Goal: Transaction & Acquisition: Purchase product/service

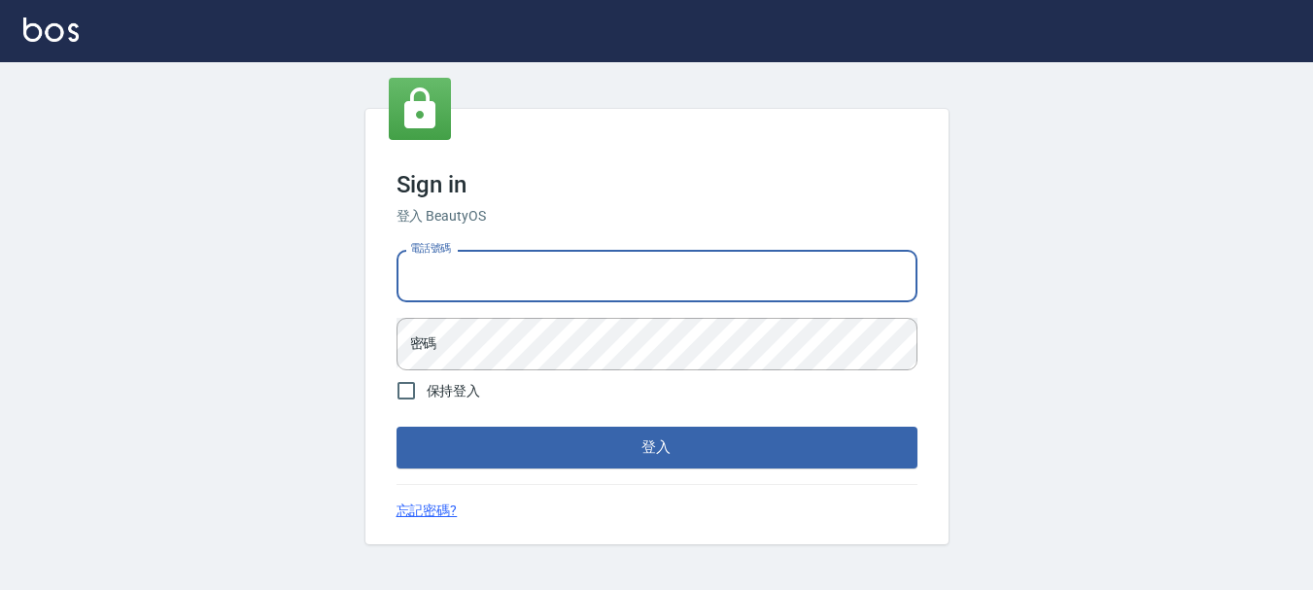
click at [484, 280] on input "電話號碼" at bounding box center [657, 276] width 521 height 52
type input "0989752772"
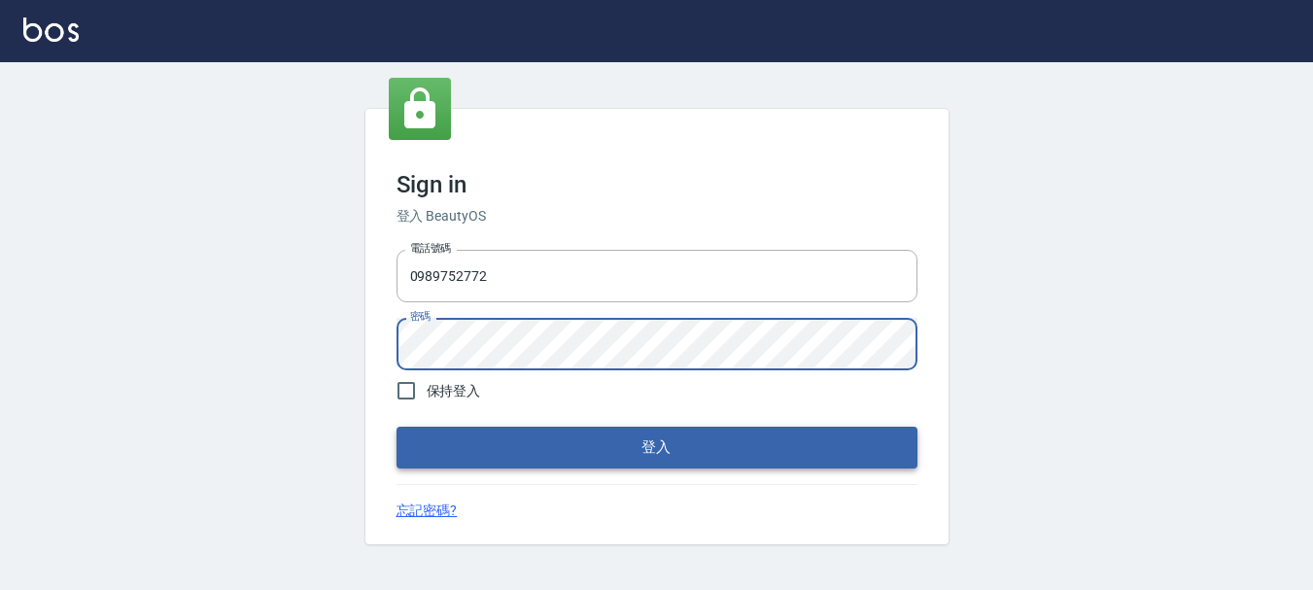
click at [584, 447] on button "登入" at bounding box center [657, 447] width 521 height 41
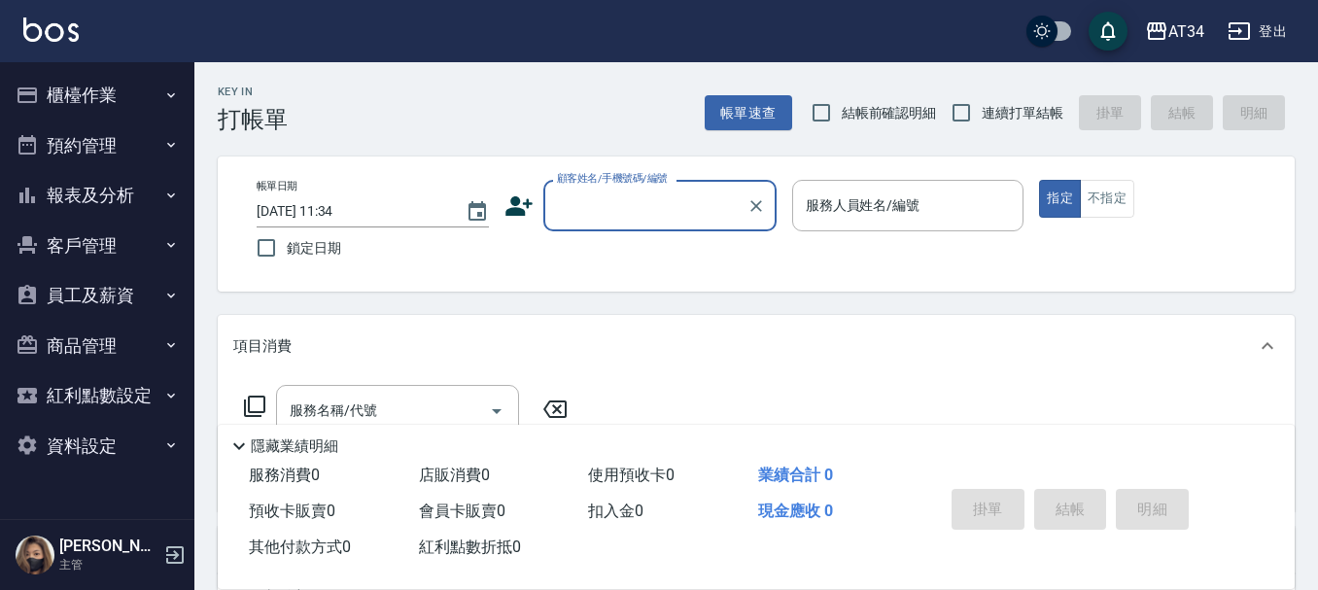
click at [79, 149] on button "預約管理" at bounding box center [97, 146] width 179 height 51
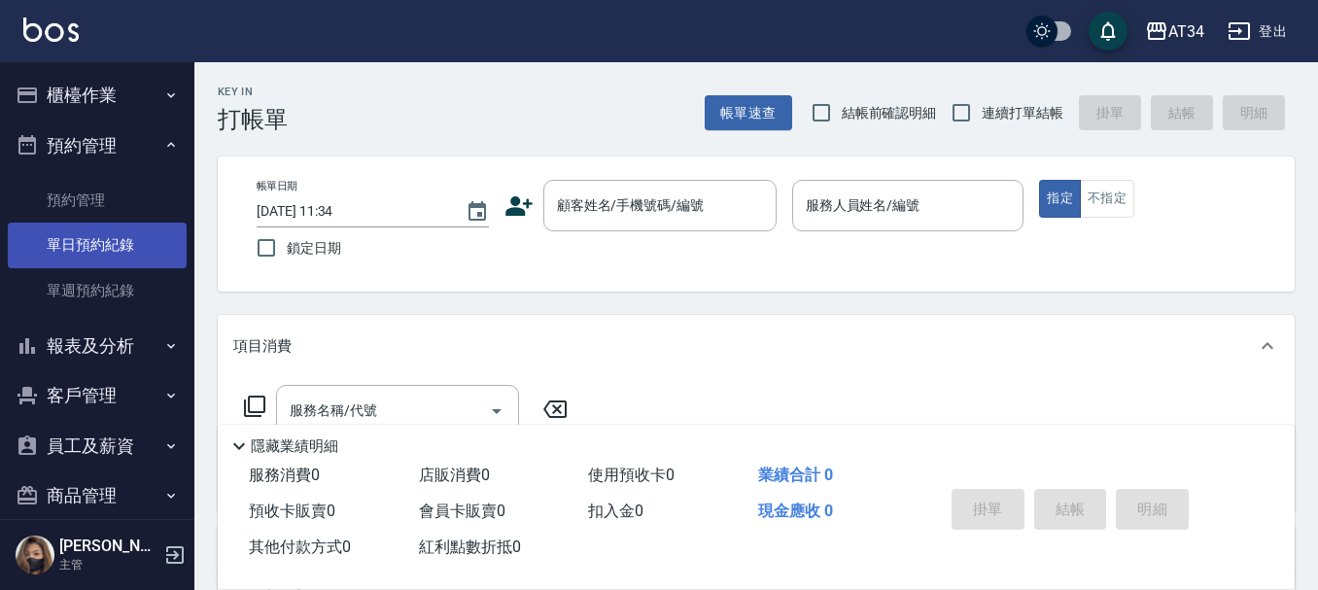
click at [78, 247] on link "單日預約紀錄" at bounding box center [97, 245] width 179 height 45
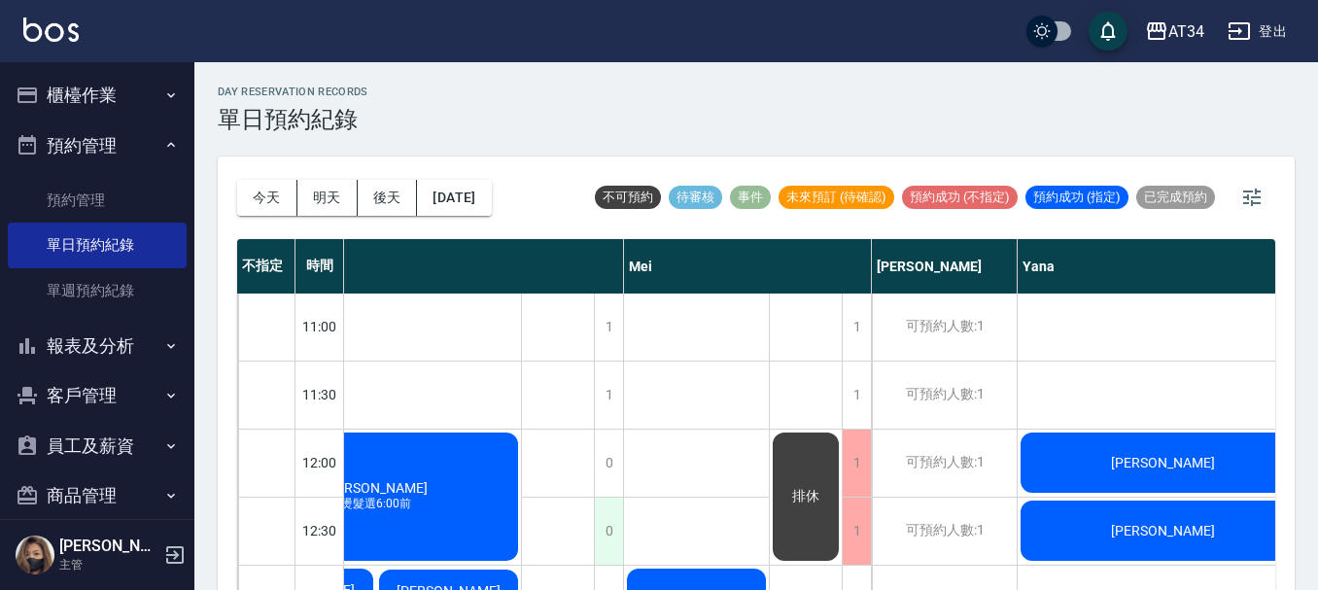
scroll to position [0, 959]
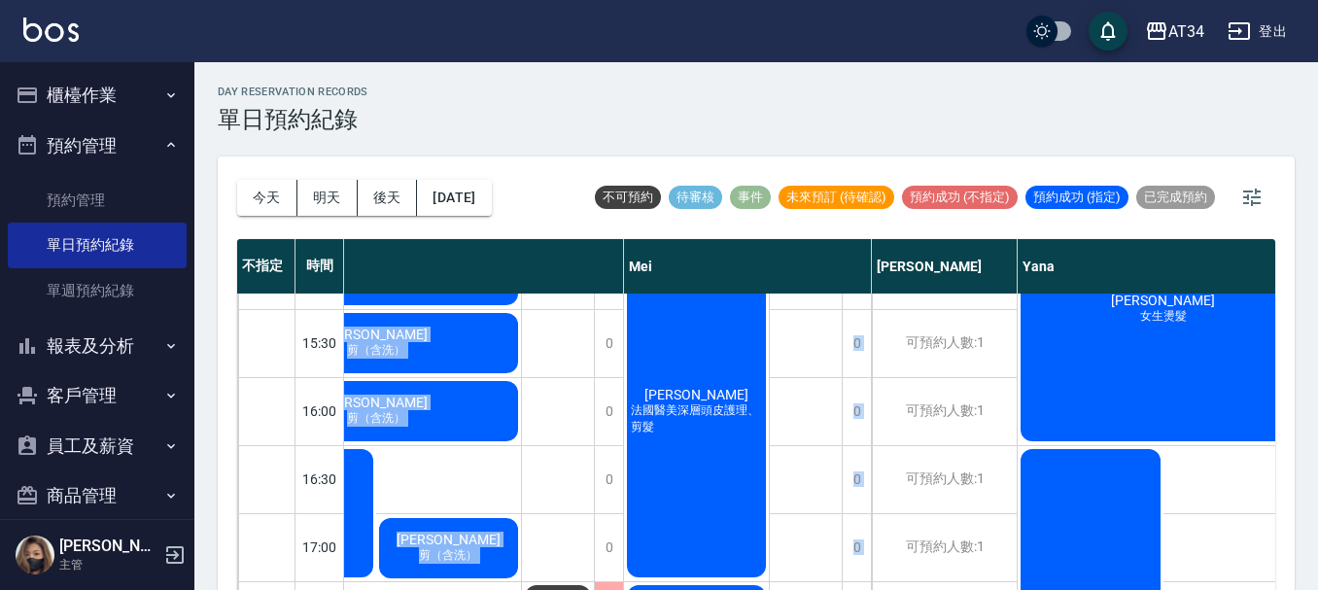
drag, startPoint x: 662, startPoint y: 574, endPoint x: 620, endPoint y: 590, distance: 44.6
click at [620, 589] on html "AT34 登出 櫃檯作業 打帳單 帳單列表 現金收支登錄 高階收支登錄 材料自購登錄 每日結帳 排班表 現場電腦打卡 預約管理 預約管理 單日預約紀錄 單週預…" at bounding box center [659, 306] width 1318 height 612
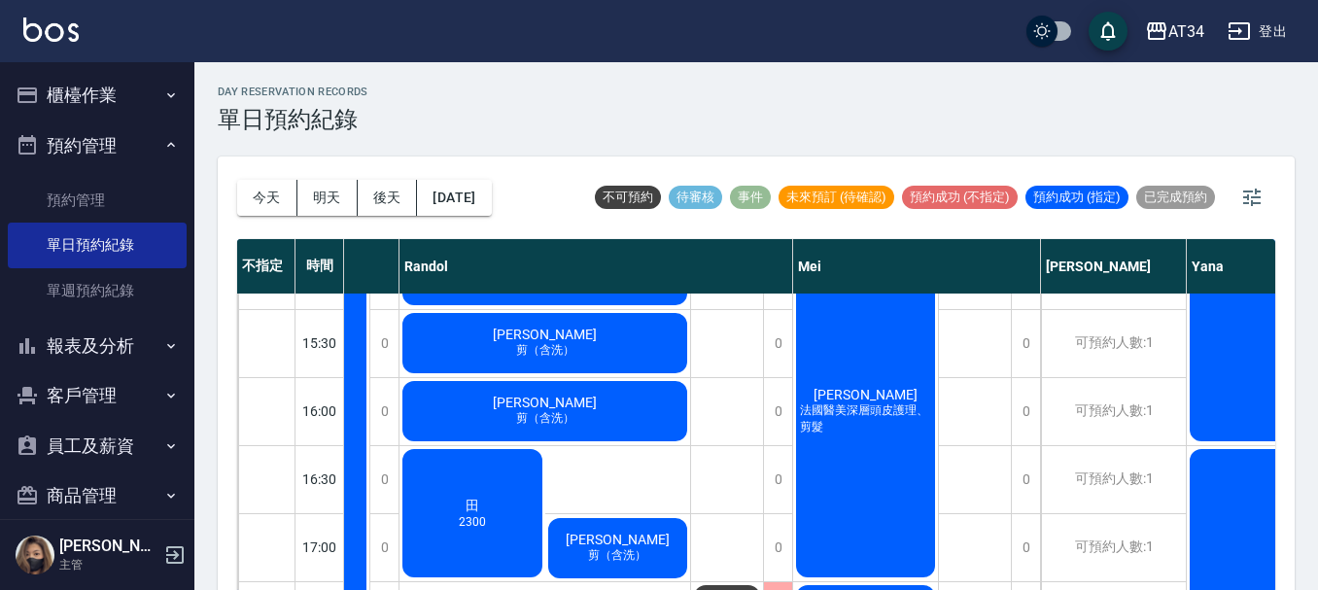
click at [545, 181] on div "今天 明天 後天 2025/08/10 不可預約 待審核 事件 未來預訂 (待確認) 預約成功 (不指定) 預約成功 (指定) 已完成預約" at bounding box center [756, 197] width 1038 height 83
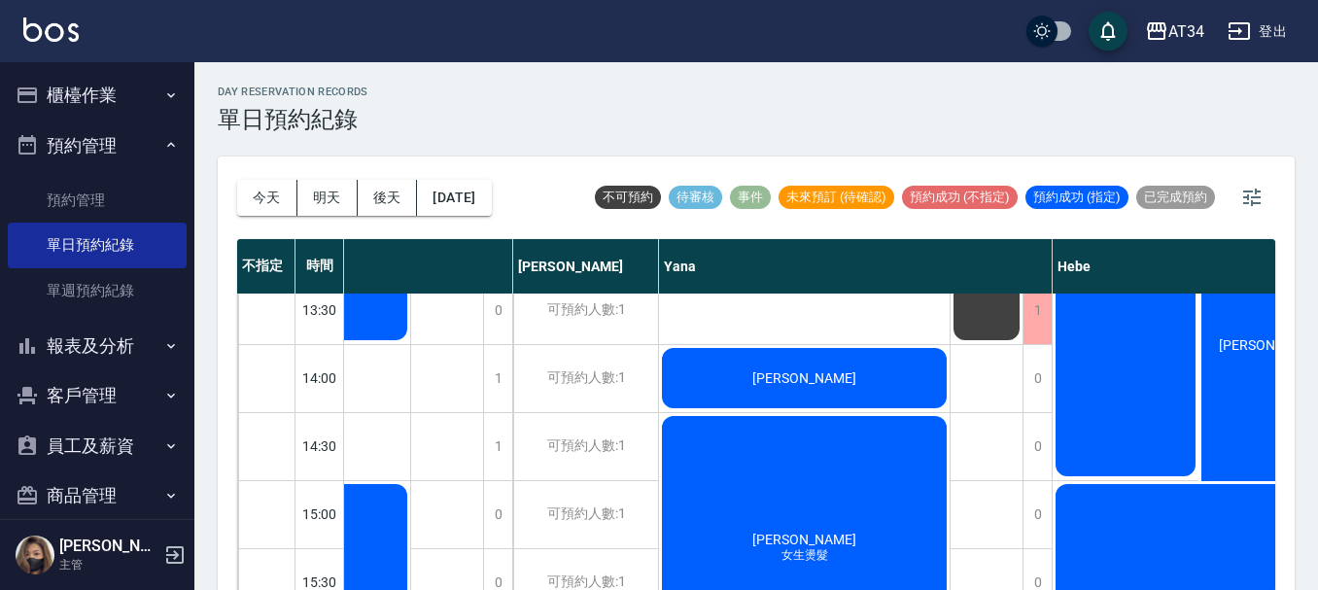
scroll to position [0, 1318]
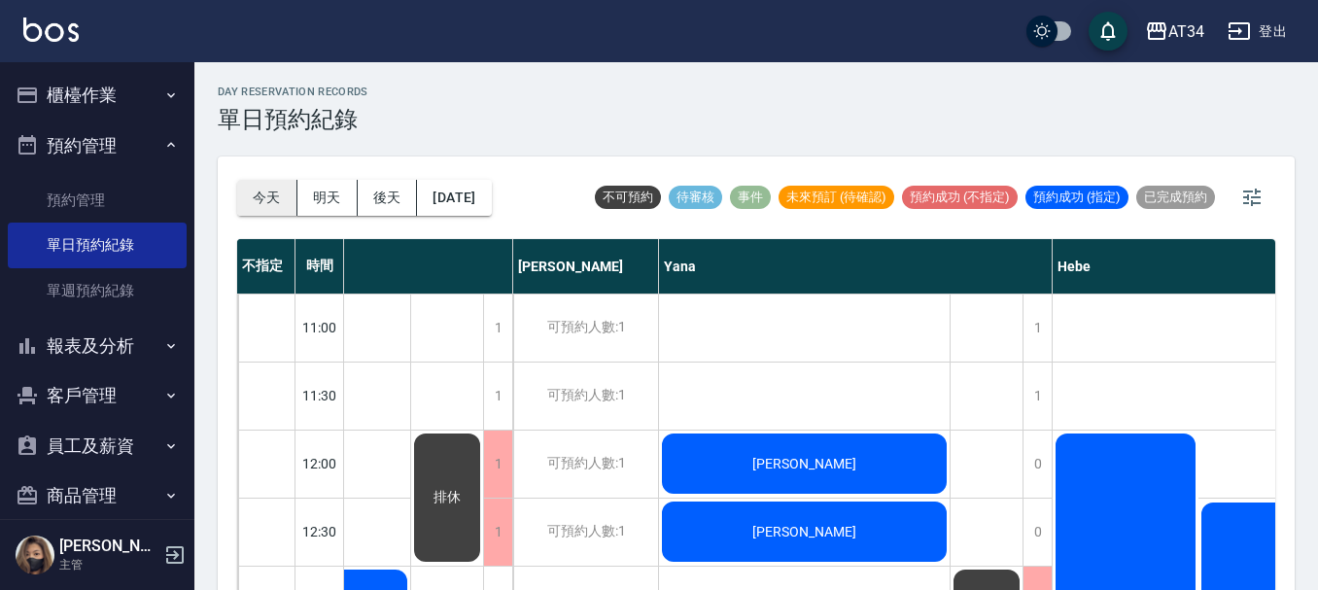
click at [263, 202] on button "今天" at bounding box center [267, 198] width 60 height 36
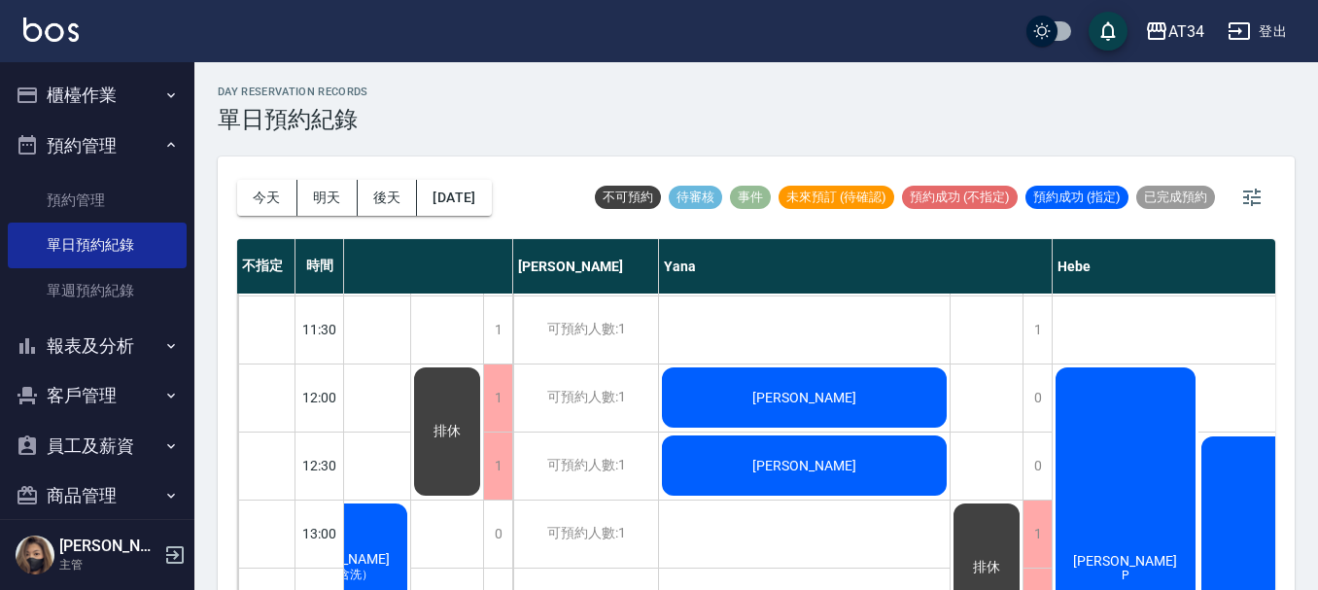
scroll to position [0, 1318]
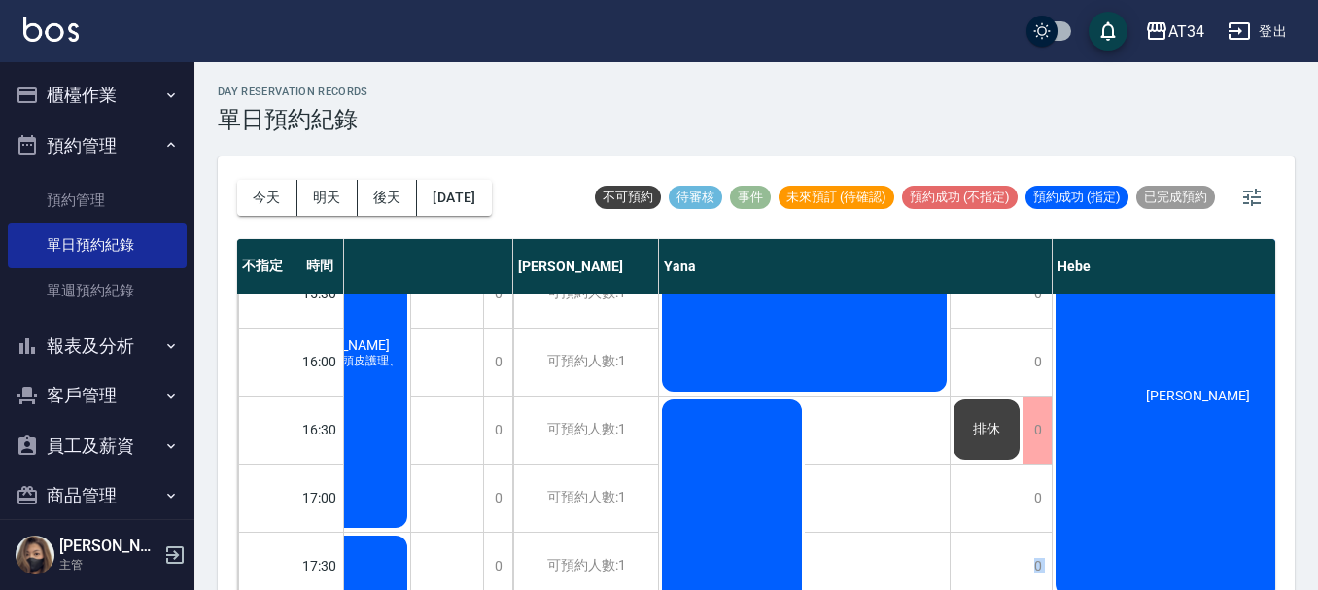
drag, startPoint x: 902, startPoint y: 577, endPoint x: 790, endPoint y: 591, distance: 112.6
click at [790, 589] on html "AT34 登出 櫃檯作業 打帳單 帳單列表 現金收支登錄 高階收支登錄 材料自購登錄 每日結帳 排班表 現場電腦打卡 預約管理 預約管理 單日預約紀錄 單週預…" at bounding box center [659, 306] width 1318 height 612
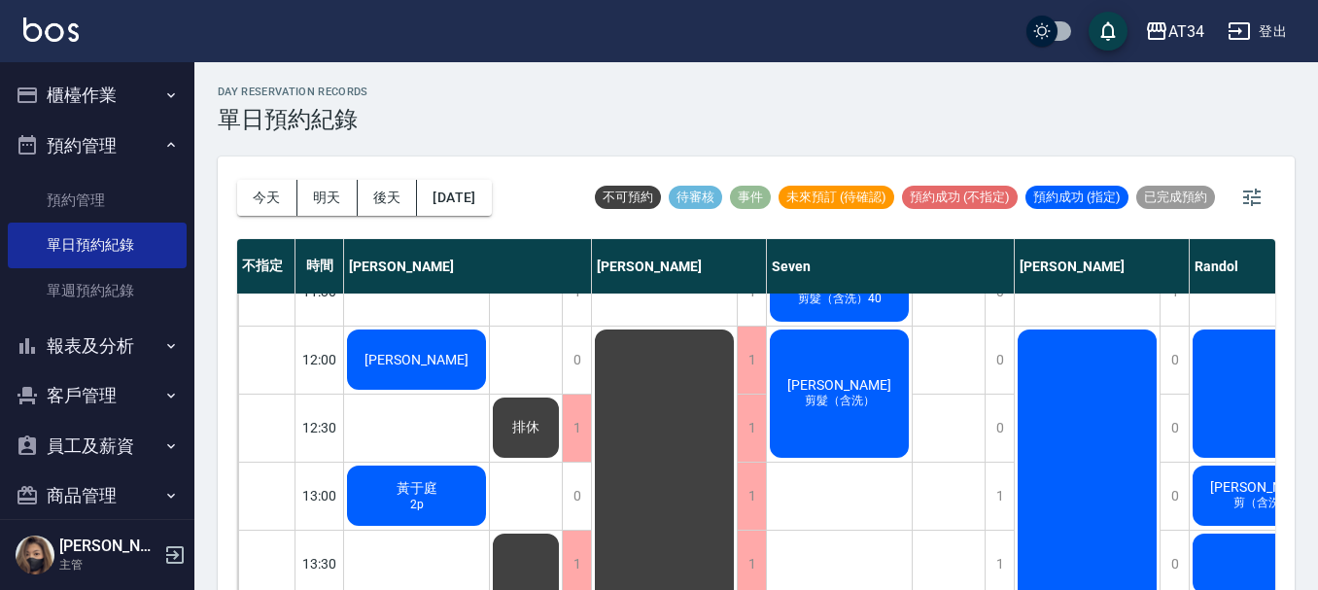
scroll to position [0, 0]
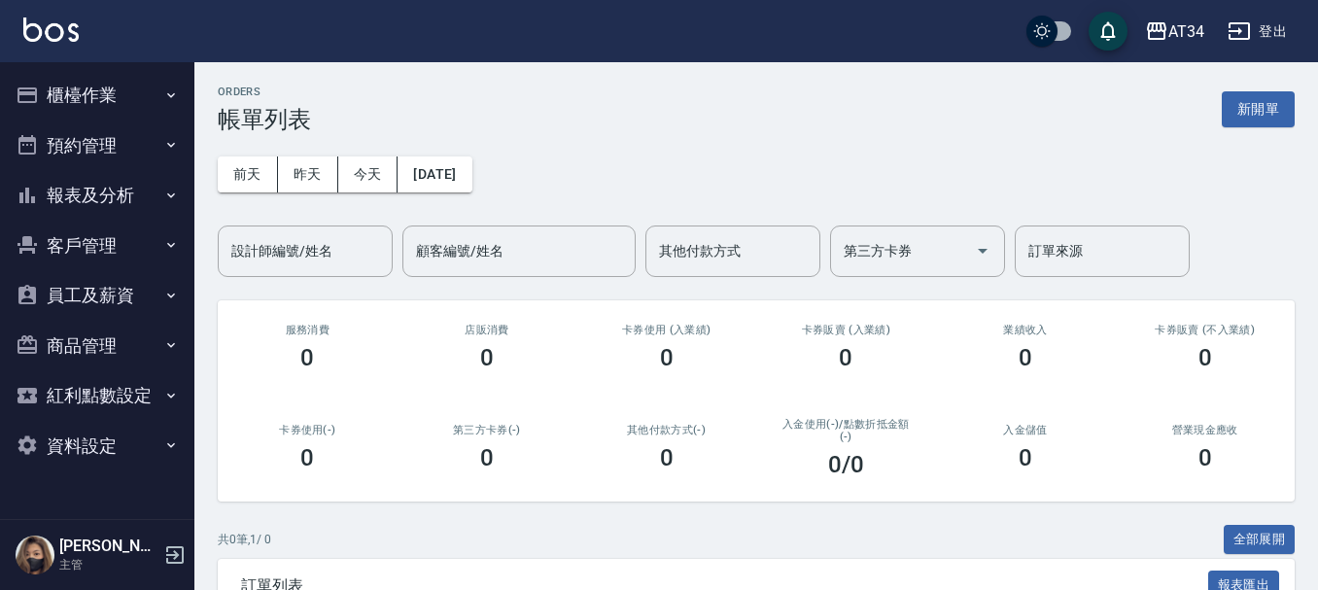
click at [121, 135] on button "預約管理" at bounding box center [97, 146] width 179 height 51
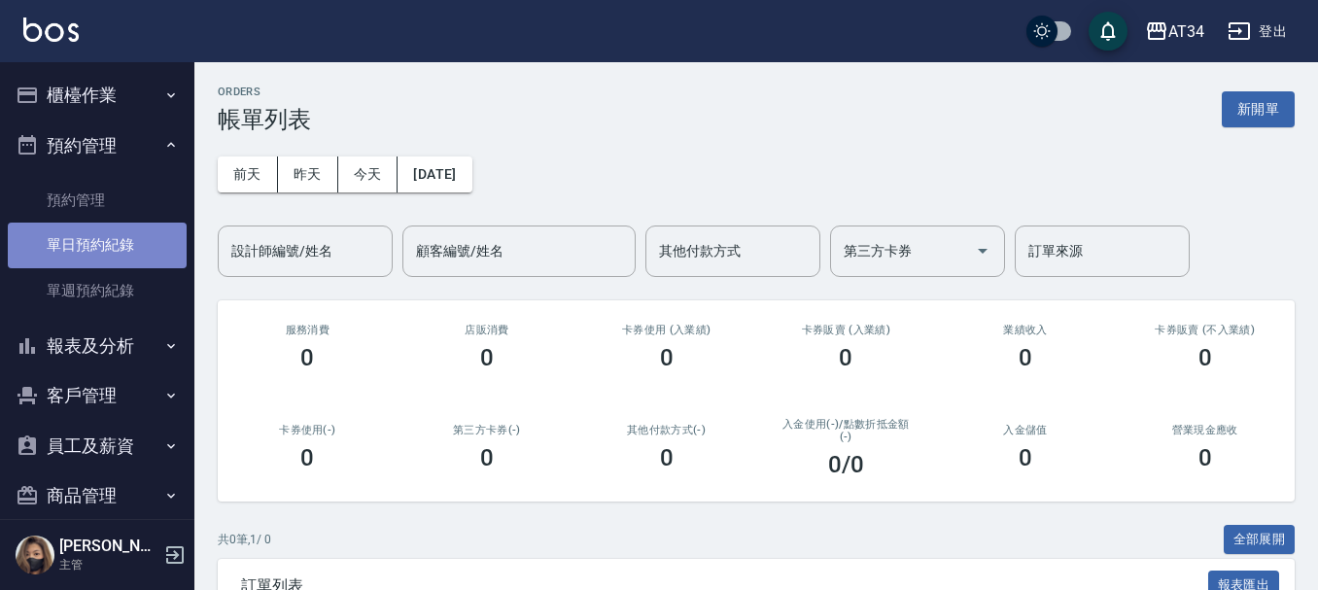
click at [130, 252] on link "單日預約紀錄" at bounding box center [97, 245] width 179 height 45
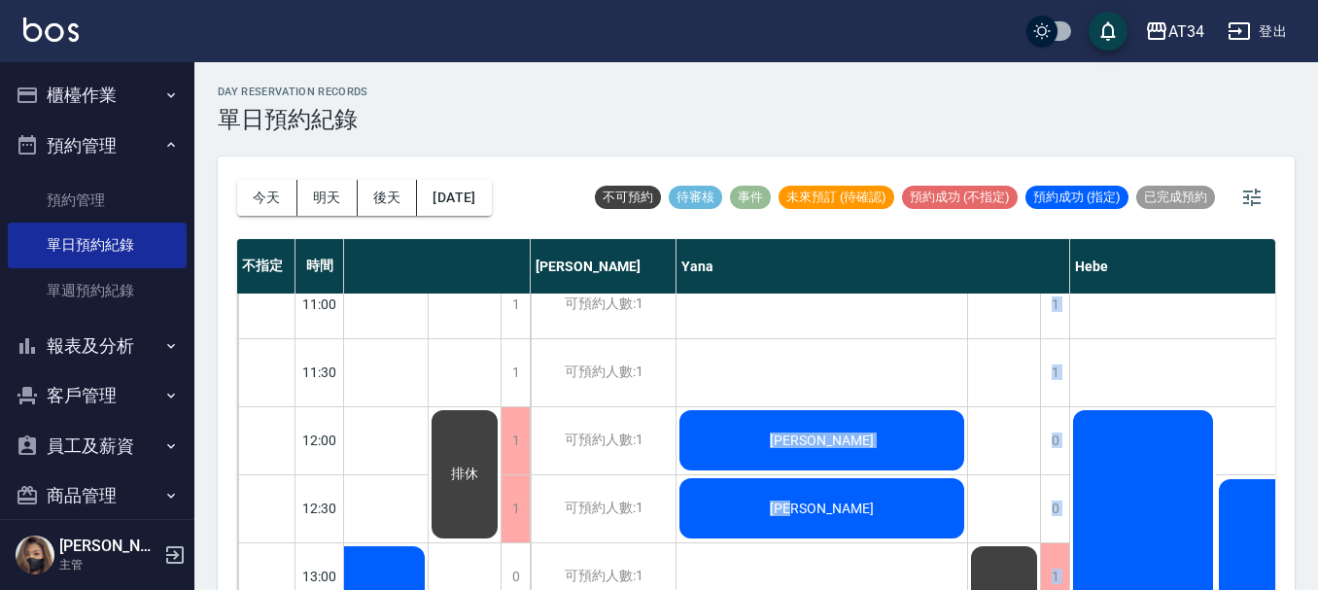
scroll to position [27, 1301]
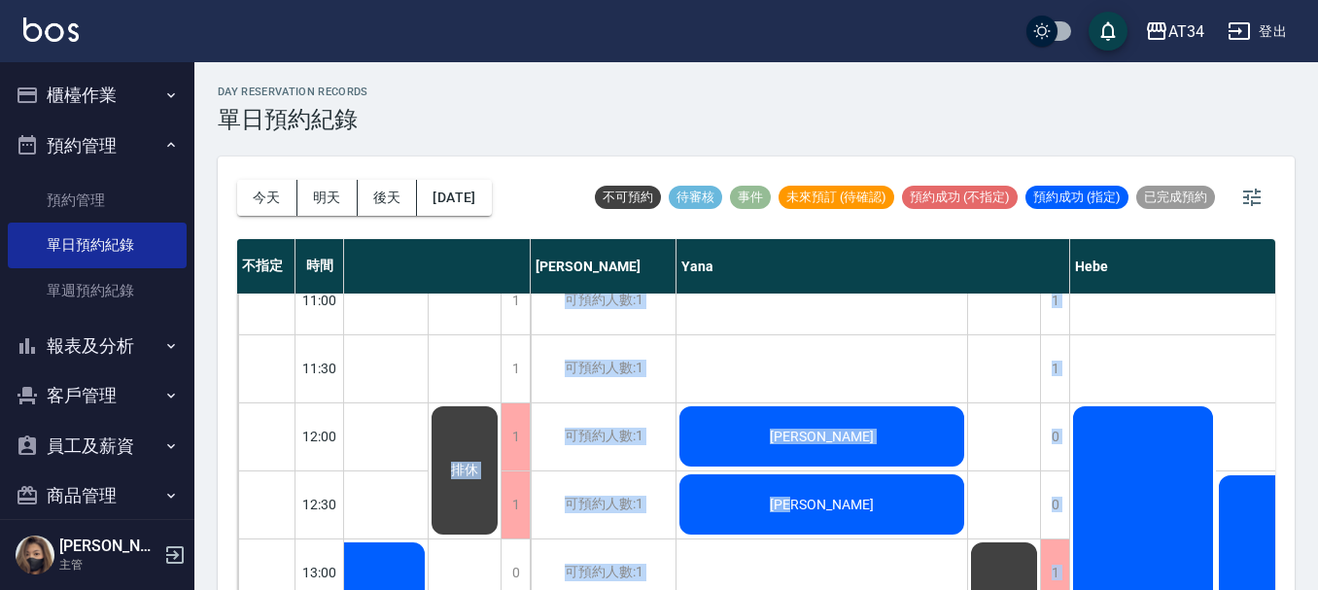
drag, startPoint x: 892, startPoint y: 563, endPoint x: 416, endPoint y: 538, distance: 476.9
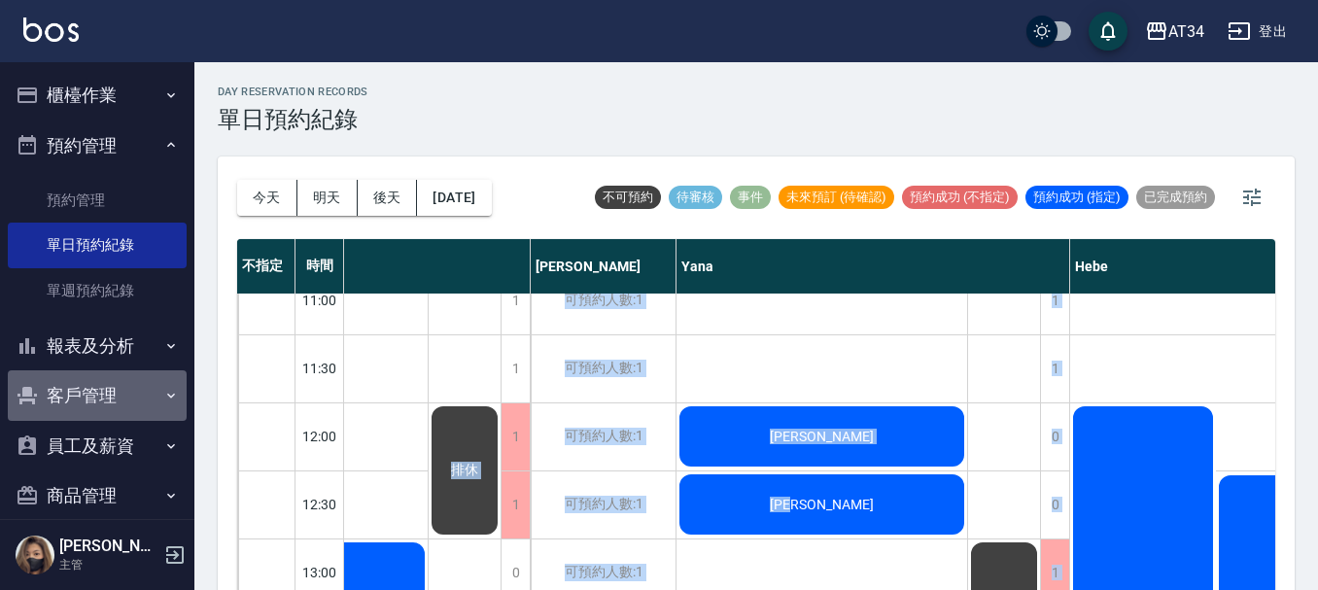
click at [113, 392] on button "客戶管理" at bounding box center [97, 395] width 179 height 51
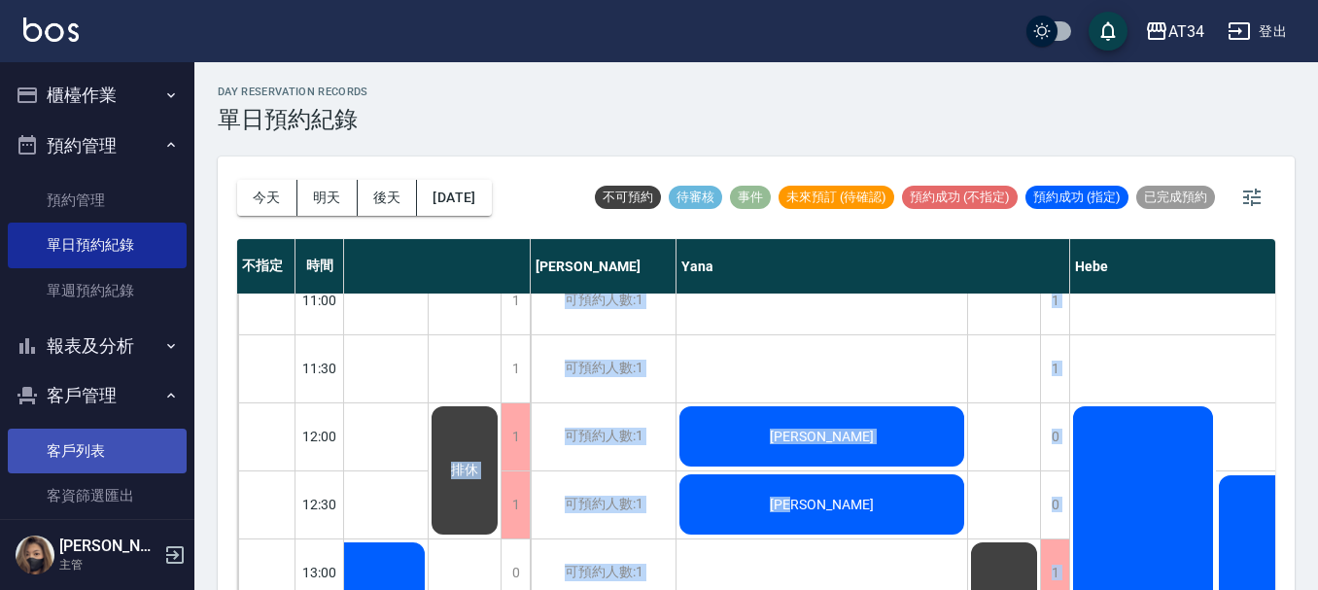
click at [110, 443] on link "客戶列表" at bounding box center [97, 451] width 179 height 45
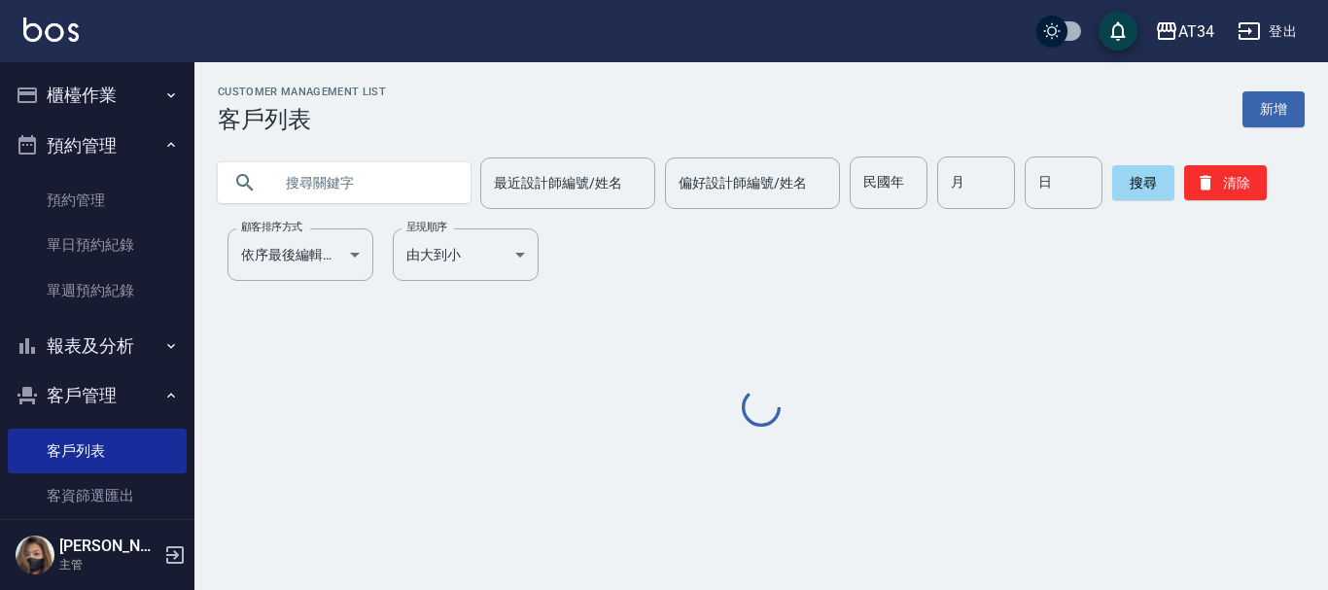
click at [357, 198] on input "text" at bounding box center [363, 182] width 183 height 52
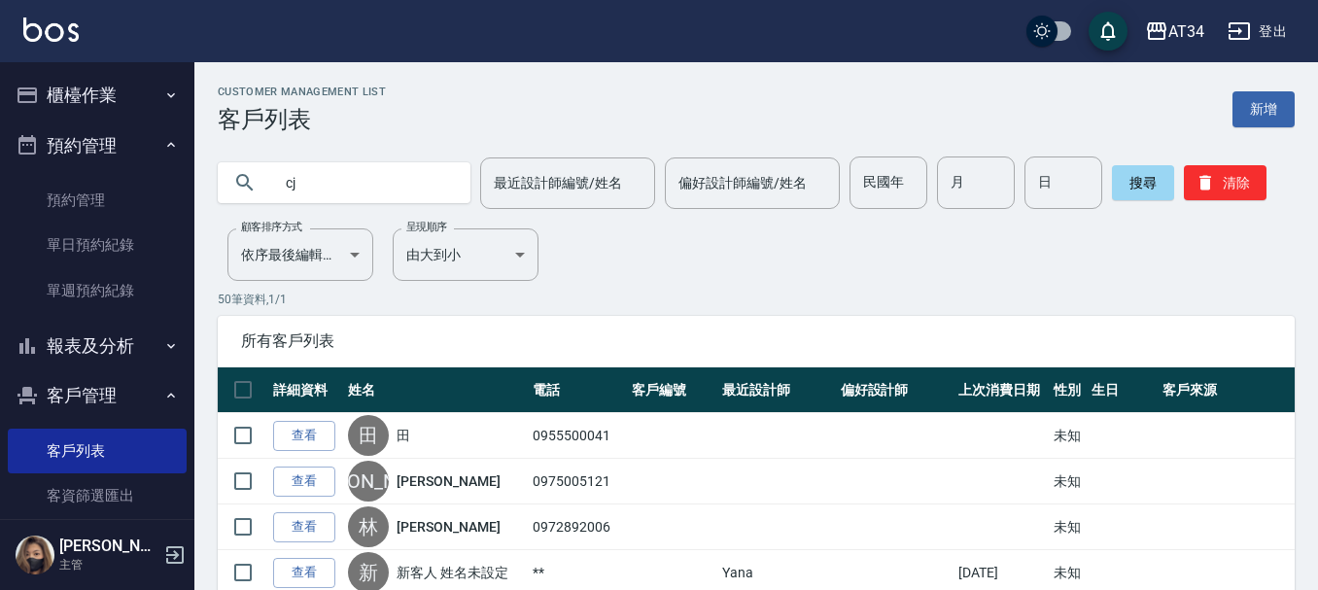
type input "c"
type input "[PERSON_NAME]"
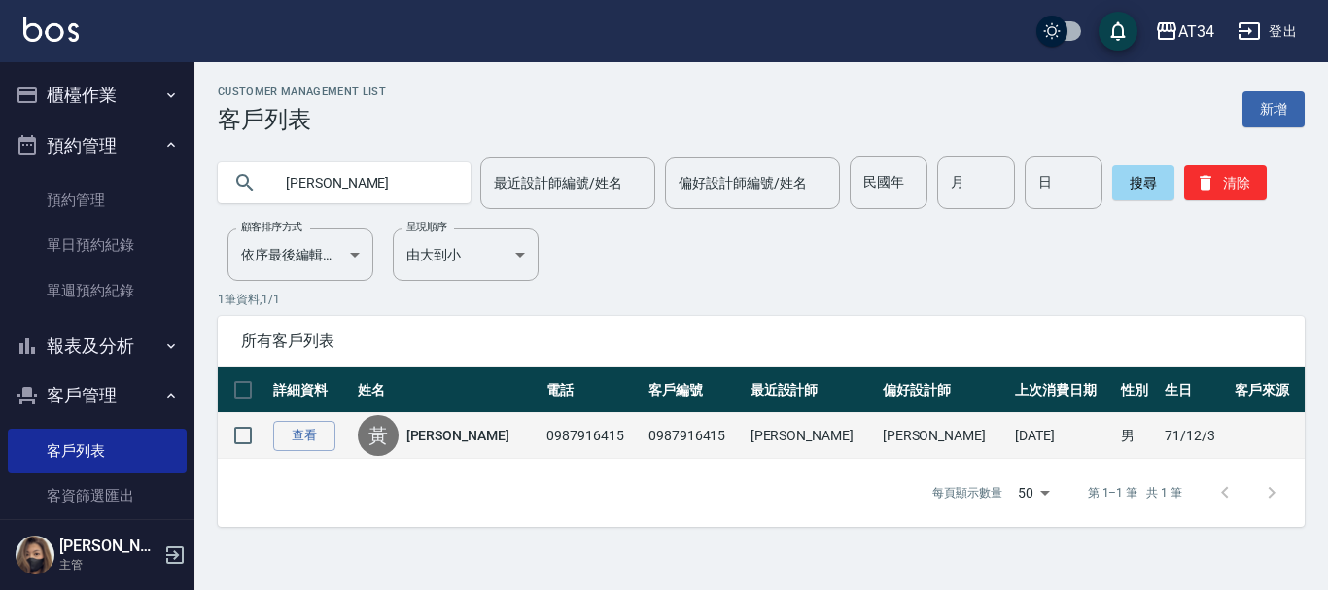
click at [323, 454] on td "查看" at bounding box center [310, 436] width 85 height 46
click at [322, 446] on link "查看" at bounding box center [304, 436] width 62 height 30
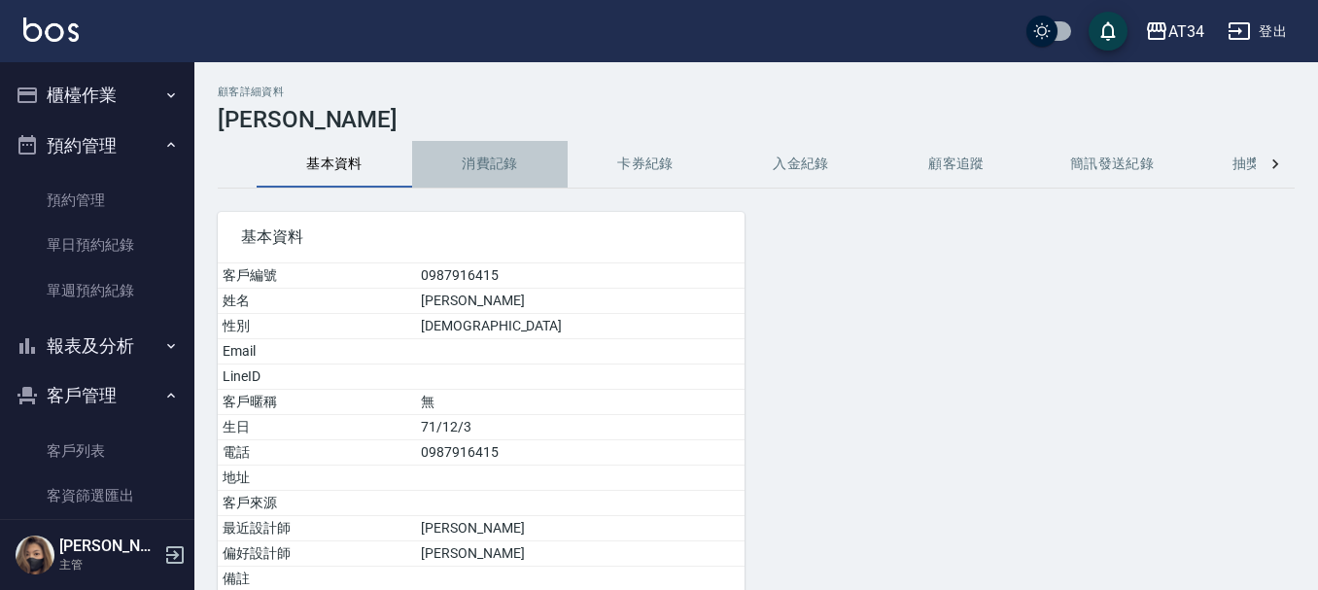
click at [508, 166] on button "消費記錄" at bounding box center [490, 164] width 156 height 47
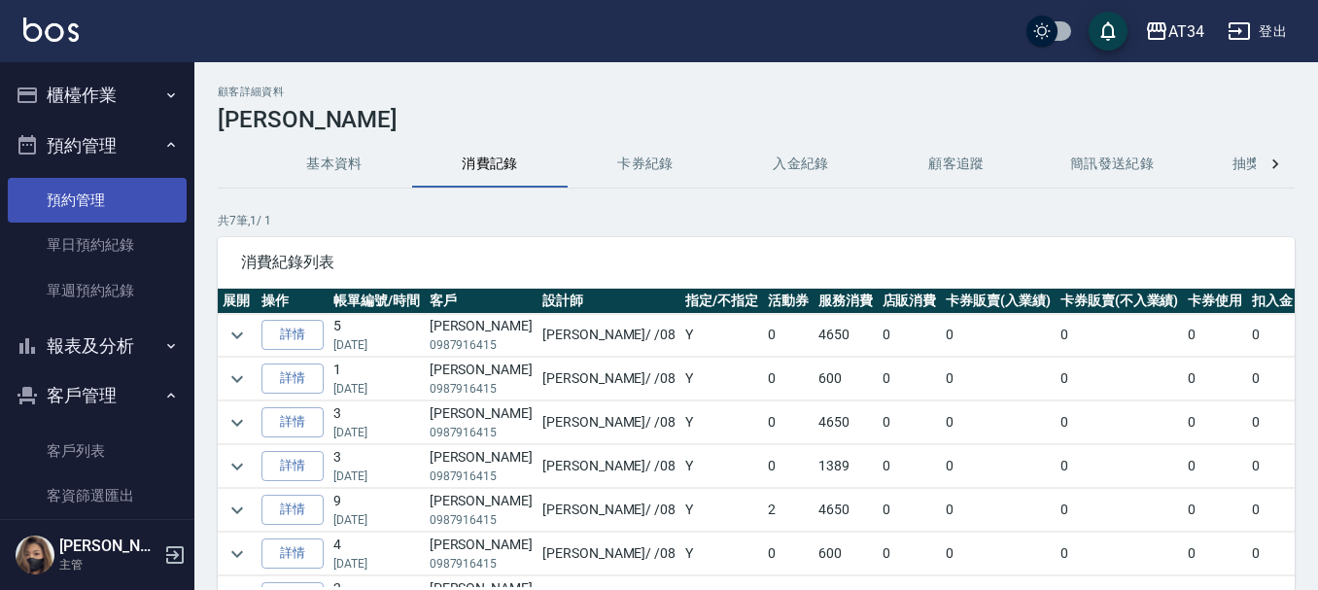
click at [87, 199] on link "預約管理" at bounding box center [97, 200] width 179 height 45
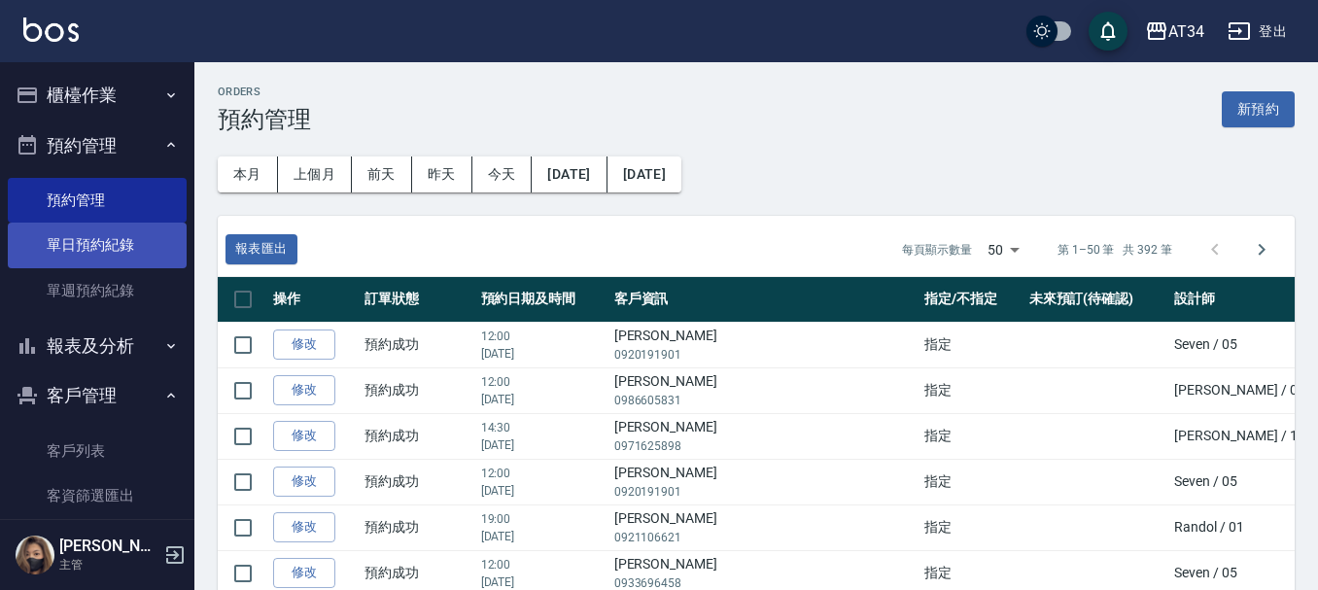
click at [79, 249] on link "單日預約紀錄" at bounding box center [97, 245] width 179 height 45
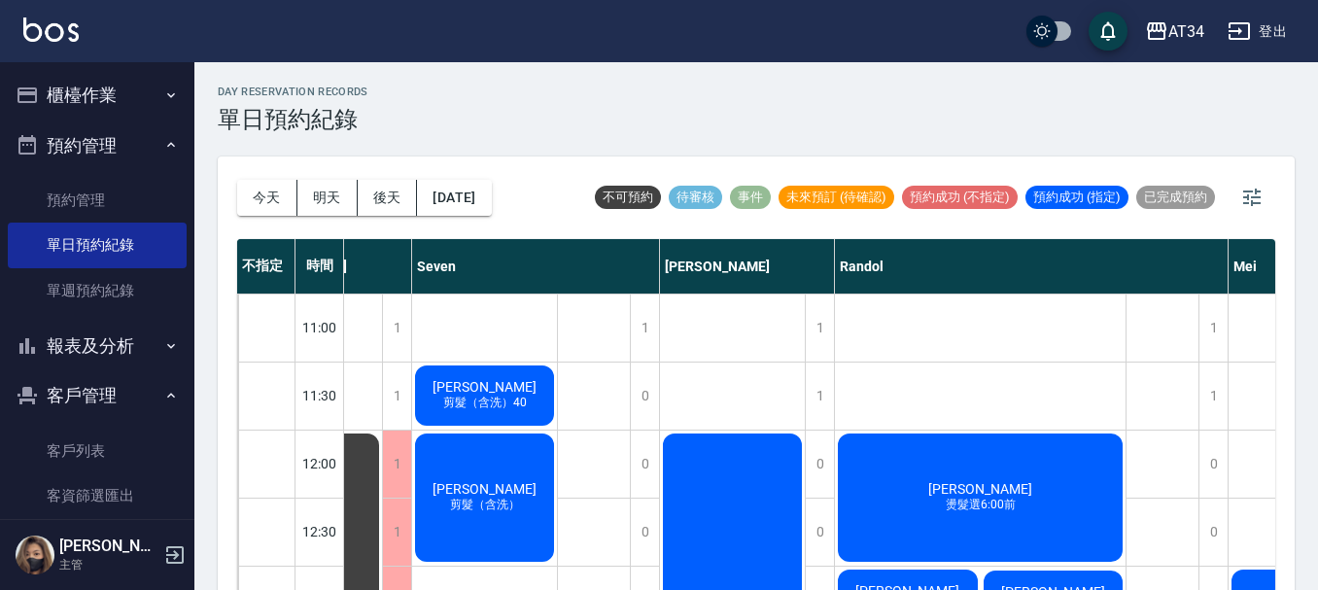
scroll to position [0, 364]
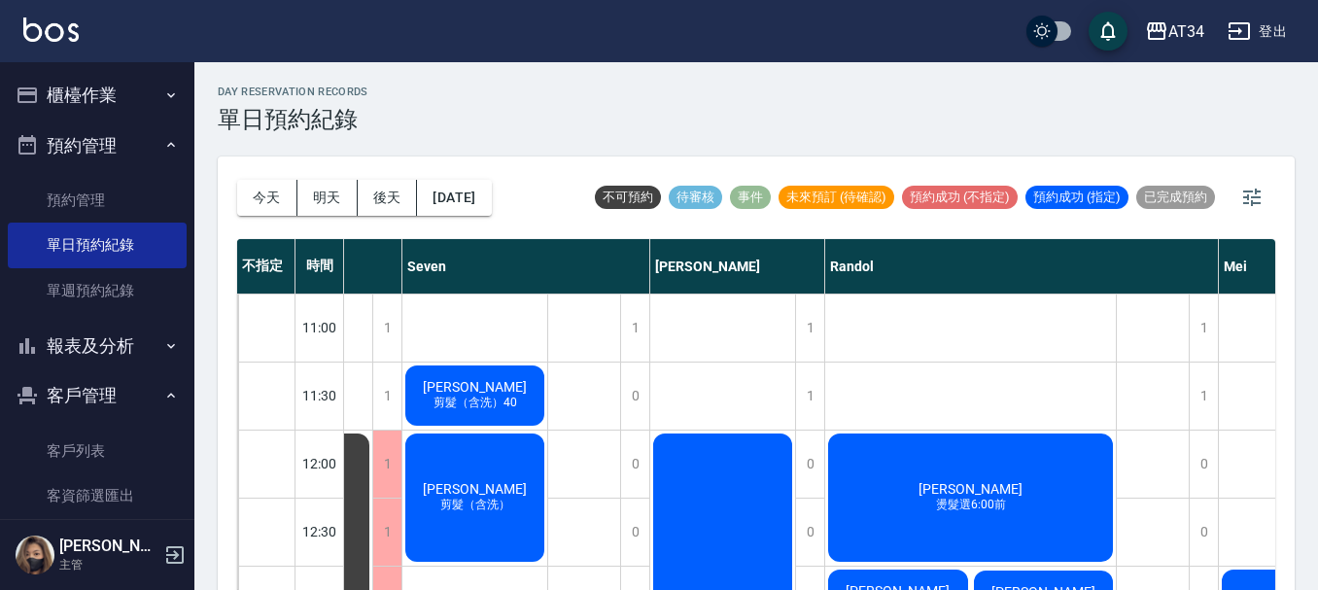
click at [86, 85] on button "櫃檯作業" at bounding box center [97, 95] width 179 height 51
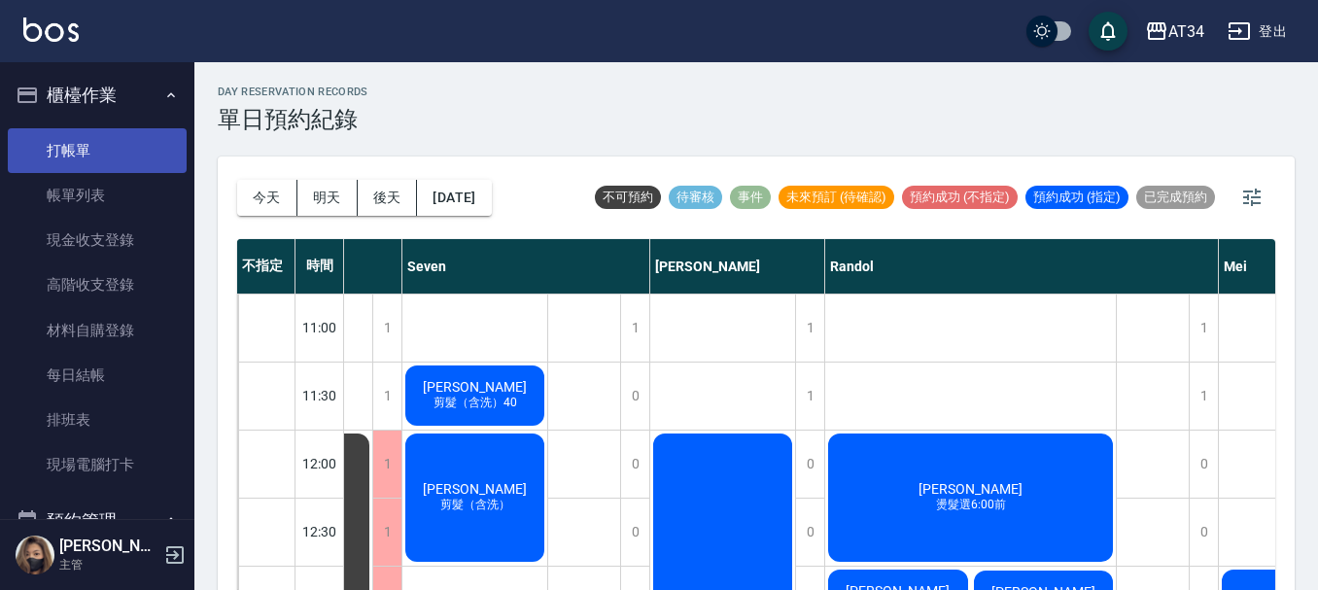
click at [96, 141] on link "打帳單" at bounding box center [97, 150] width 179 height 45
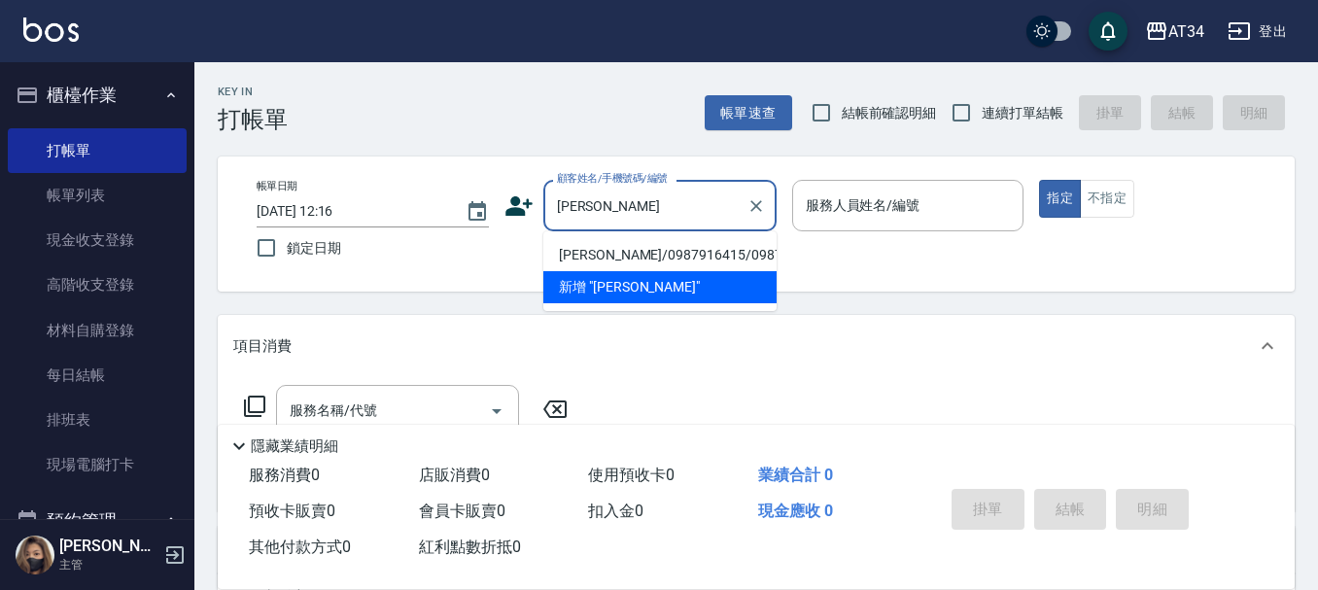
click at [659, 260] on li "黃哲緯/0987916415/0987916415" at bounding box center [659, 255] width 233 height 32
type input "黃哲緯/0987916415/0987916415"
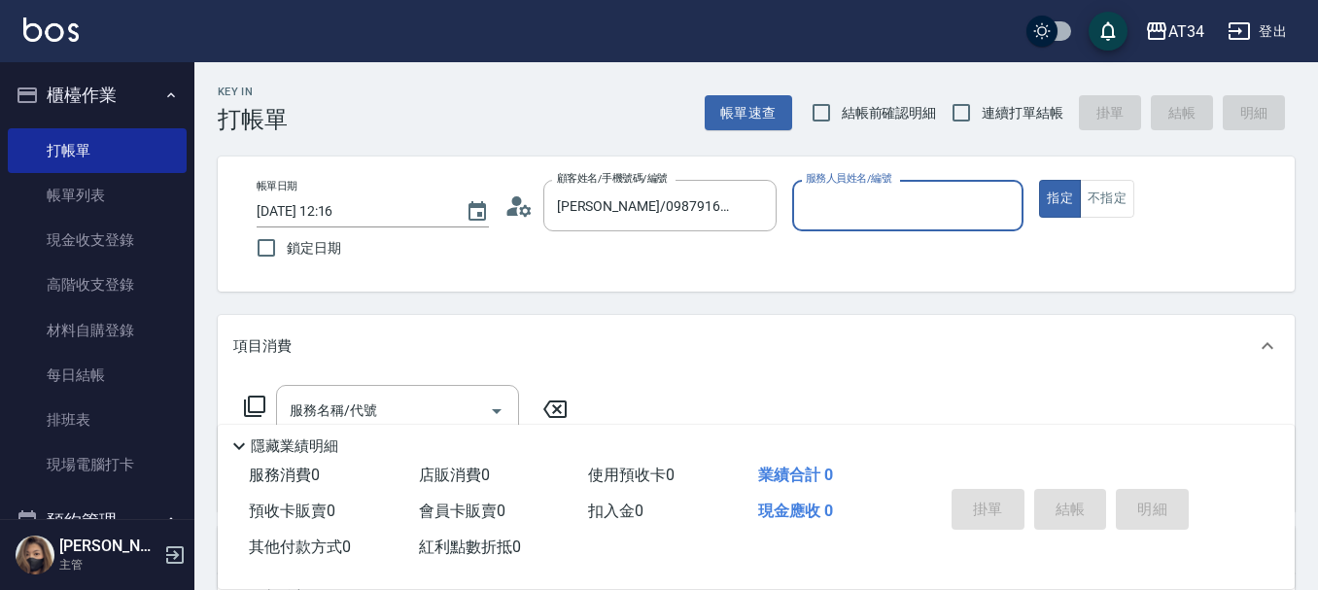
type input "Emma-08"
click at [406, 394] on input "服務名稱/代號" at bounding box center [383, 411] width 196 height 34
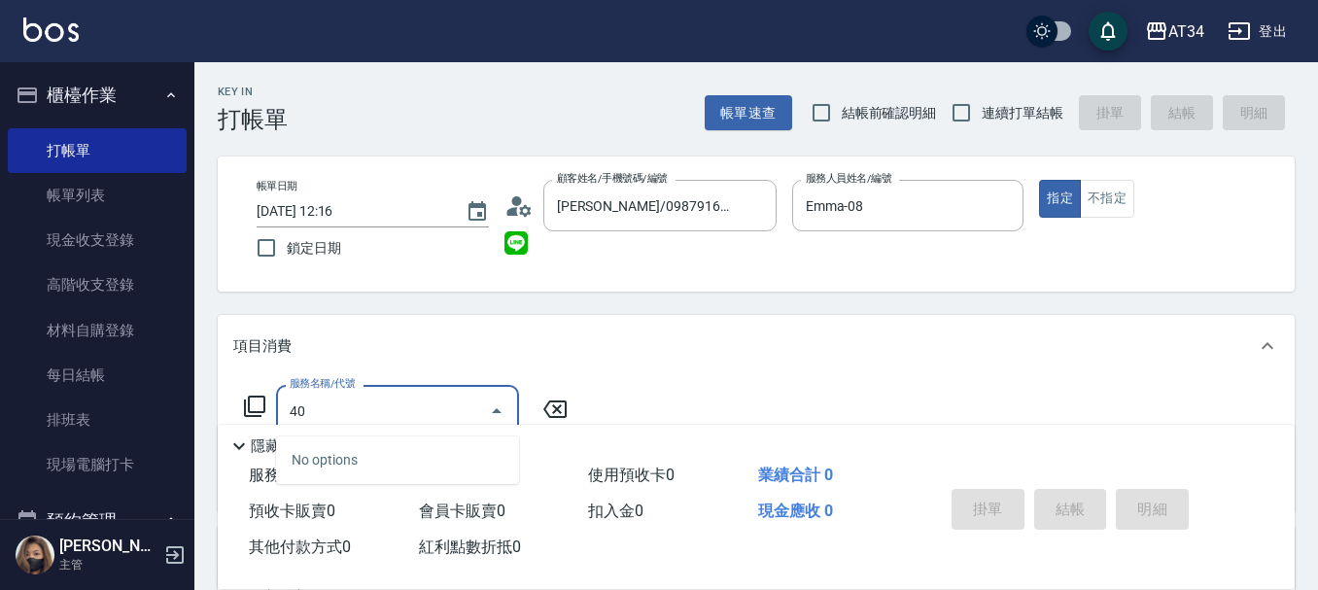
type input "401"
type input "20"
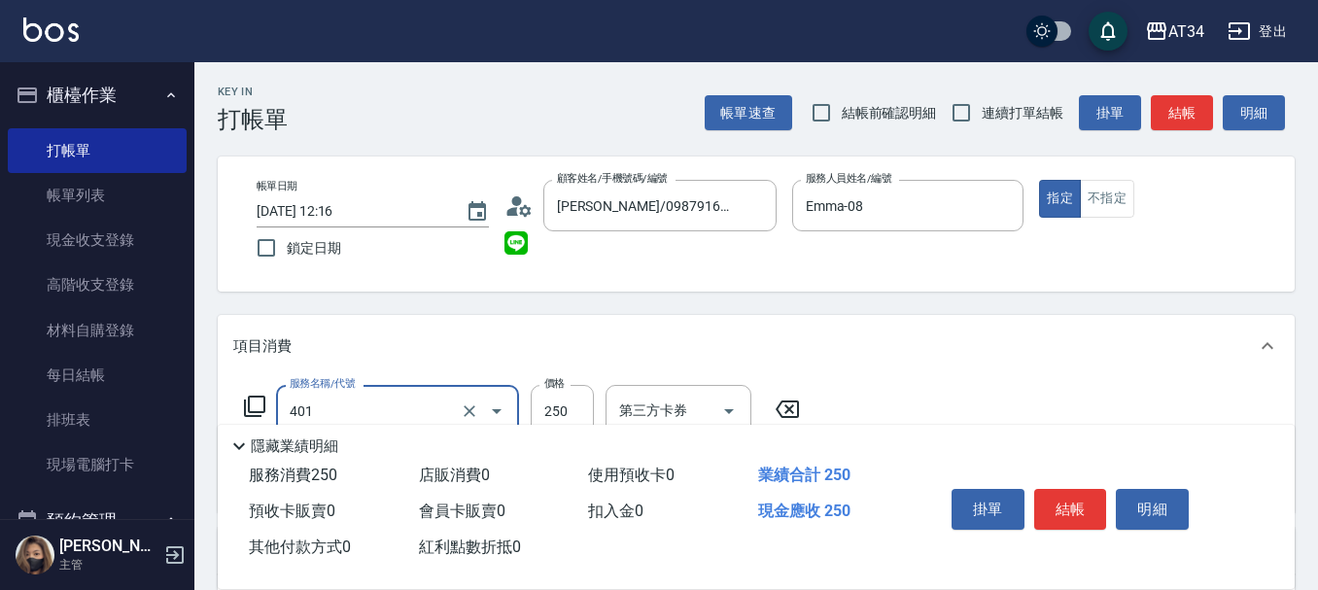
type input "剪髮(401)"
type input "4"
type input "0"
type input "40"
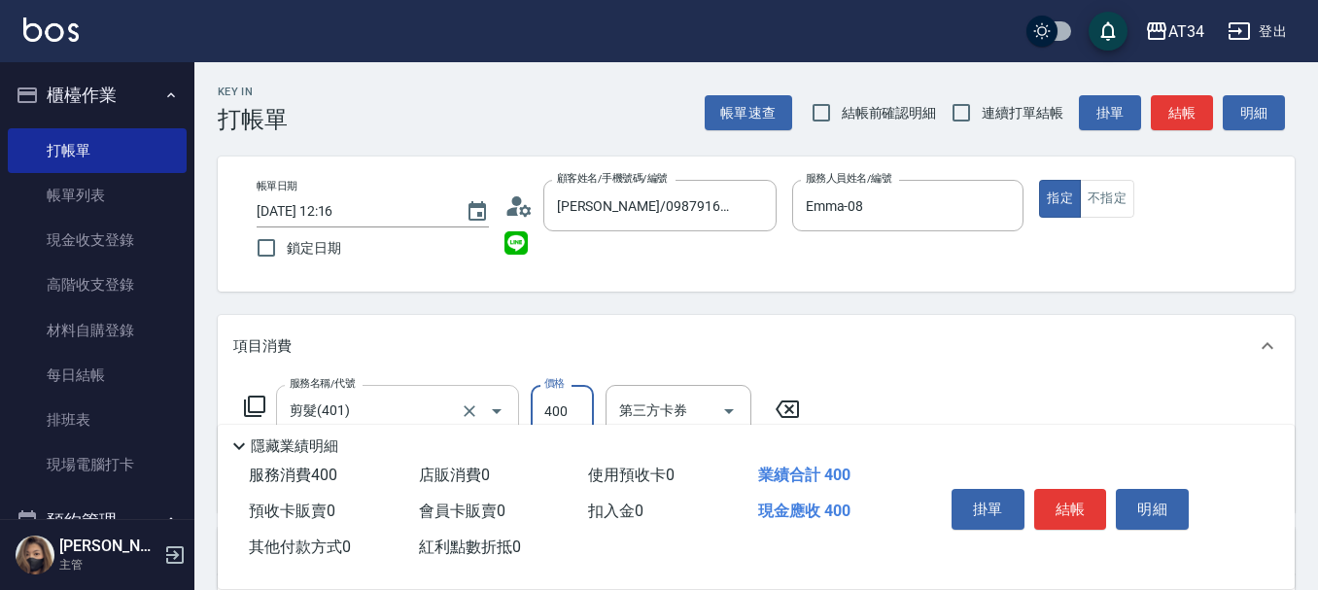
type input "400"
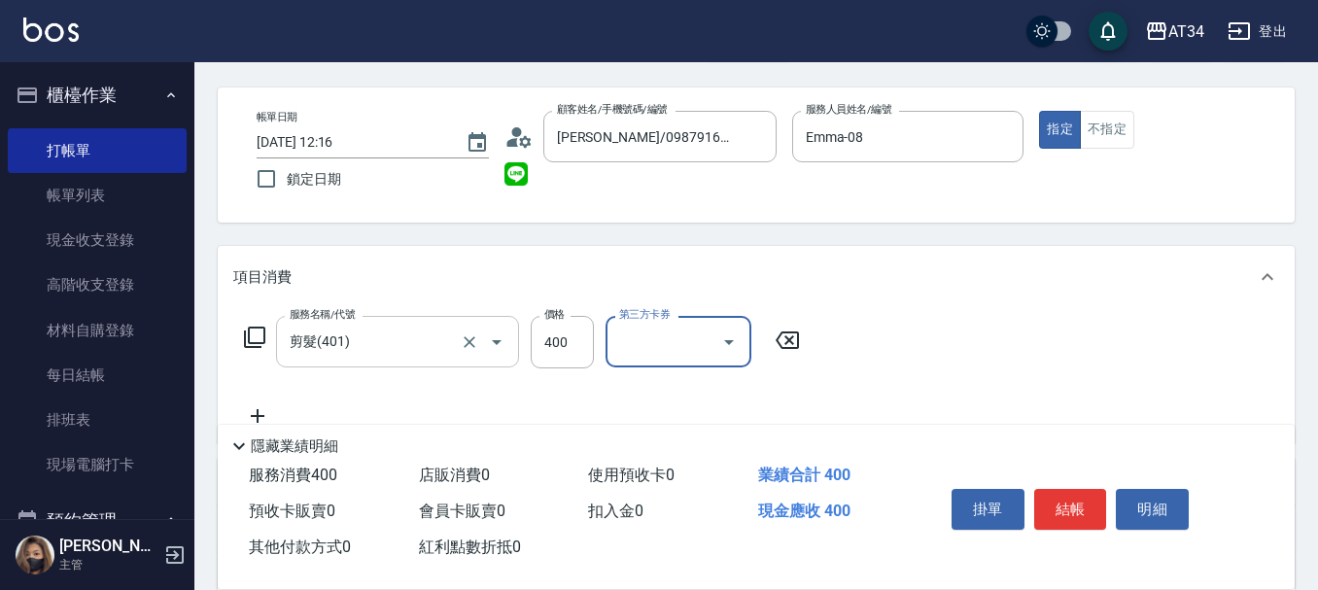
scroll to position [97, 0]
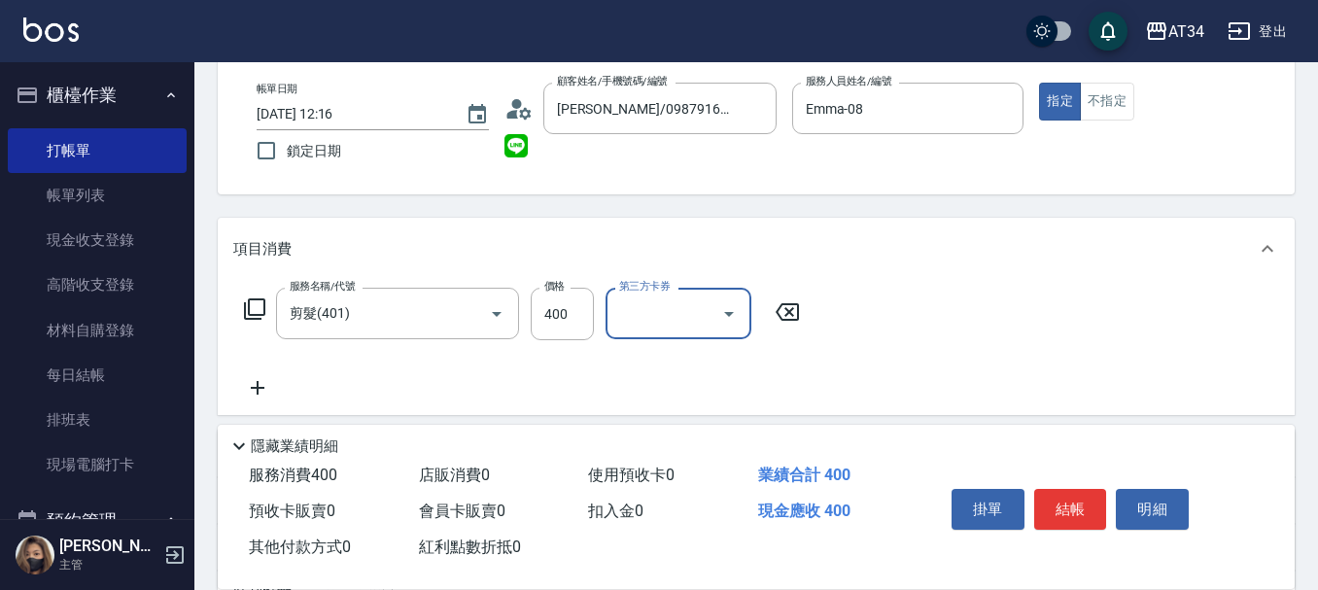
click at [257, 386] on icon at bounding box center [258, 388] width 14 height 14
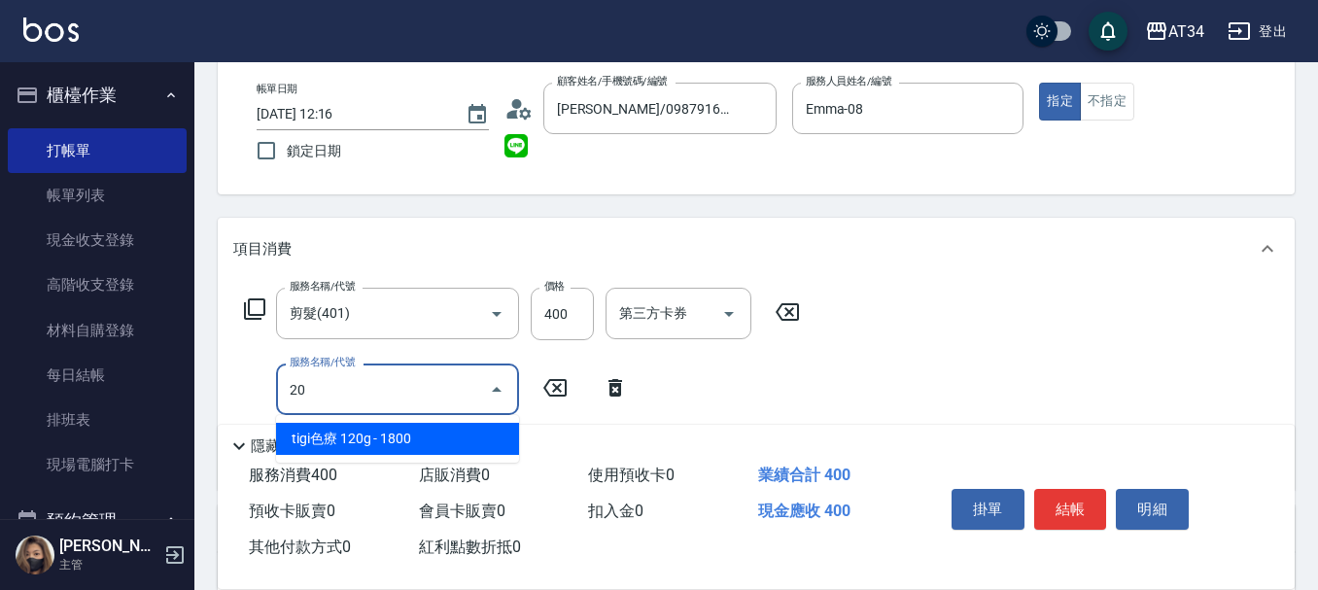
type input "201"
type input "70"
type input "洗髮(201)"
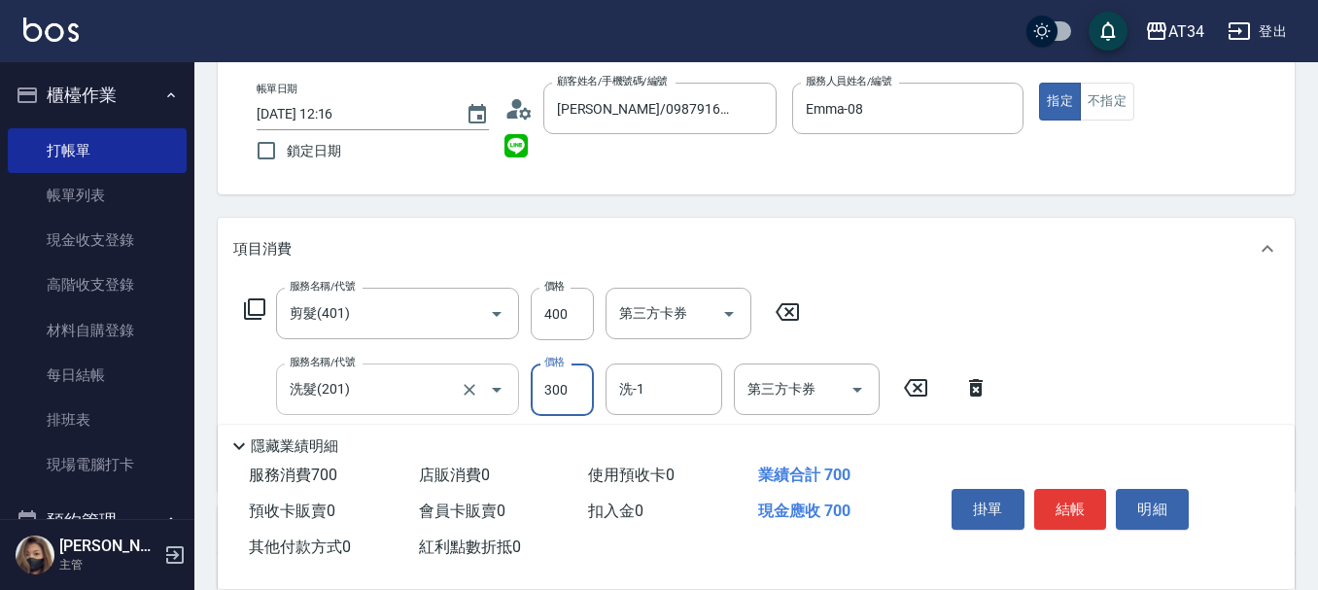
type input "40"
type input "200"
type input "60"
type input "200"
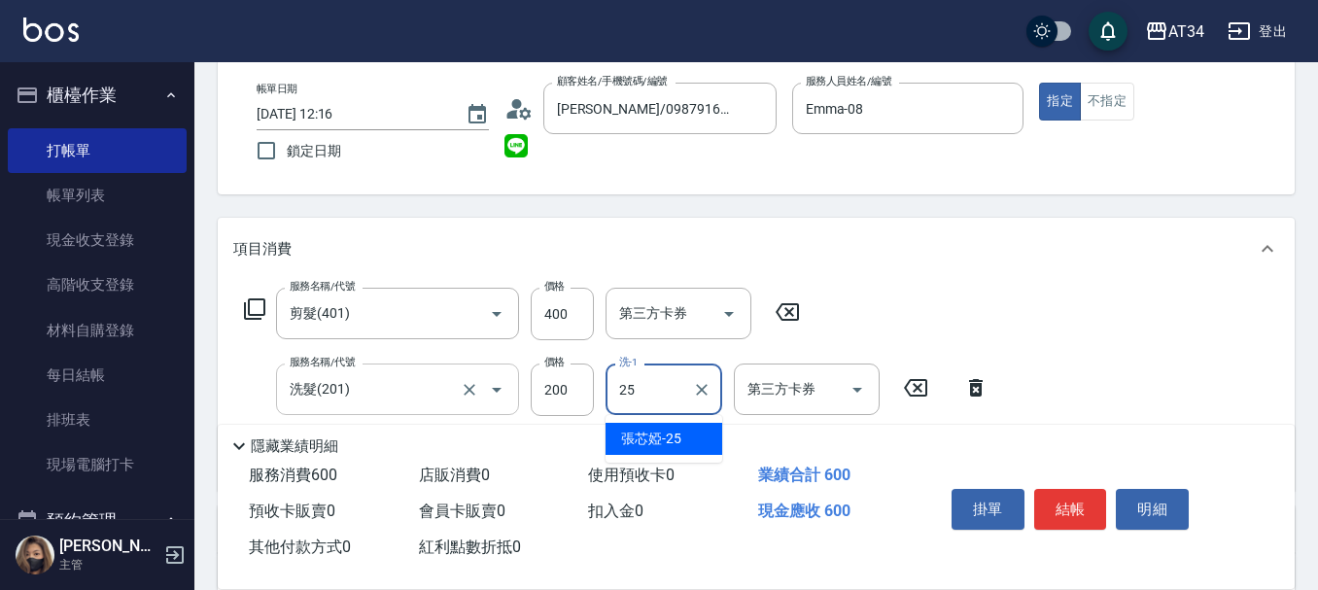
type input "張芯婭-25"
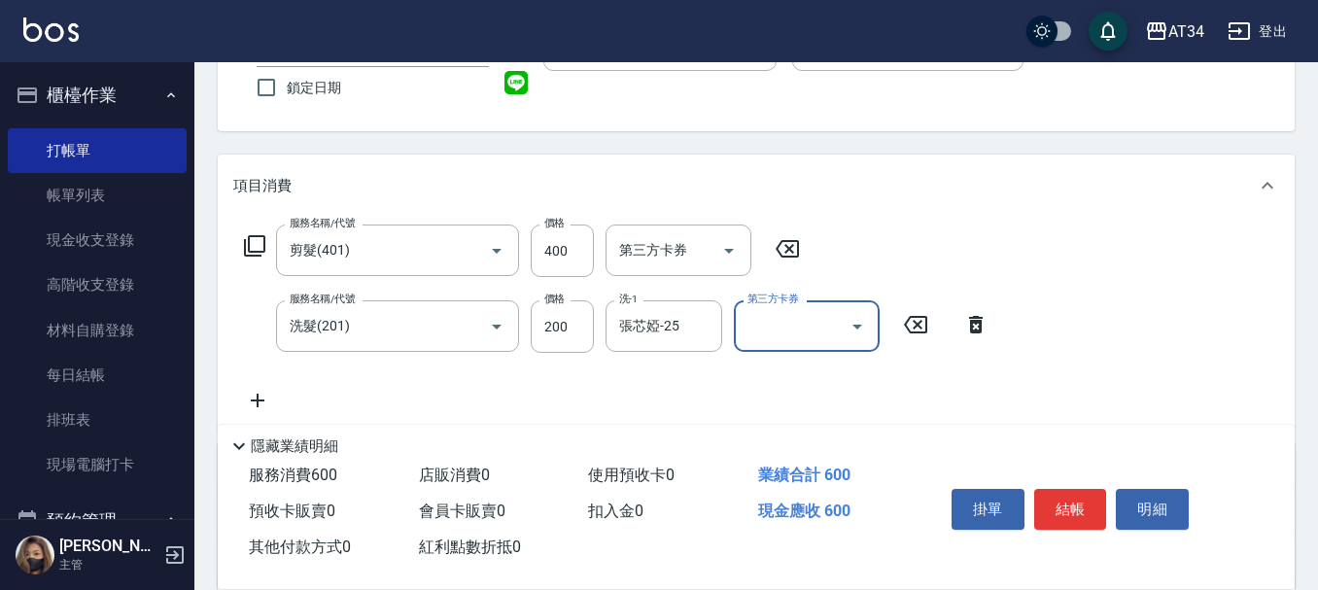
scroll to position [194, 0]
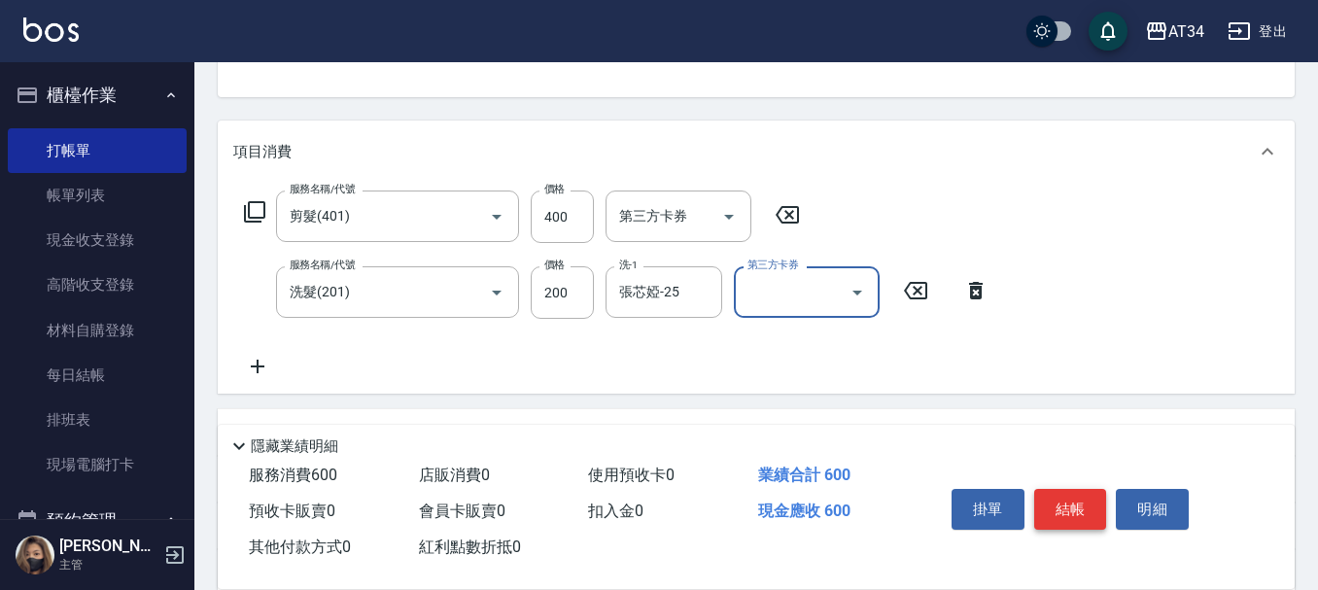
click at [1071, 493] on button "結帳" at bounding box center [1070, 509] width 73 height 41
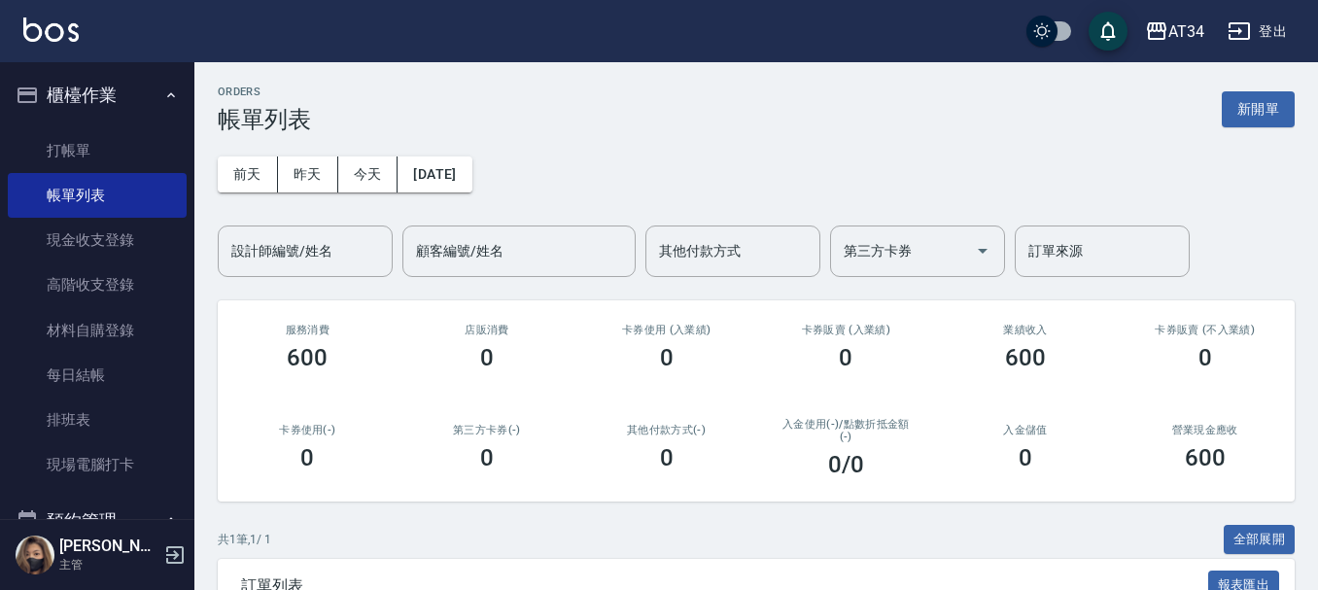
click at [1071, 493] on div "入金儲值 0" at bounding box center [1026, 447] width 180 height 94
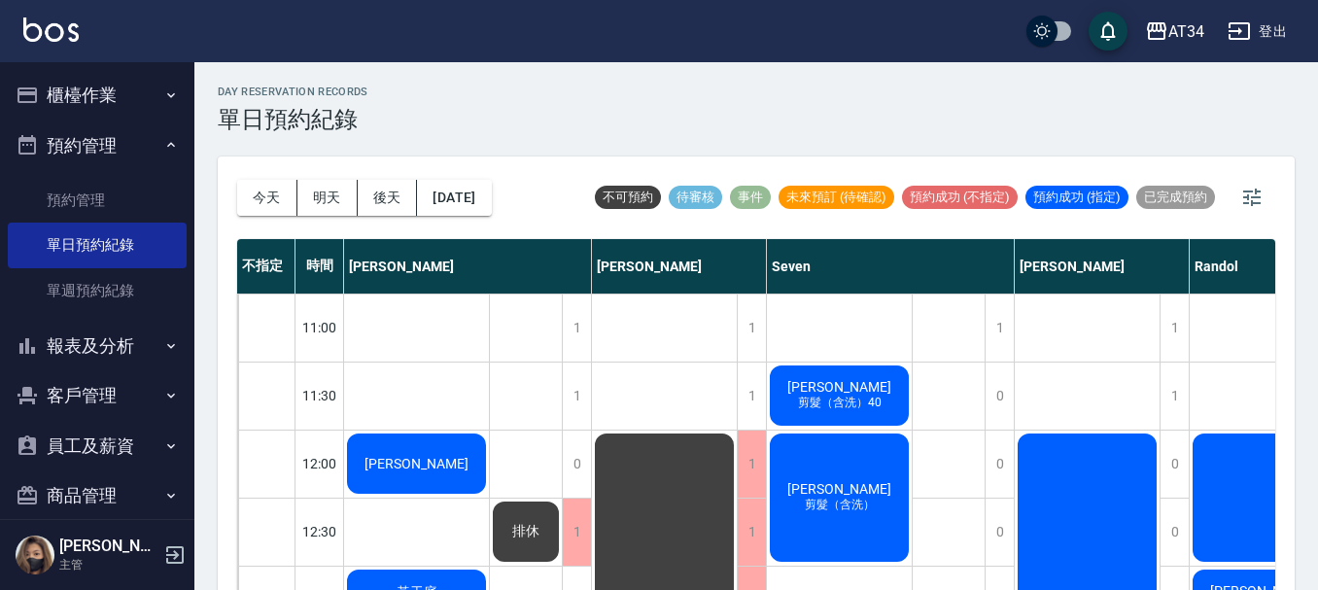
click at [423, 466] on span "[PERSON_NAME]" at bounding box center [417, 464] width 112 height 16
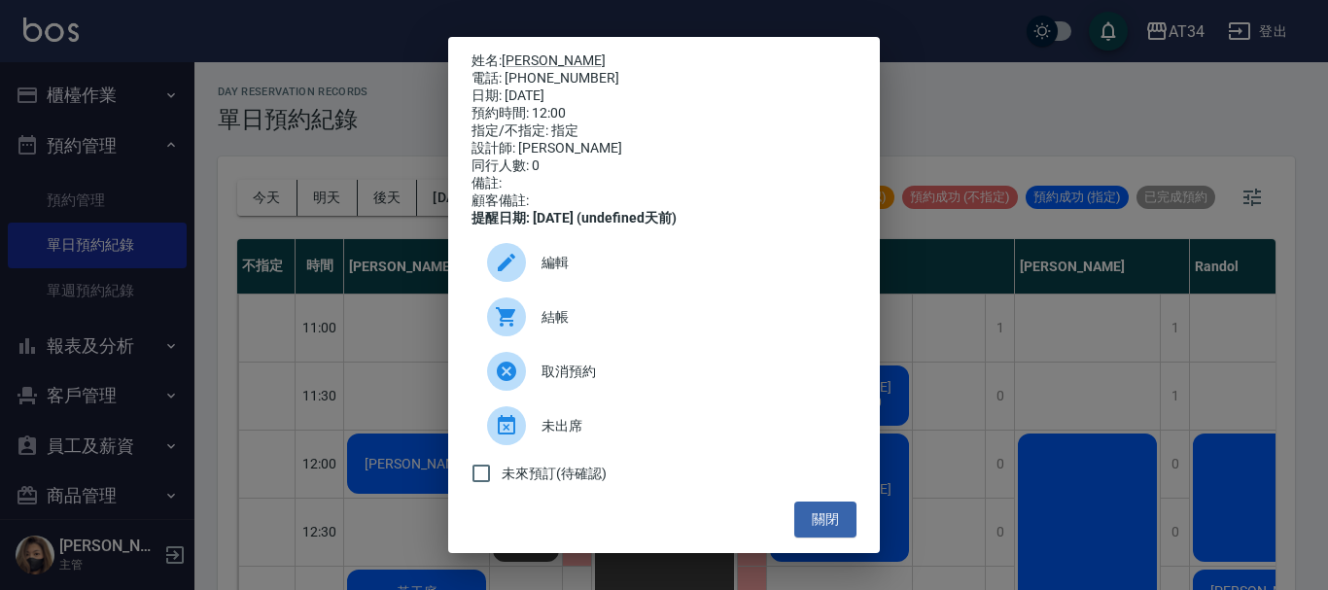
click at [581, 328] on span "結帳" at bounding box center [690, 317] width 299 height 20
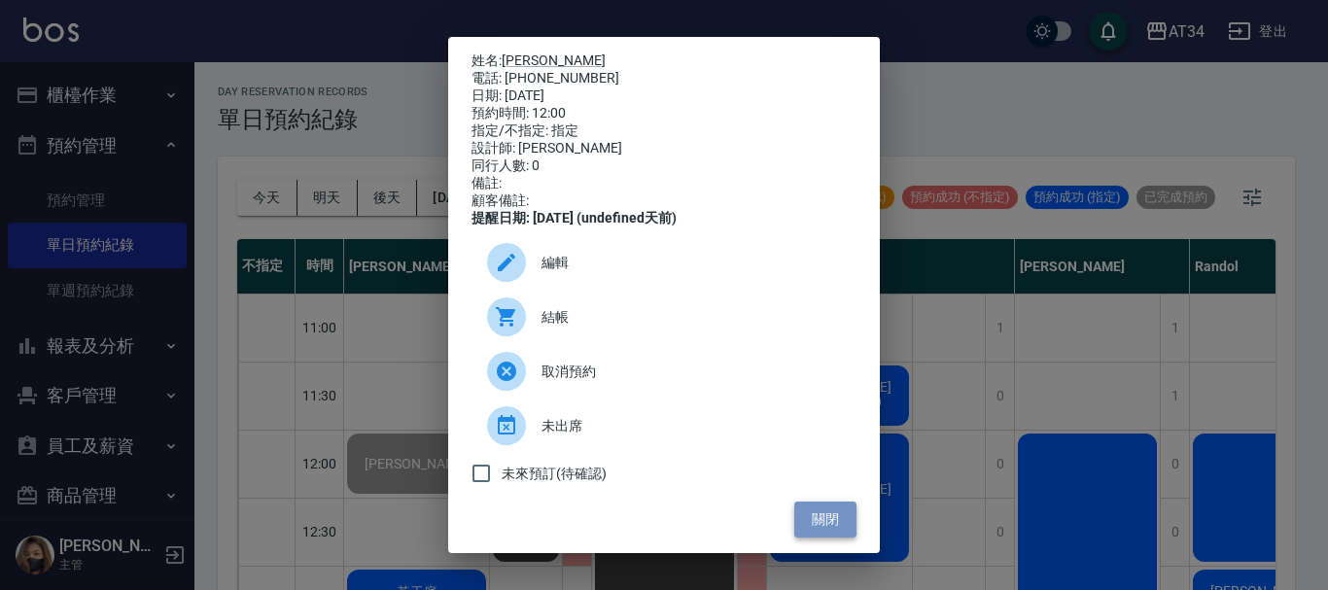
click at [829, 534] on button "關閉" at bounding box center [825, 520] width 62 height 36
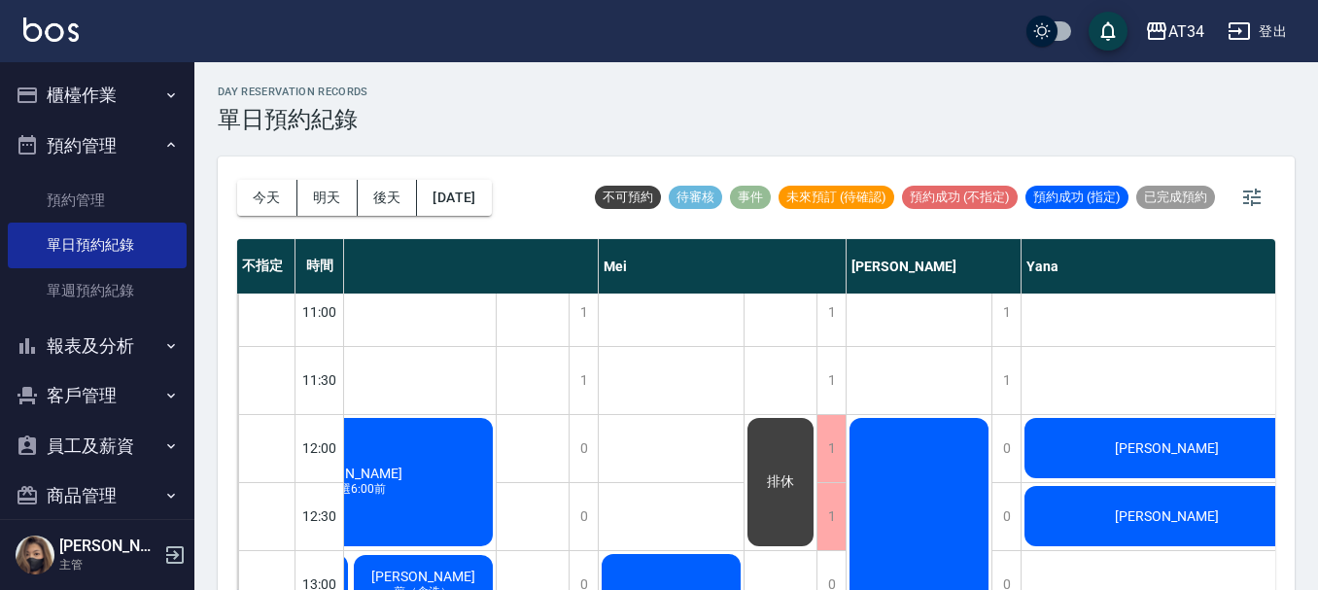
scroll to position [0, 985]
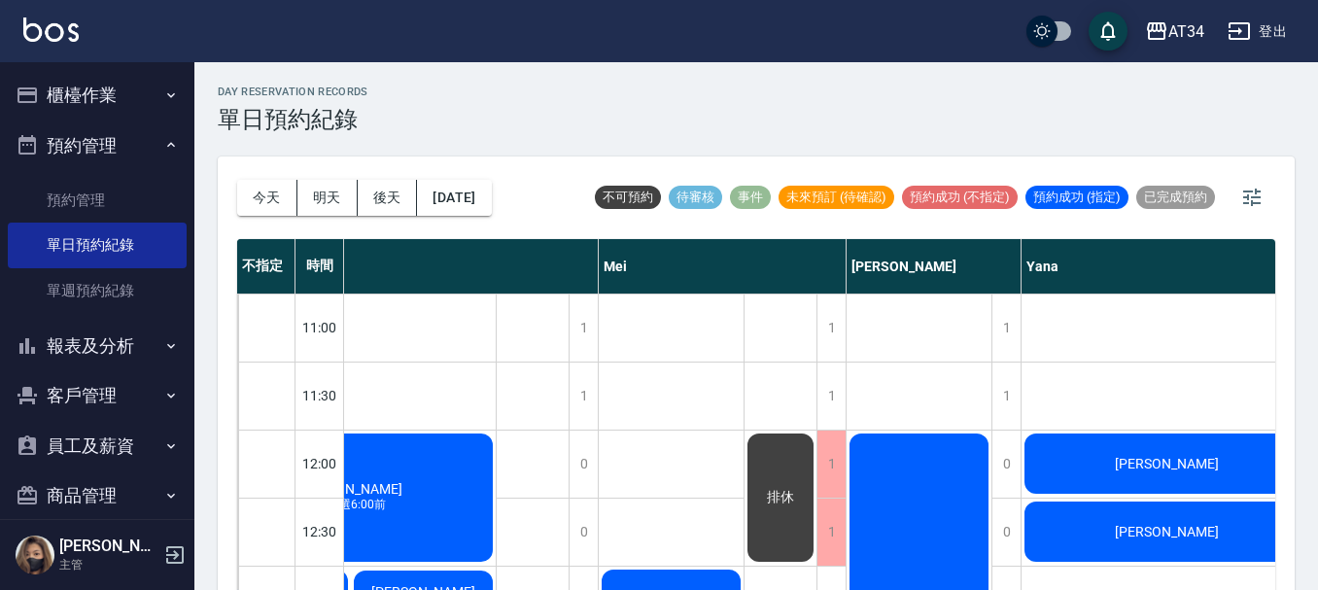
click at [329, 165] on div "今天 明天 後天 2025/08/10" at bounding box center [364, 197] width 255 height 83
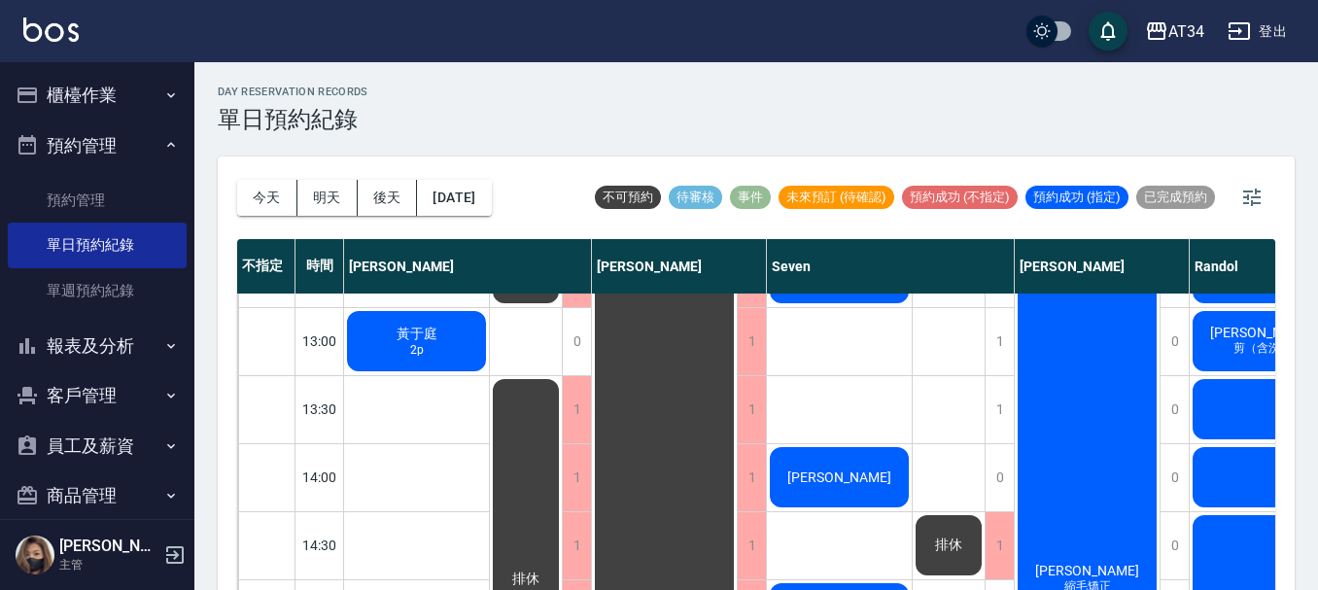
scroll to position [292, 0]
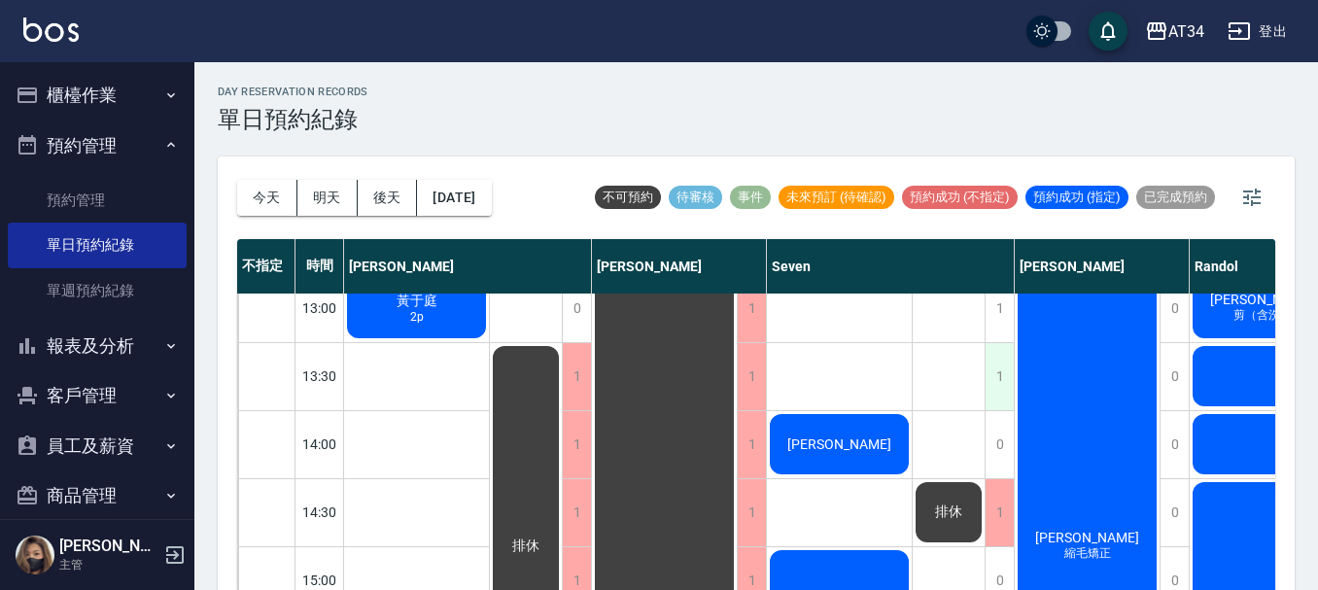
click at [996, 375] on div "1" at bounding box center [999, 376] width 29 height 67
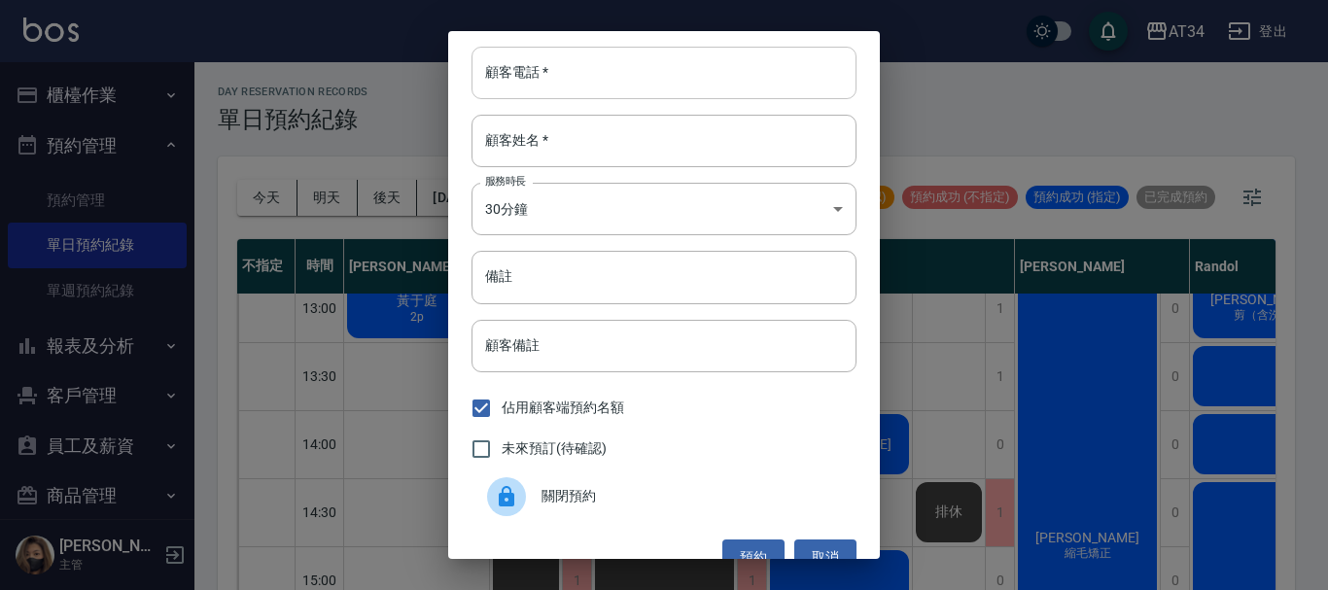
click at [618, 75] on input "顧客電話   *" at bounding box center [663, 73] width 385 height 52
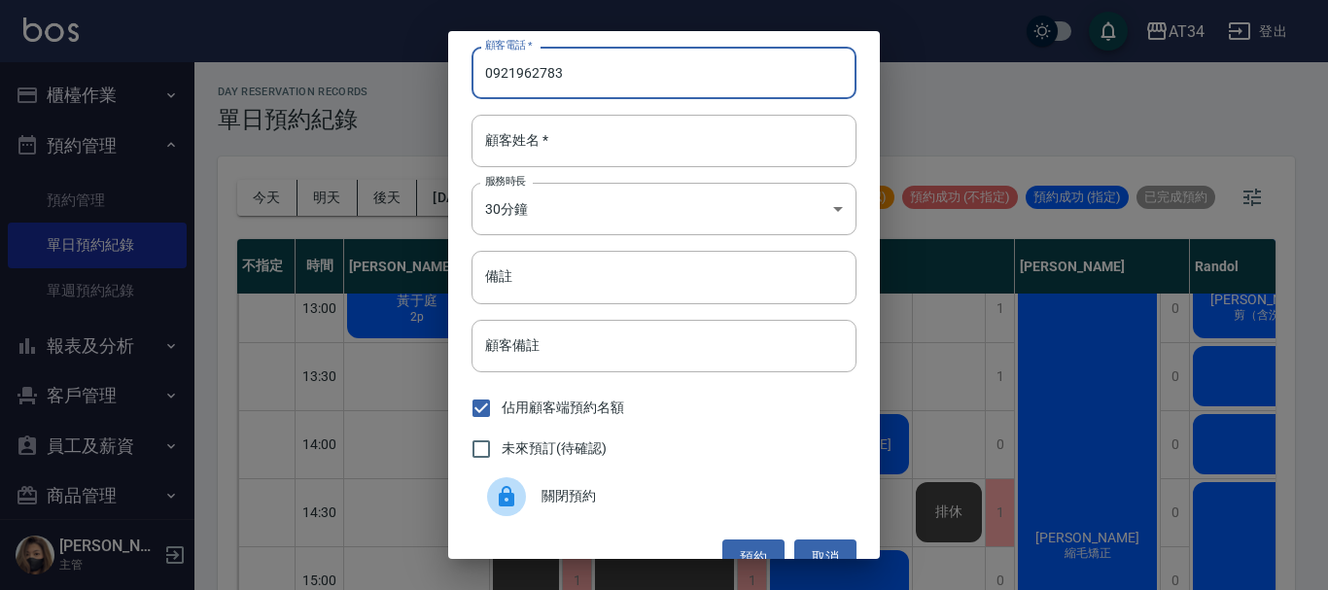
drag, startPoint x: 570, startPoint y: 73, endPoint x: 477, endPoint y: 90, distance: 94.0
click at [477, 90] on input "0921962783" at bounding box center [663, 73] width 385 height 52
type input "0921962783"
click at [561, 148] on input "顧客姓名   *" at bounding box center [663, 141] width 385 height 52
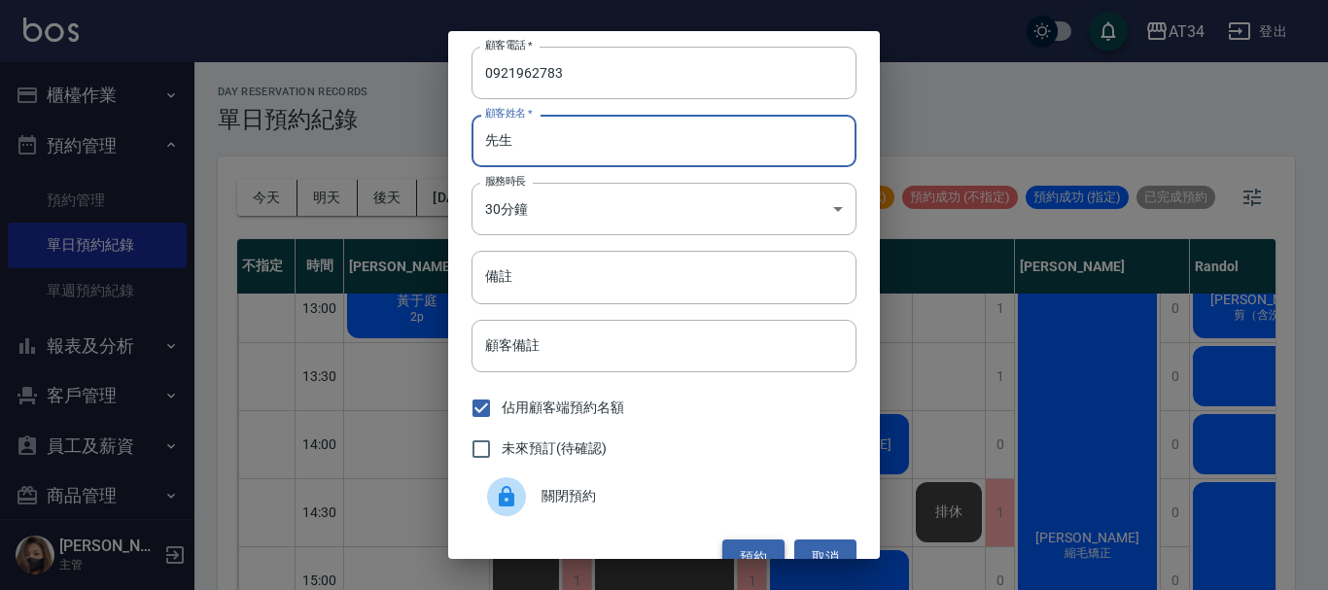
type input "先生"
click at [741, 548] on button "預約" at bounding box center [753, 557] width 62 height 36
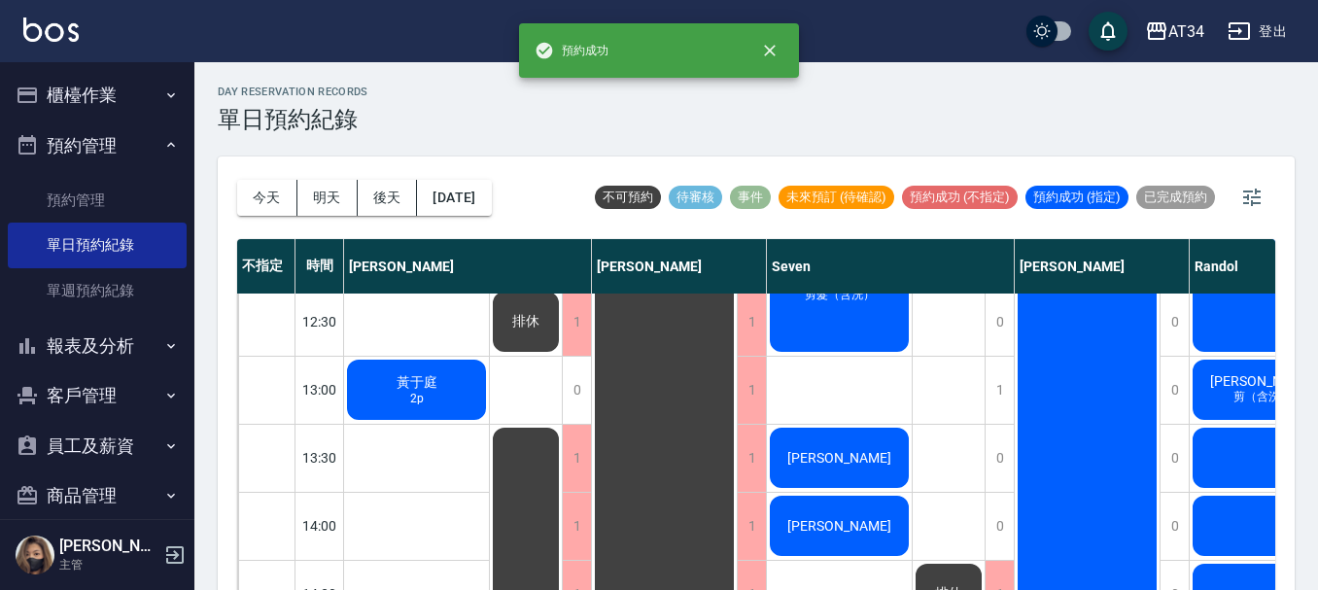
scroll to position [194, 0]
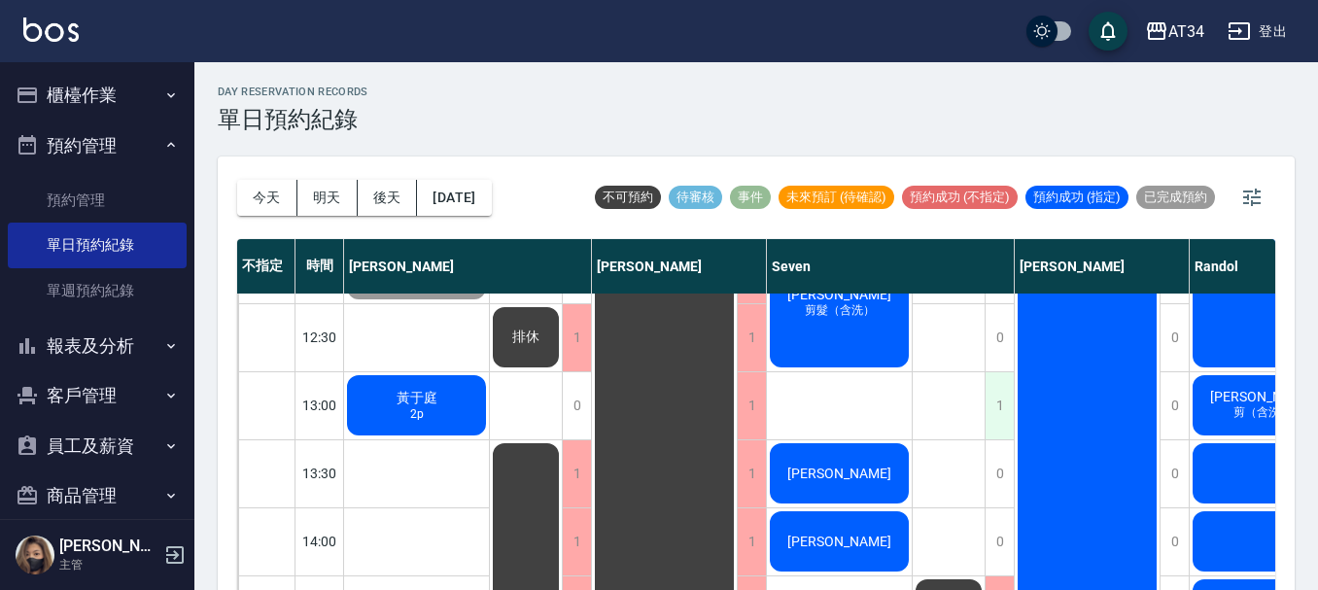
click at [993, 397] on div "1" at bounding box center [999, 405] width 29 height 67
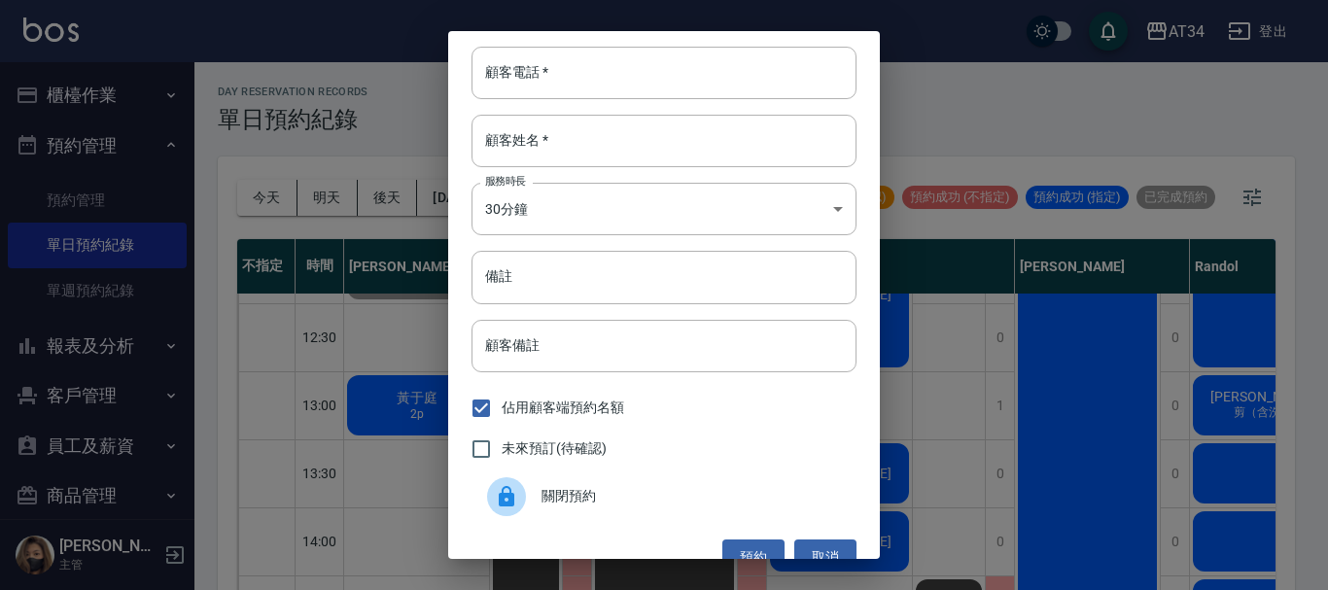
click at [574, 498] on span "關閉預約" at bounding box center [690, 496] width 299 height 20
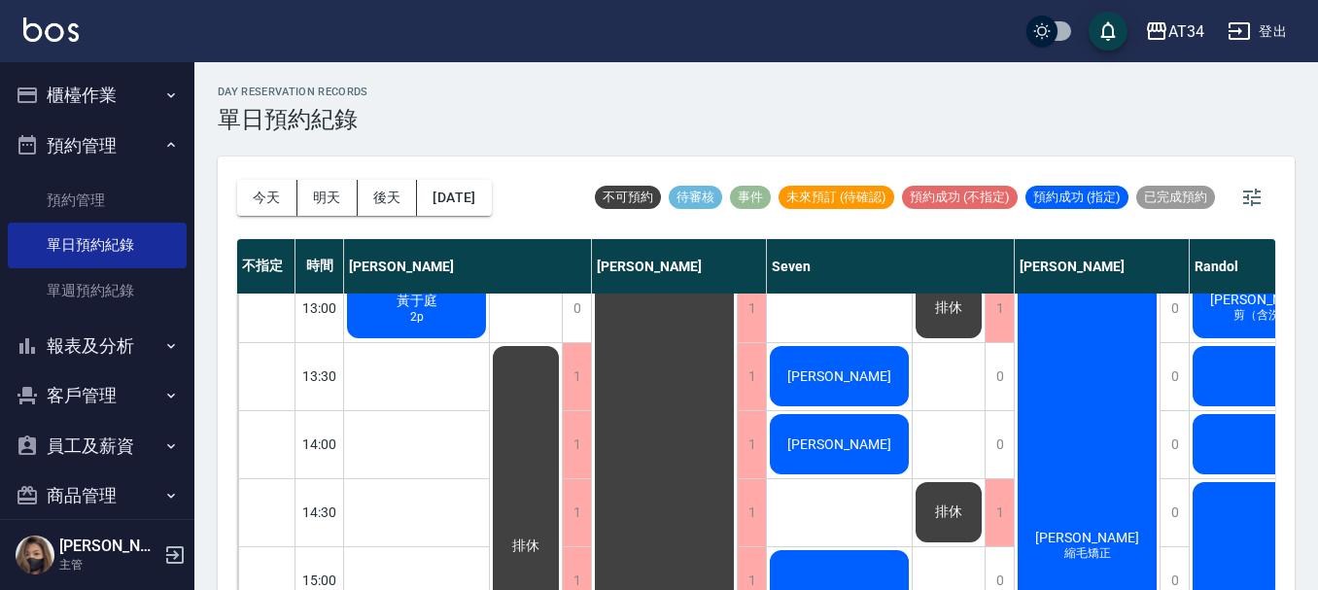
scroll to position [0, 0]
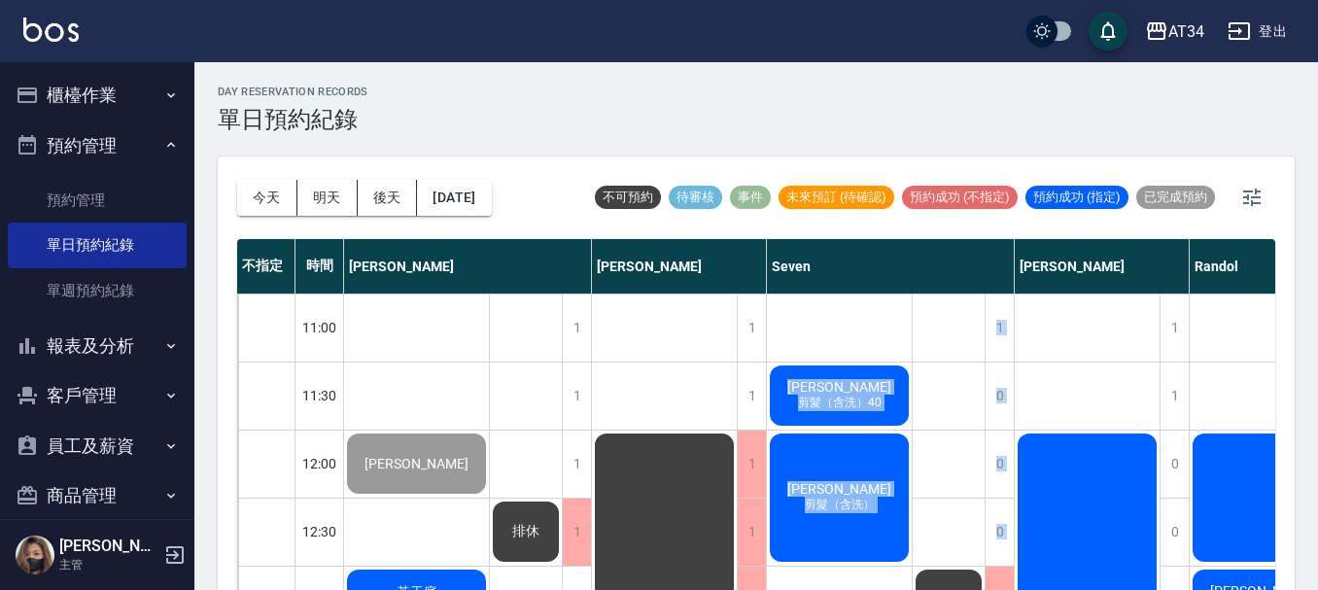
drag, startPoint x: 928, startPoint y: 518, endPoint x: 689, endPoint y: 529, distance: 239.3
click at [489, 431] on div "盧怡珊 剪髮（含洗）40" at bounding box center [416, 464] width 145 height 66
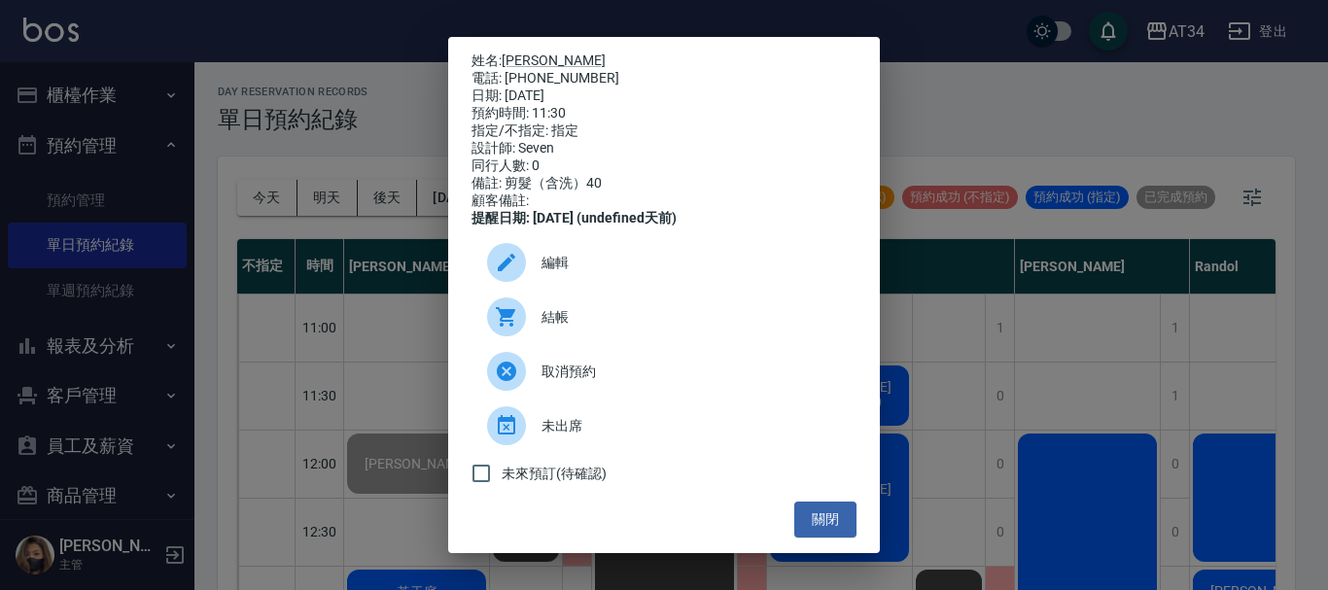
click at [575, 319] on div "結帳" at bounding box center [663, 317] width 385 height 54
click at [816, 524] on button "關閉" at bounding box center [825, 520] width 62 height 36
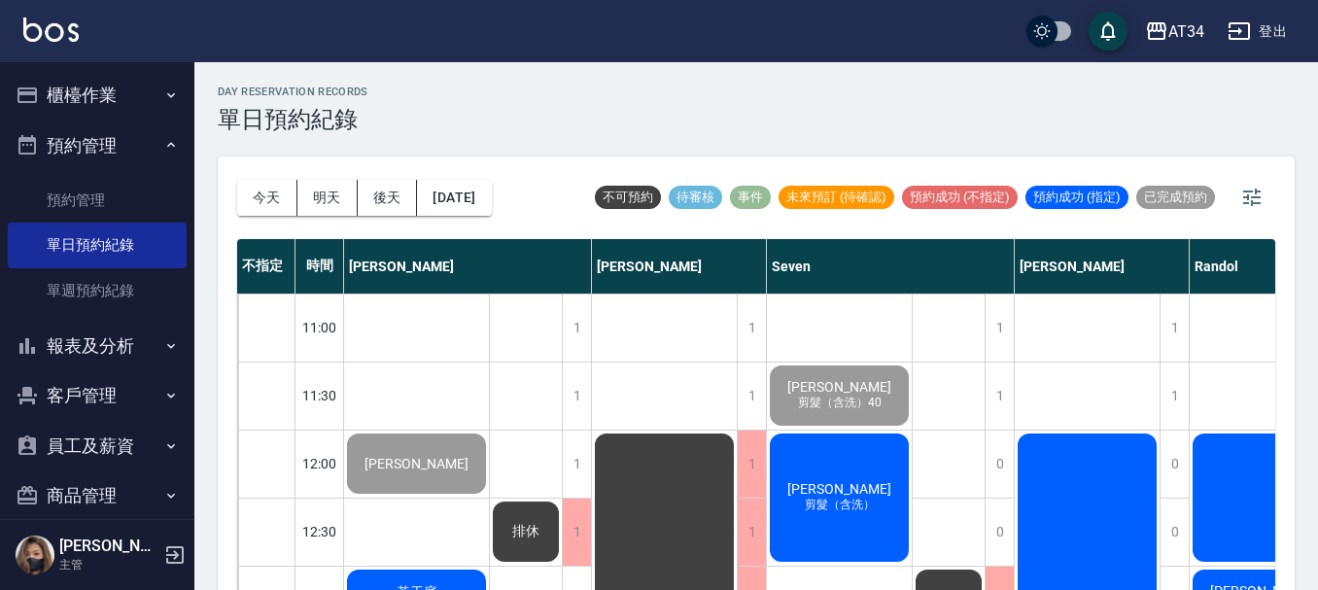
click at [421, 471] on span "剪髮（含洗）" at bounding box center [417, 471] width 8 height 0
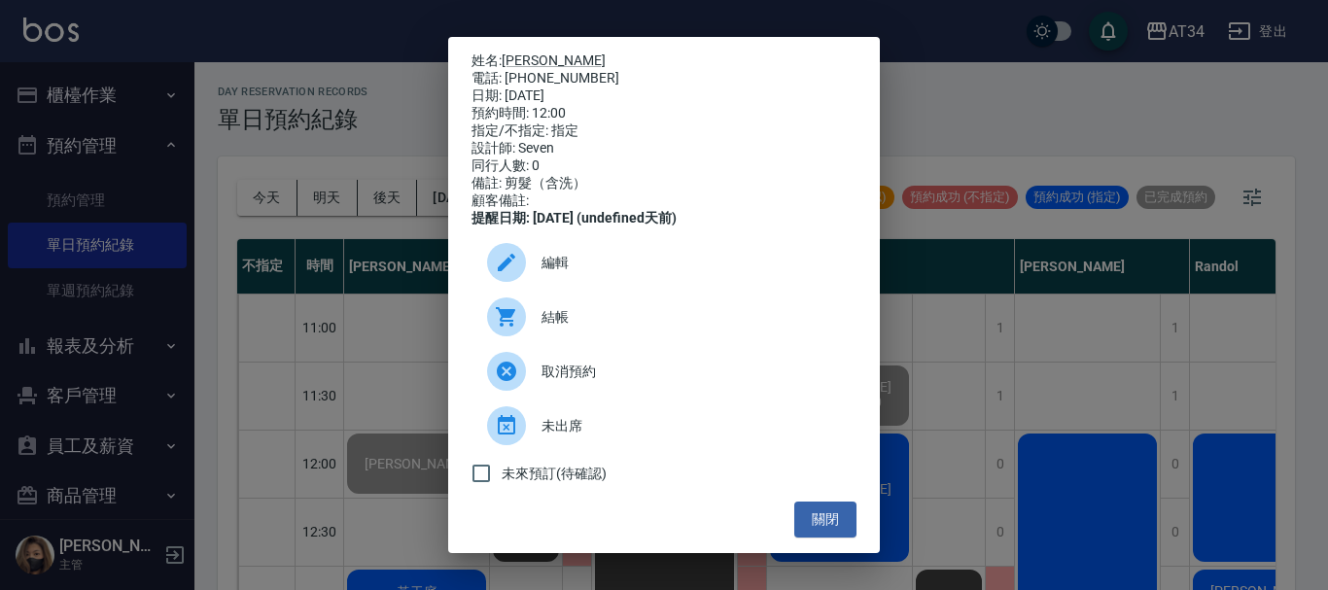
click at [641, 344] on div "結帳" at bounding box center [663, 317] width 385 height 54
click at [820, 538] on button "關閉" at bounding box center [825, 520] width 62 height 36
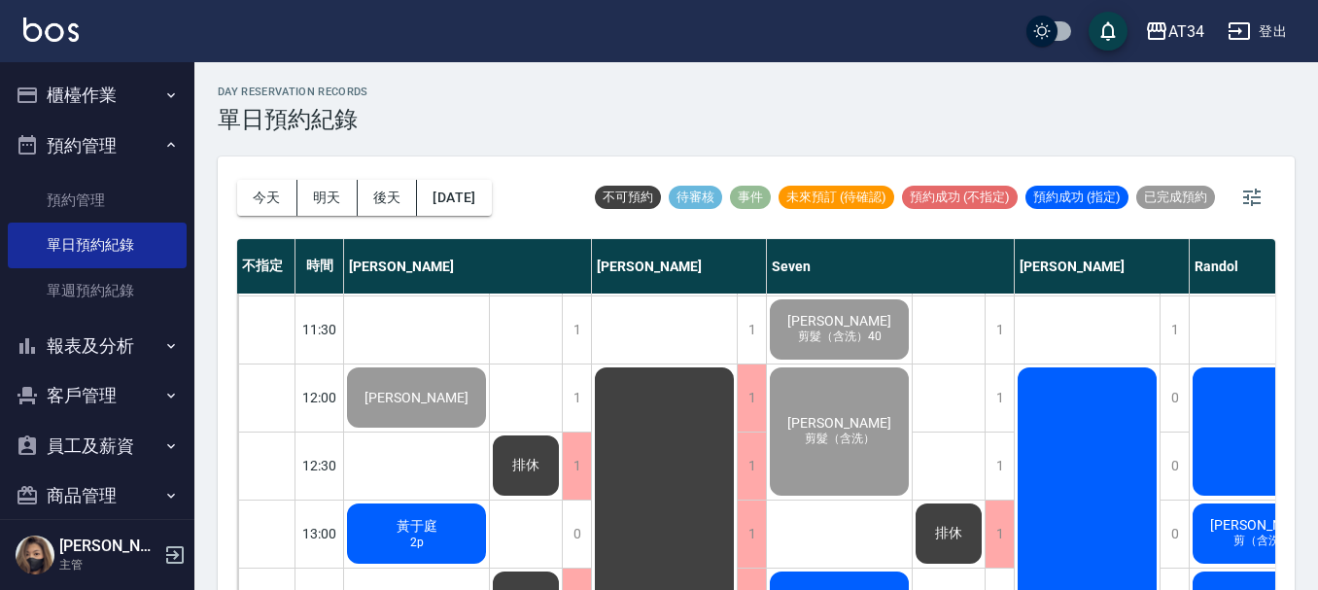
scroll to position [66, 900]
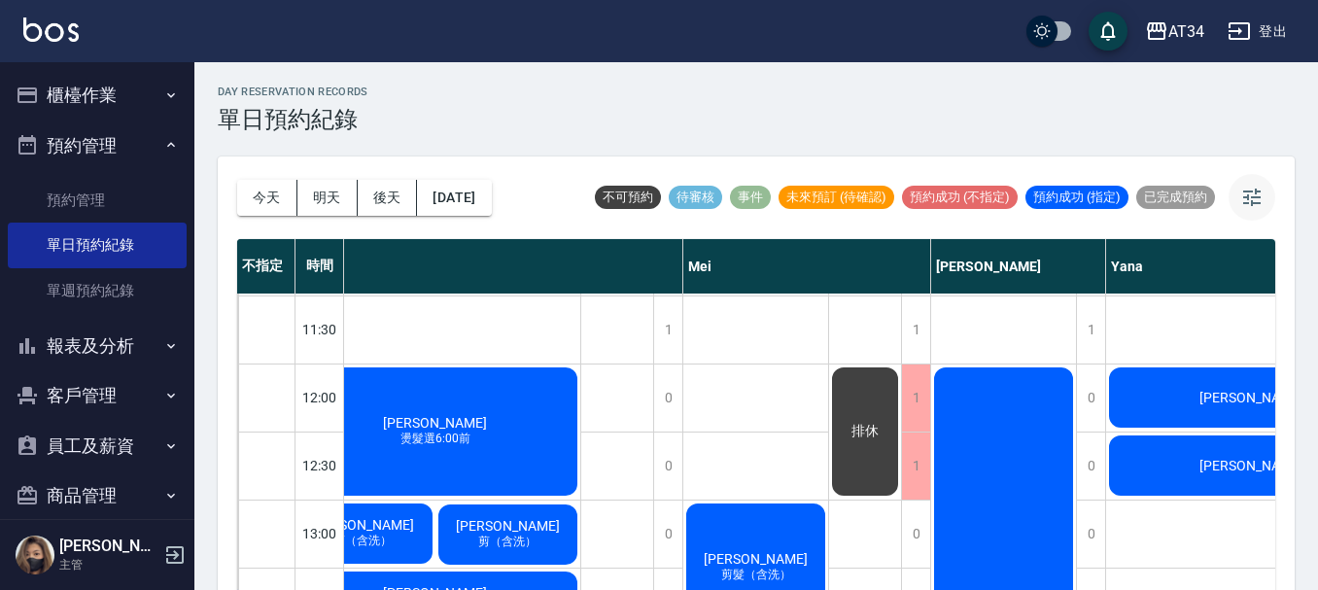
click at [1252, 195] on icon "button" at bounding box center [1251, 197] width 23 height 23
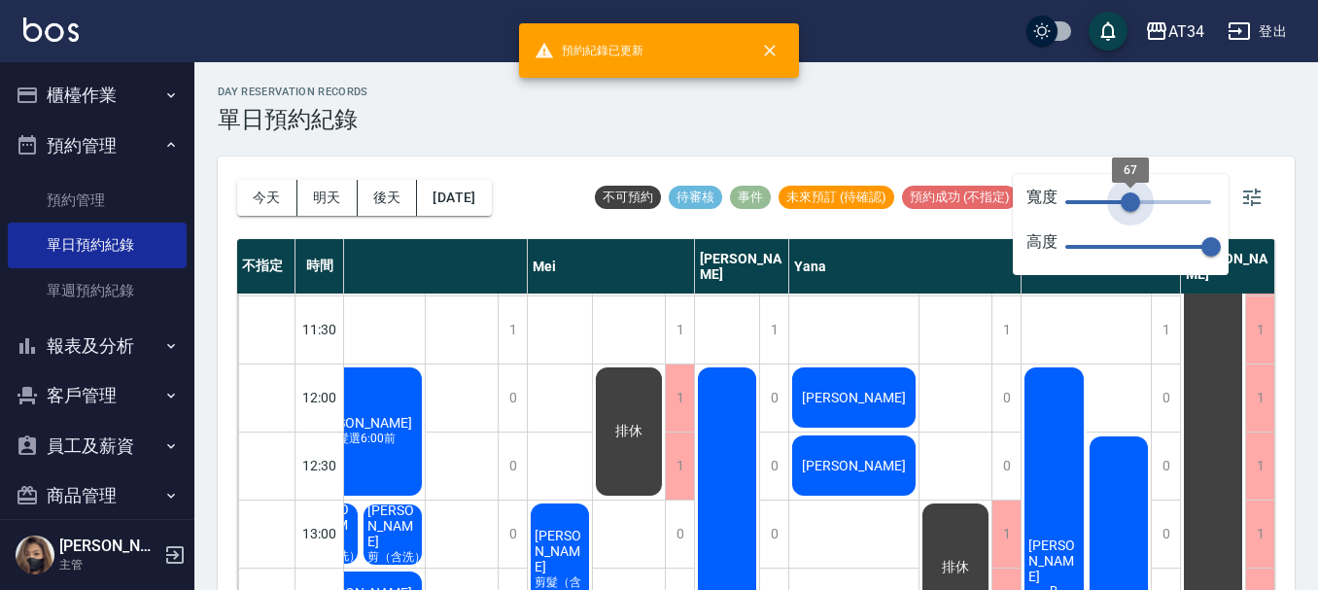
drag, startPoint x: 1201, startPoint y: 202, endPoint x: 1116, endPoint y: 214, distance: 86.3
click at [1121, 212] on span "67" at bounding box center [1130, 201] width 19 height 19
type input "52"
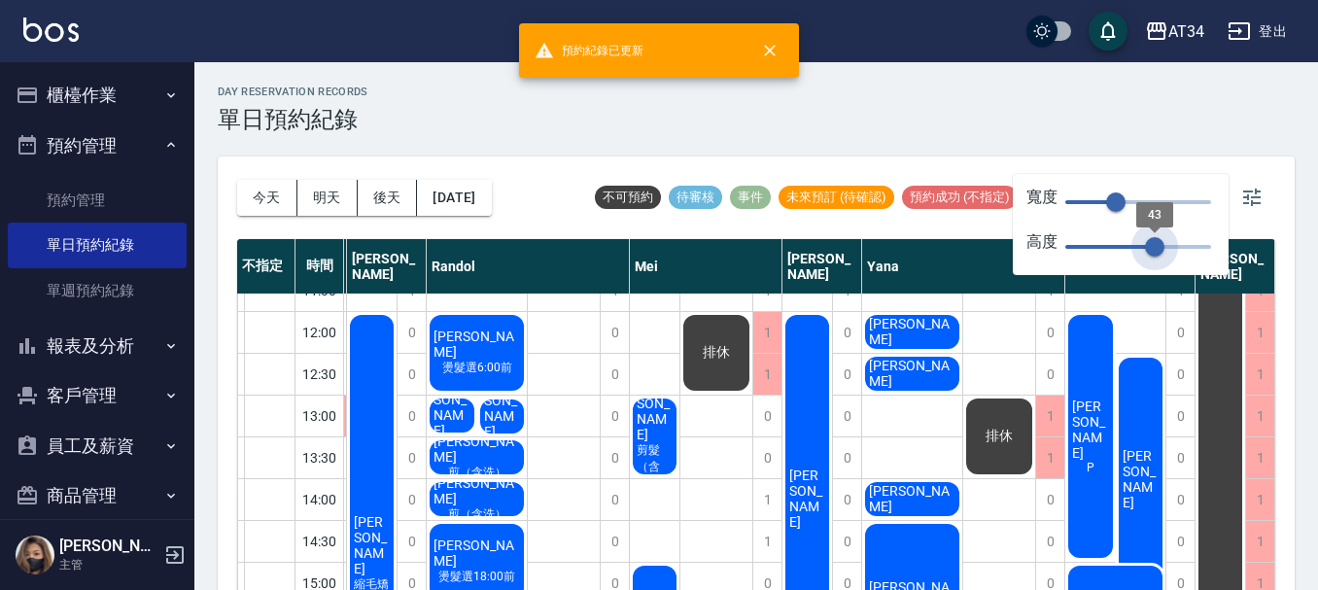
type input "35"
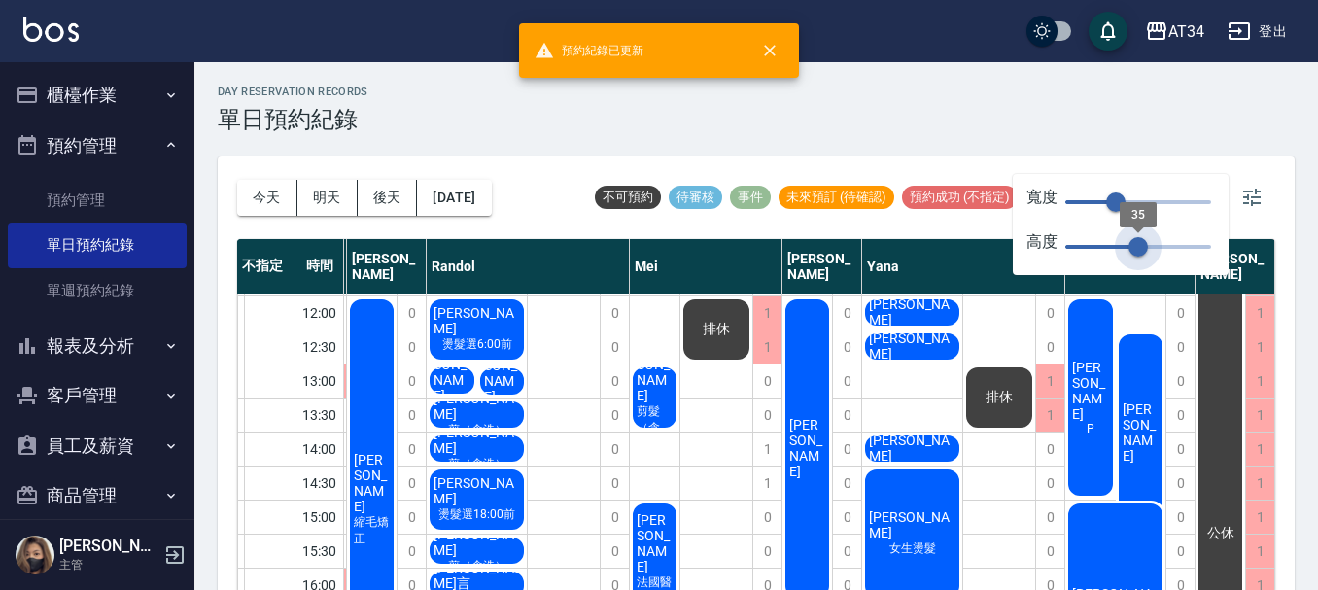
drag, startPoint x: 1207, startPoint y: 242, endPoint x: 1137, endPoint y: 254, distance: 70.9
click at [1137, 254] on span "35" at bounding box center [1137, 246] width 19 height 19
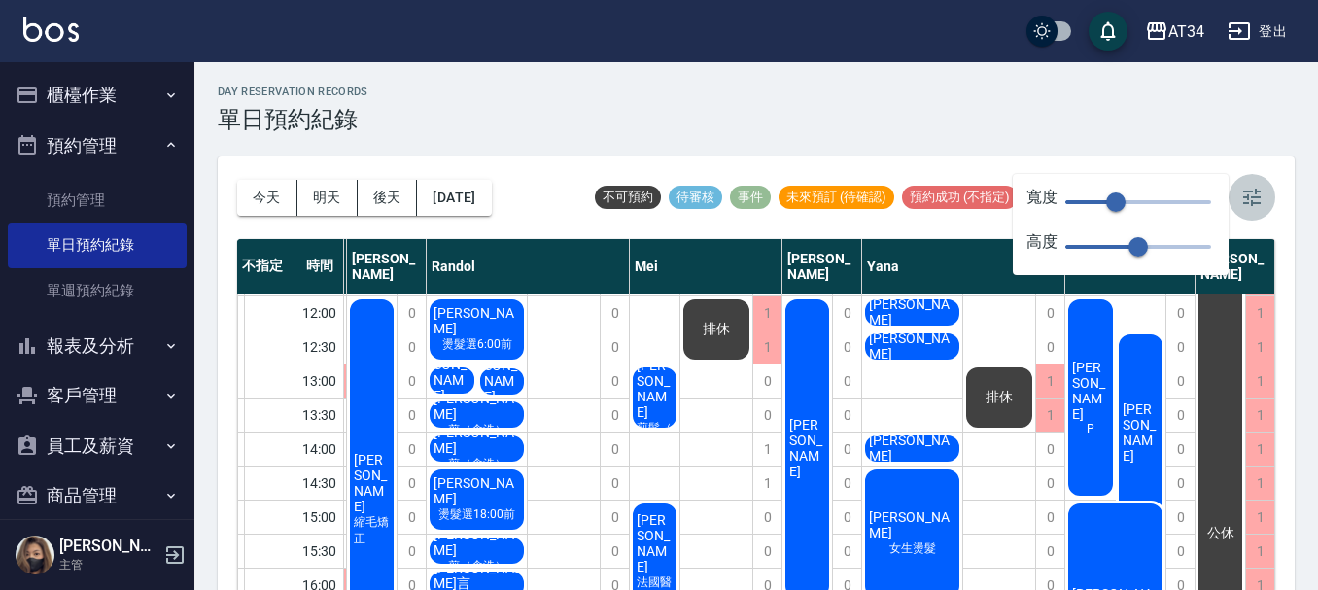
click at [1261, 191] on icon "button" at bounding box center [1251, 197] width 23 height 23
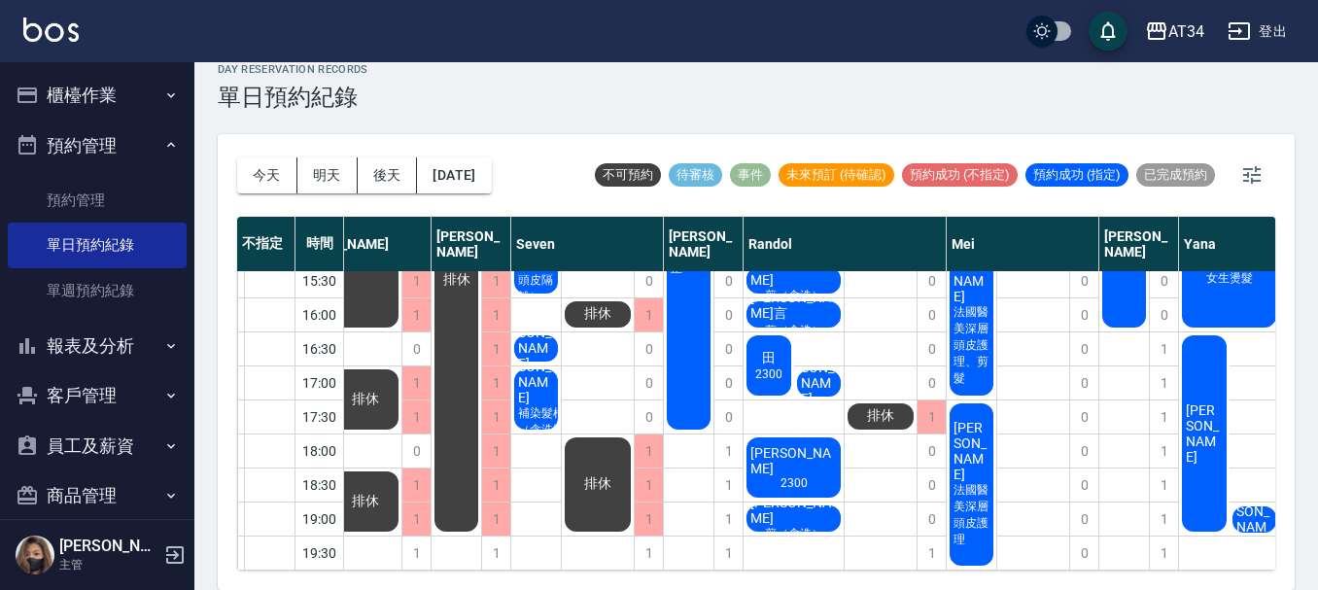
scroll to position [329, 0]
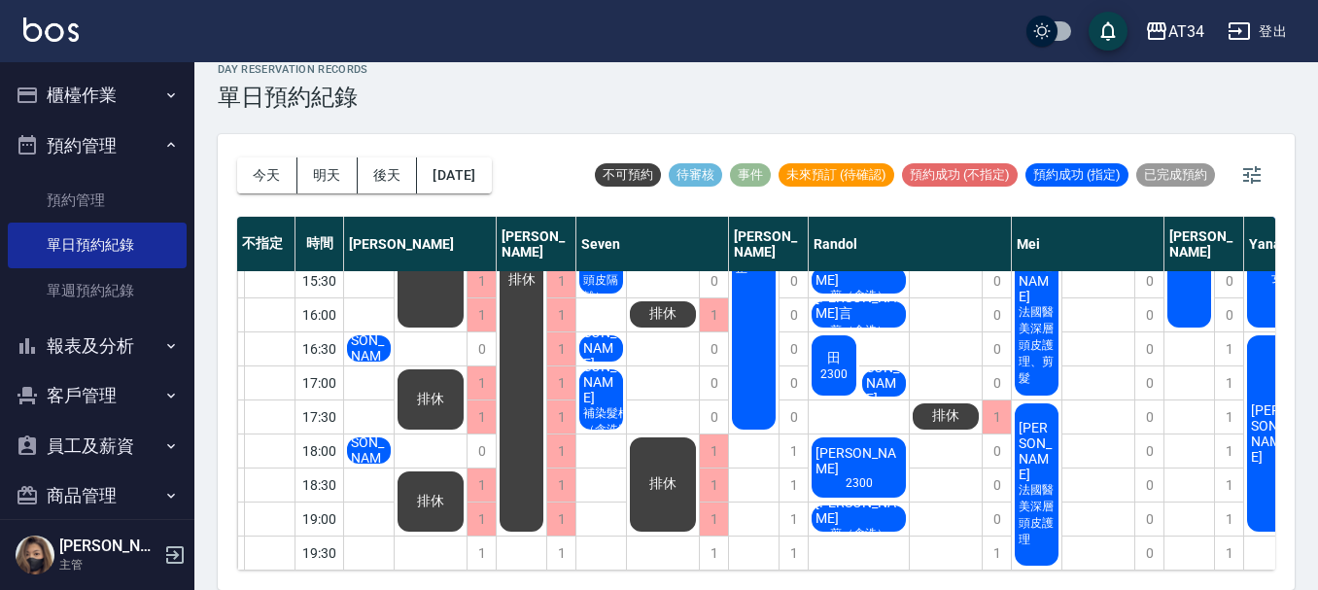
click at [1128, 434] on div "排休" at bounding box center [1098, 263] width 73 height 612
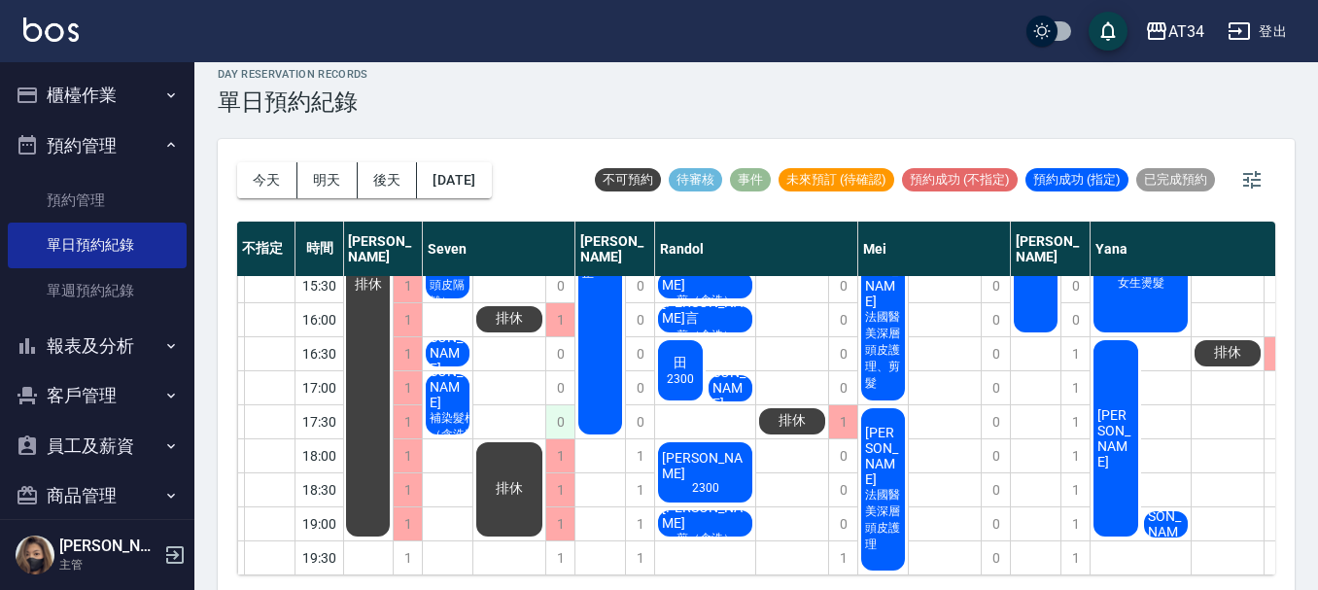
scroll to position [0, 0]
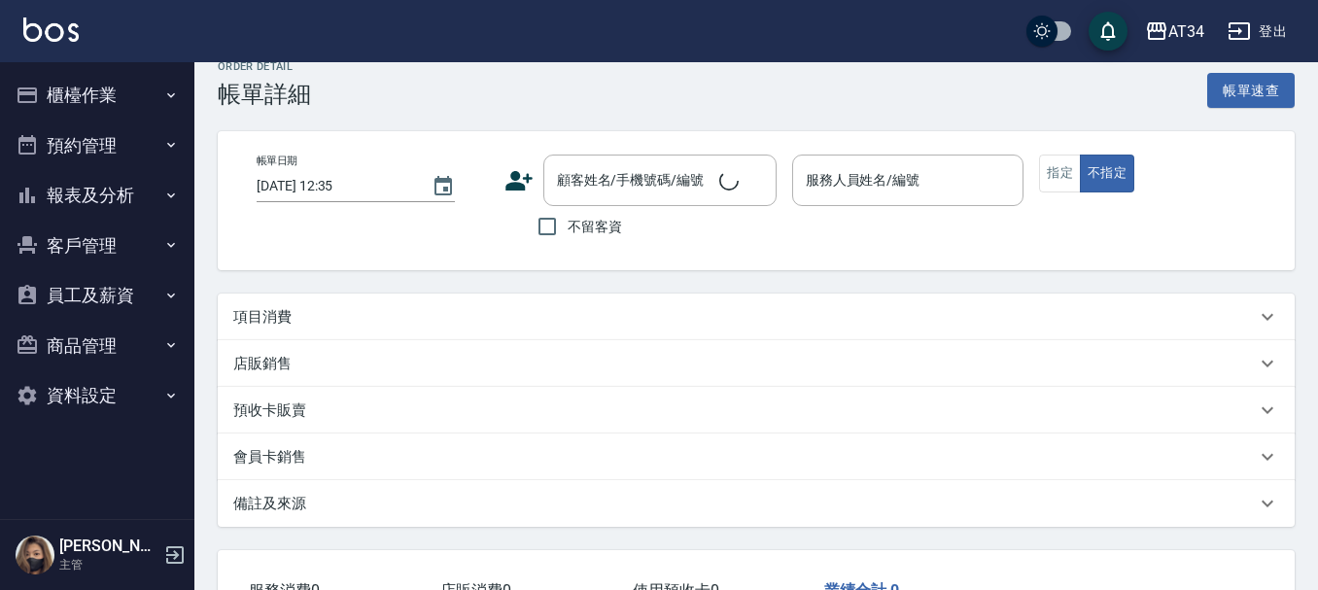
type input "[DATE] 12:00"
type input "[PERSON_NAME]-04"
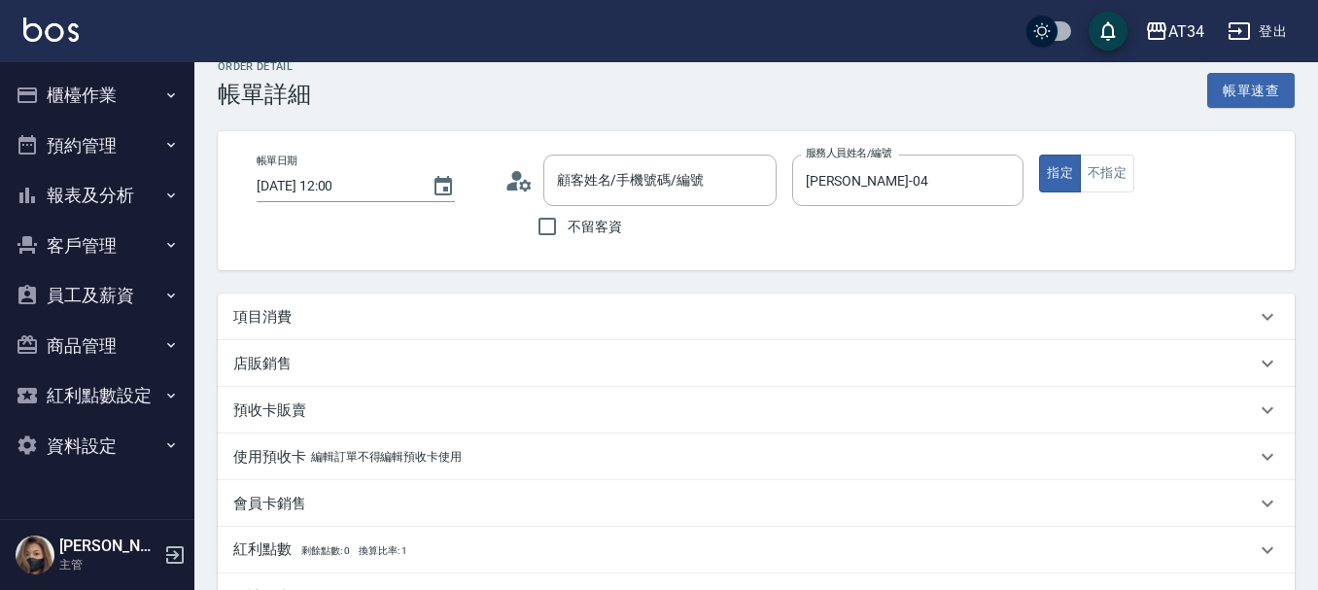
scroll to position [97, 0]
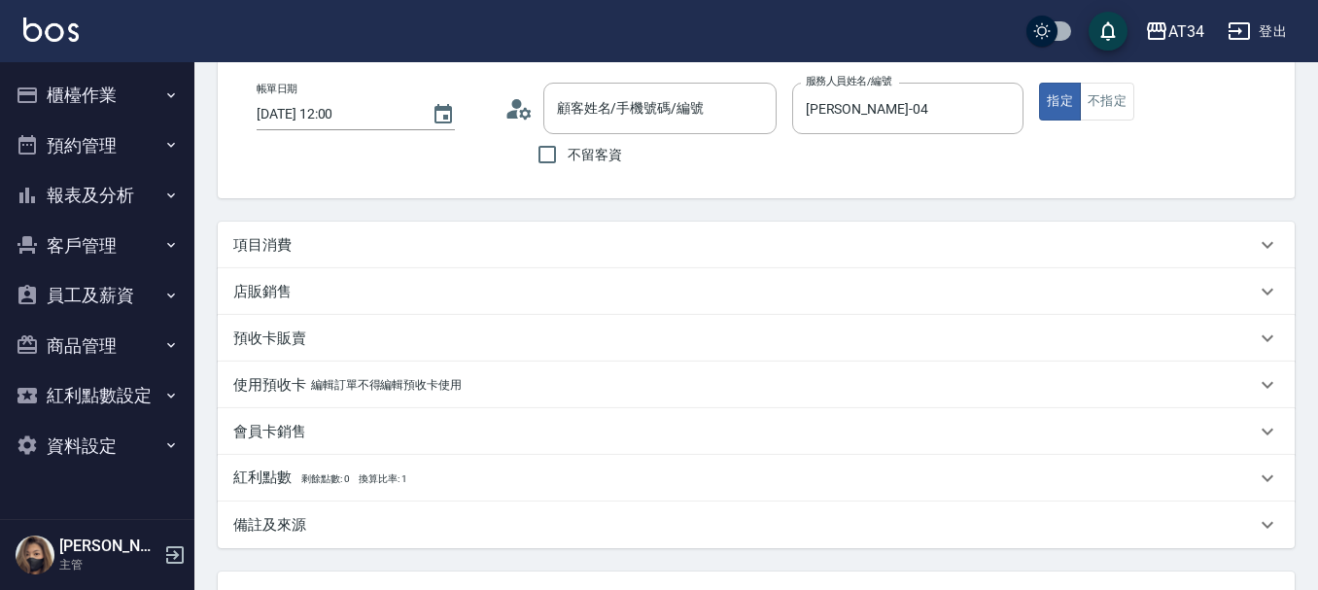
type input "[PERSON_NAME]/0922714347/0922714347"
click at [396, 255] on div "項目消費" at bounding box center [744, 245] width 1023 height 20
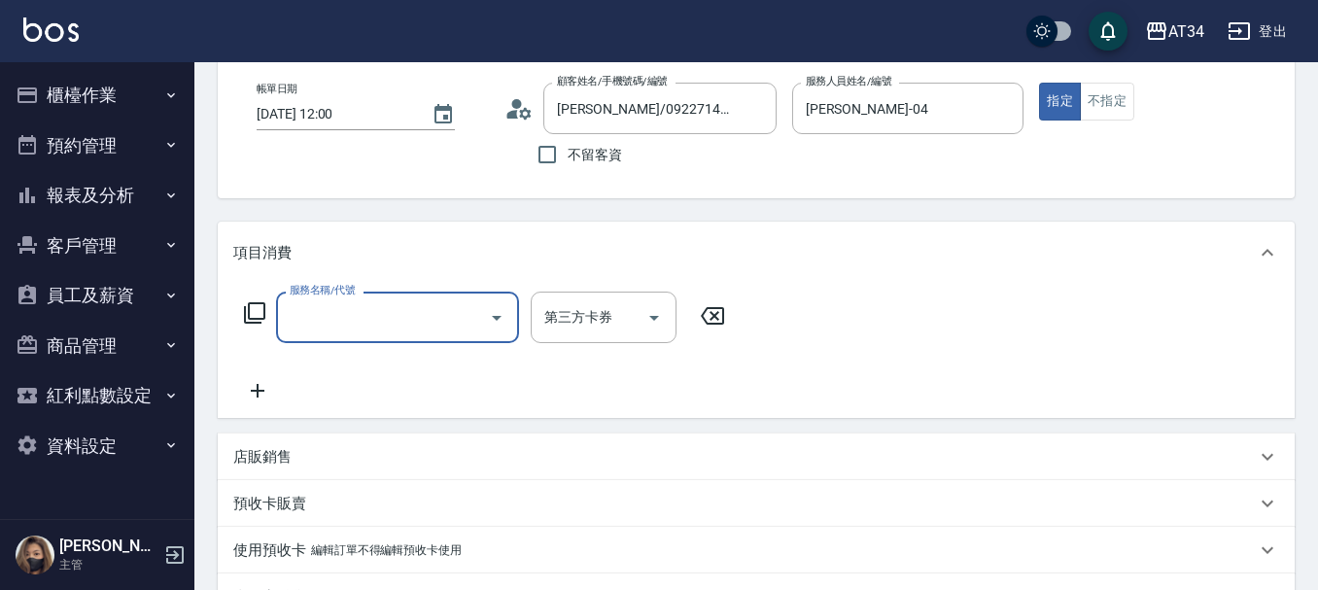
scroll to position [0, 0]
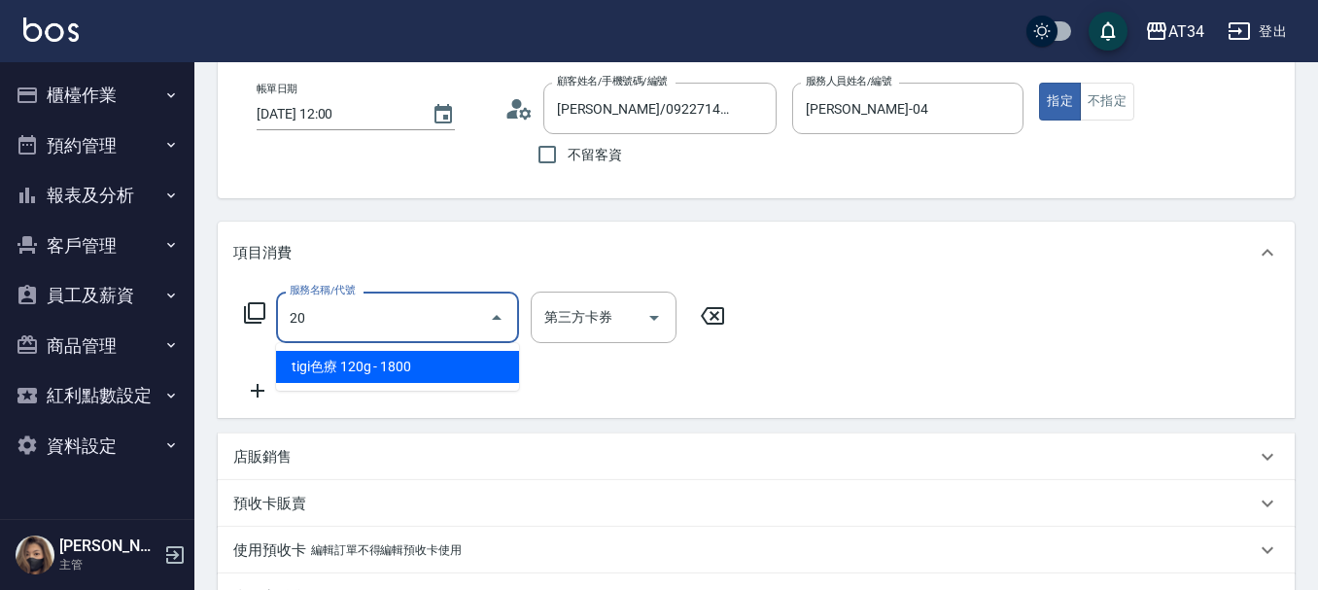
type input "201"
type input "30"
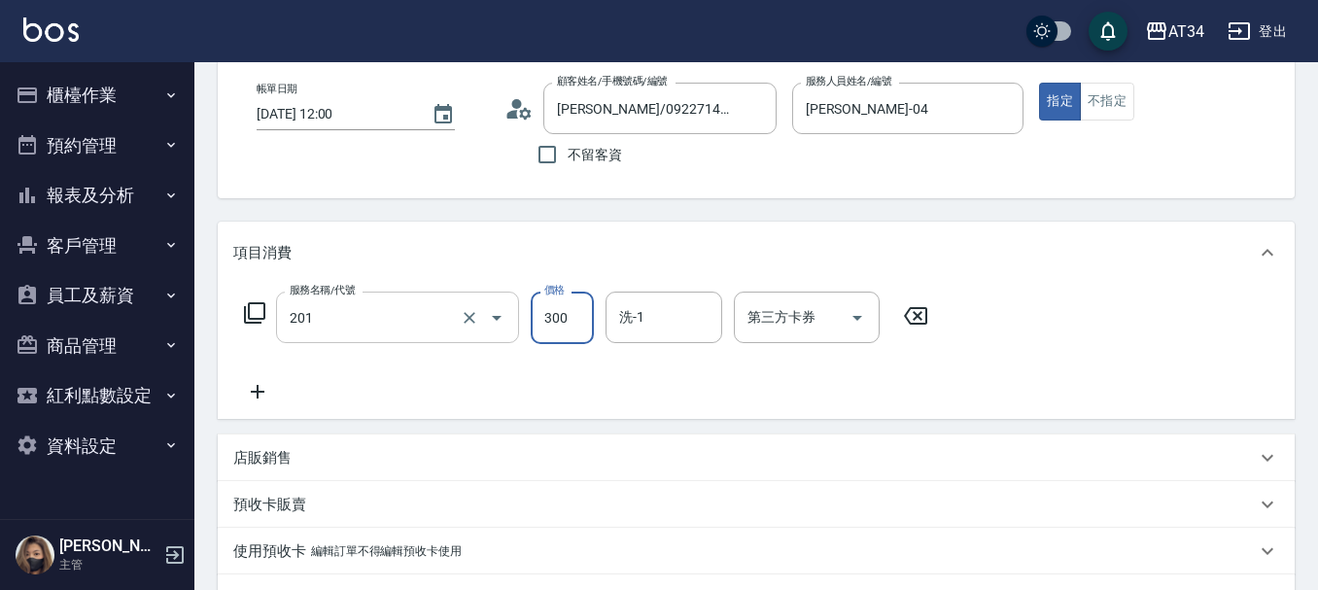
type input "洗髮(201)"
type input "2"
type input "0"
type input "200"
type input "20"
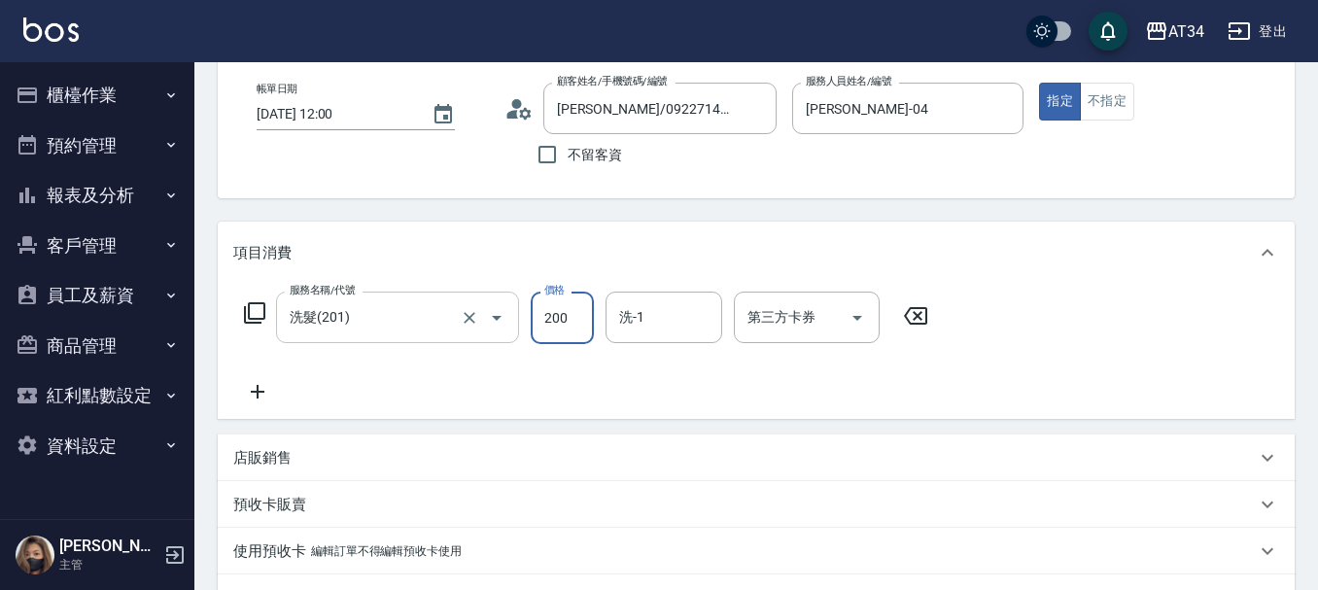
type input "200"
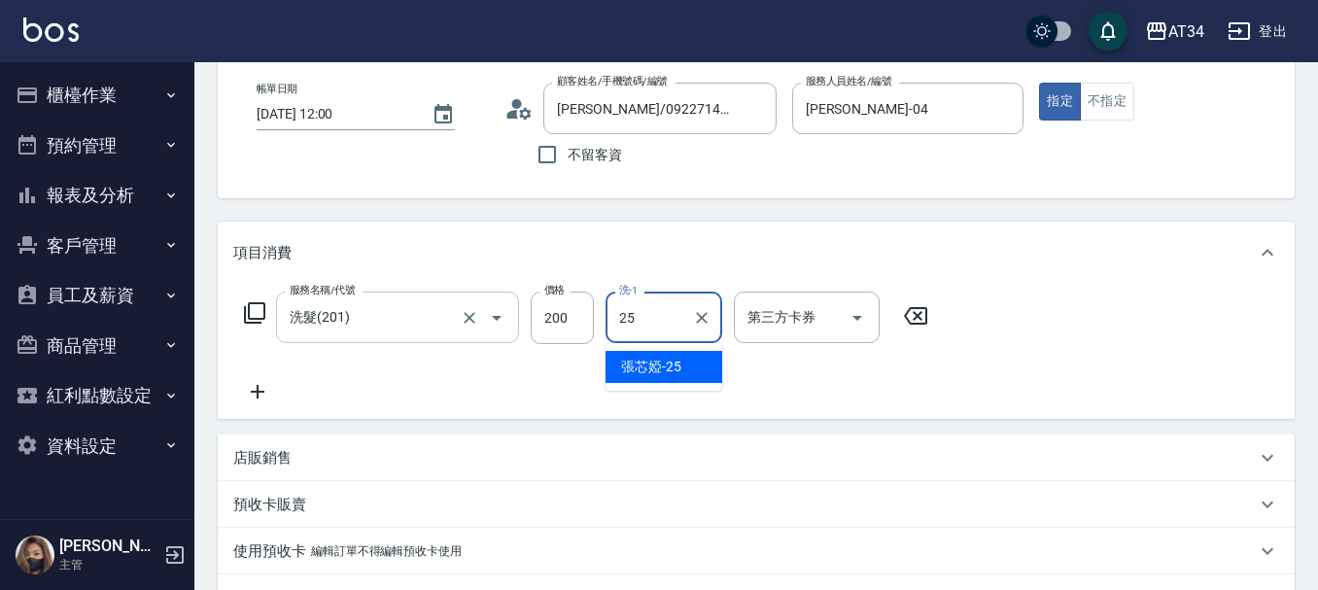
type input "張芯婭-25"
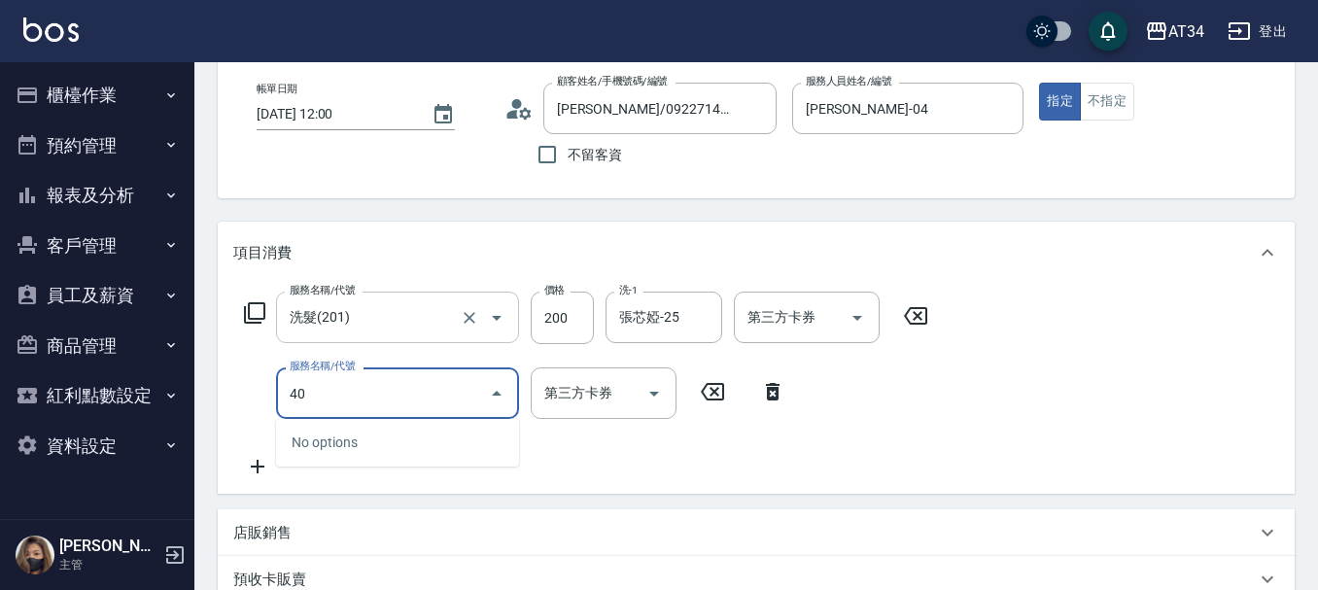
type input "401"
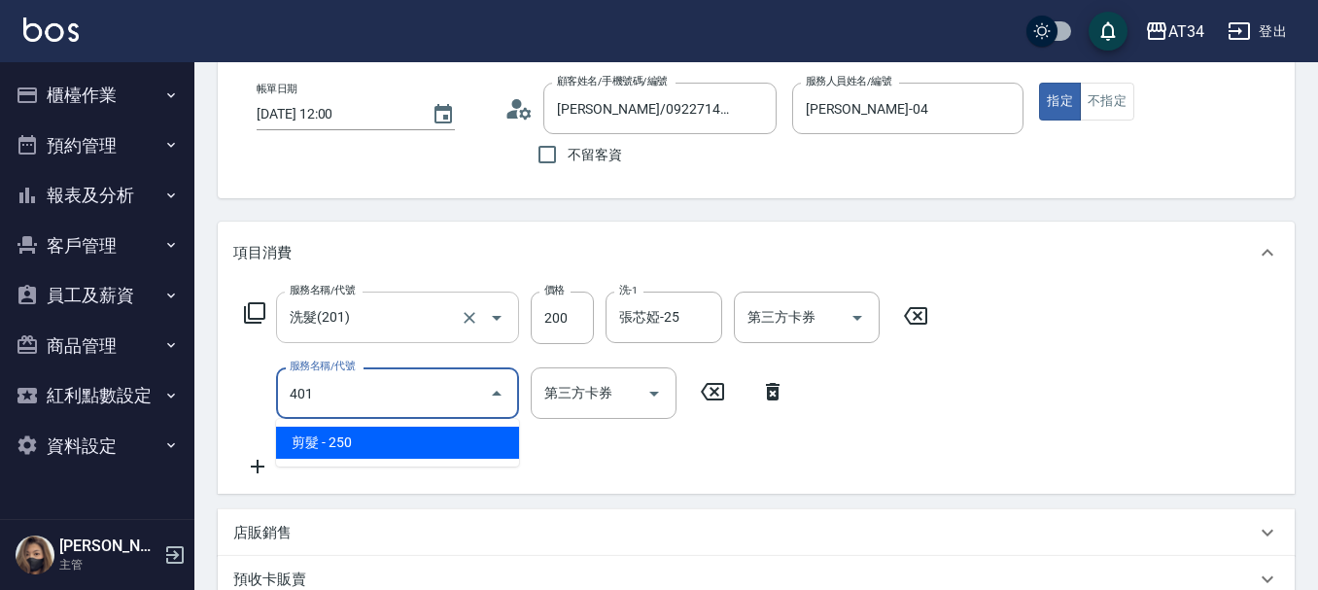
type input "40"
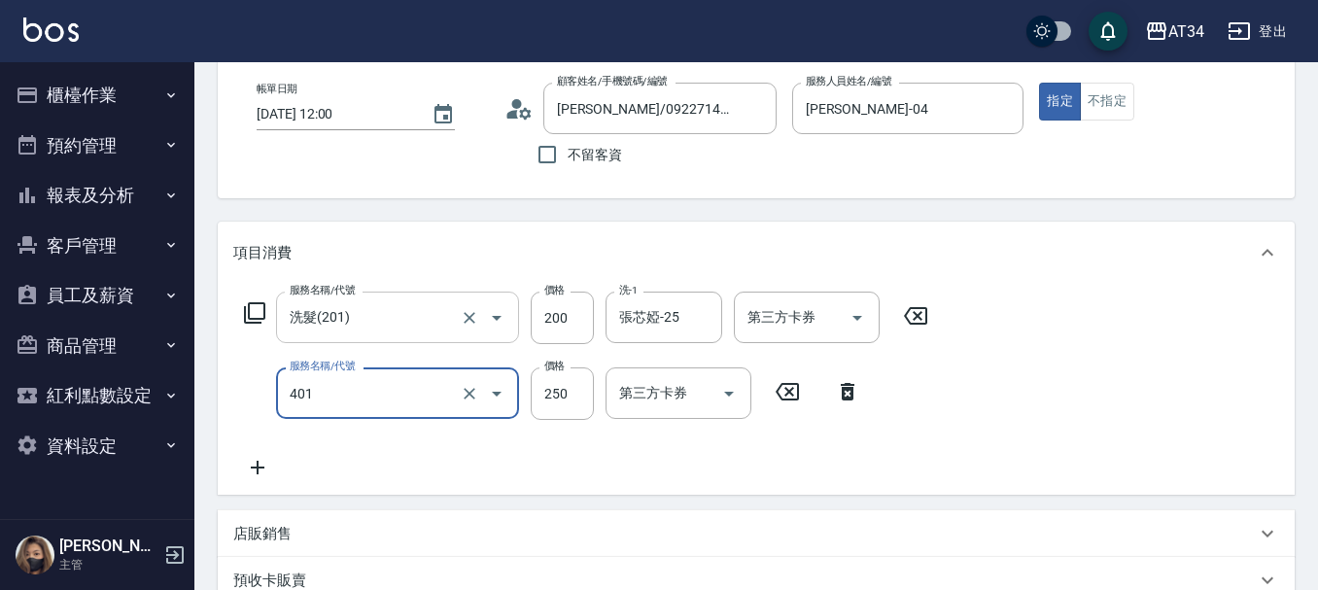
type input "剪髮(401)"
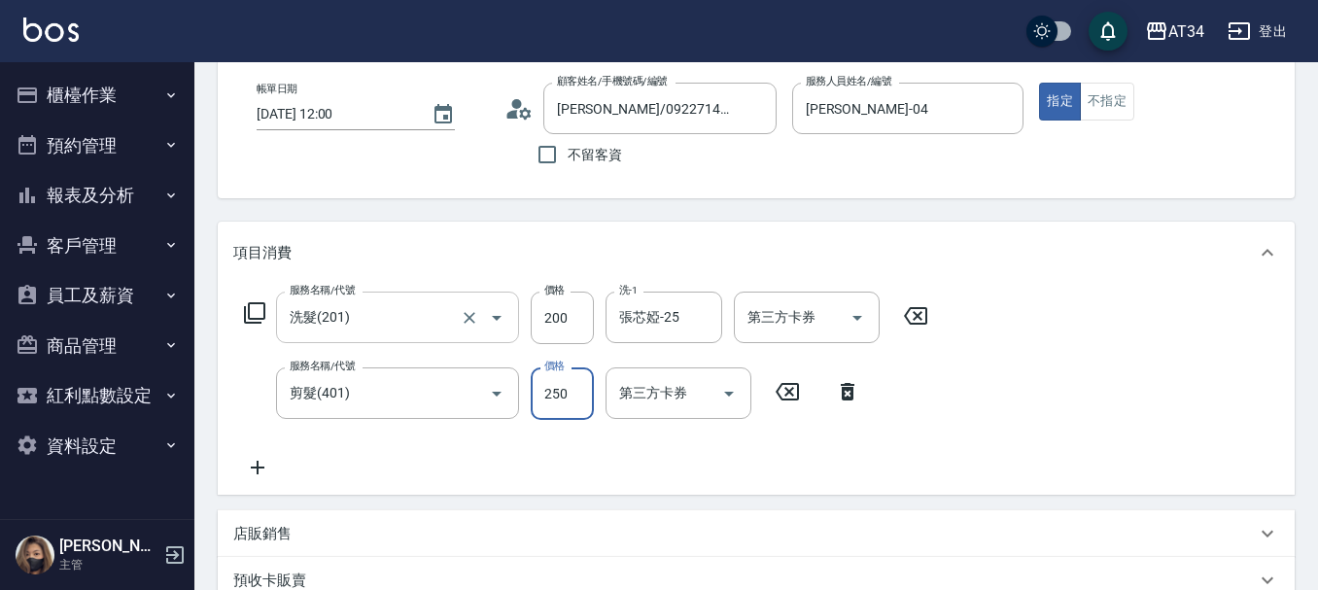
type input "4"
type input "20"
type input "400"
type input "60"
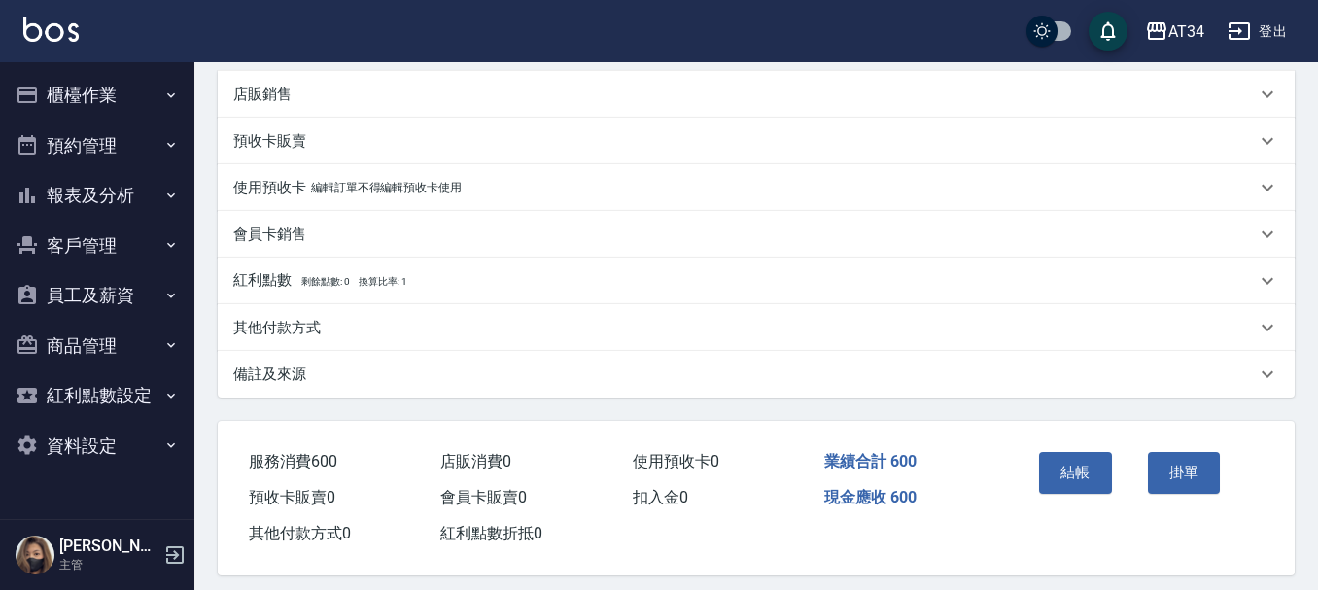
scroll to position [554, 0]
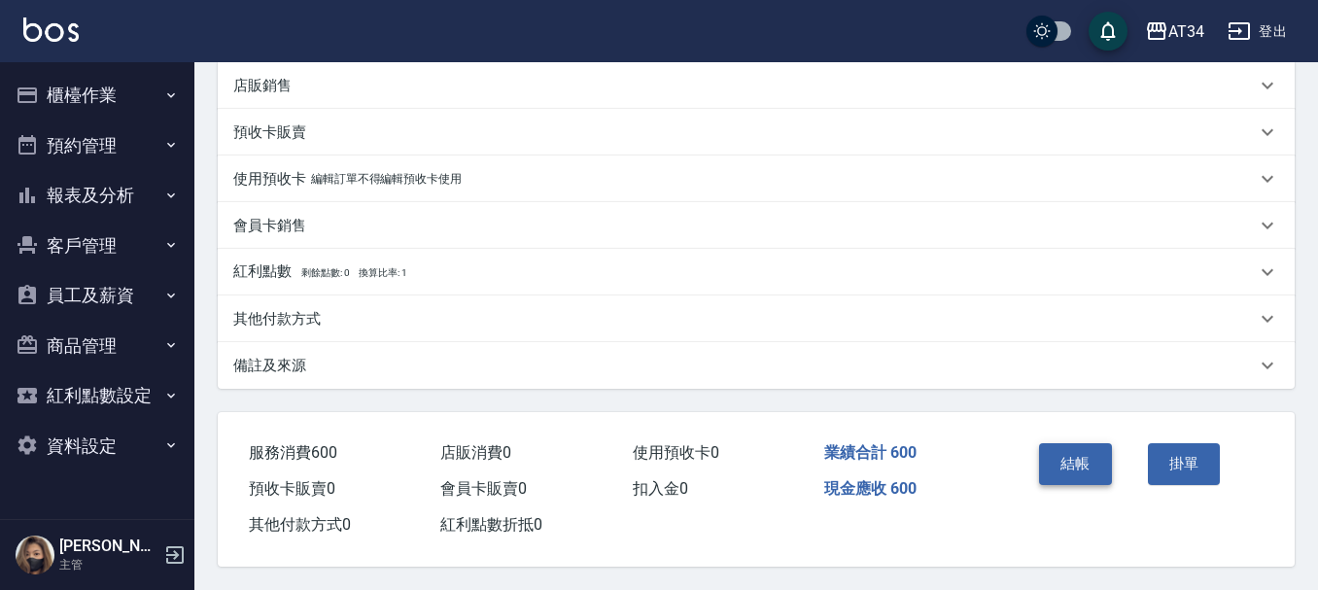
type input "400"
click at [1080, 471] on button "結帳" at bounding box center [1075, 463] width 73 height 41
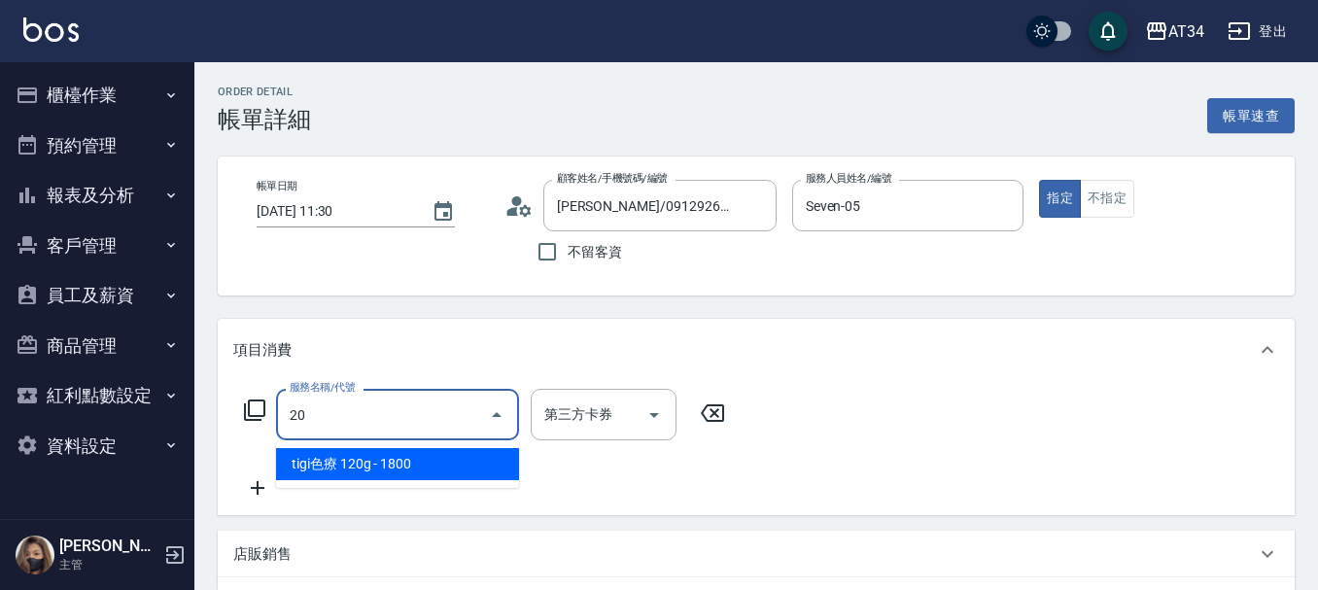
type input "201"
type input "30"
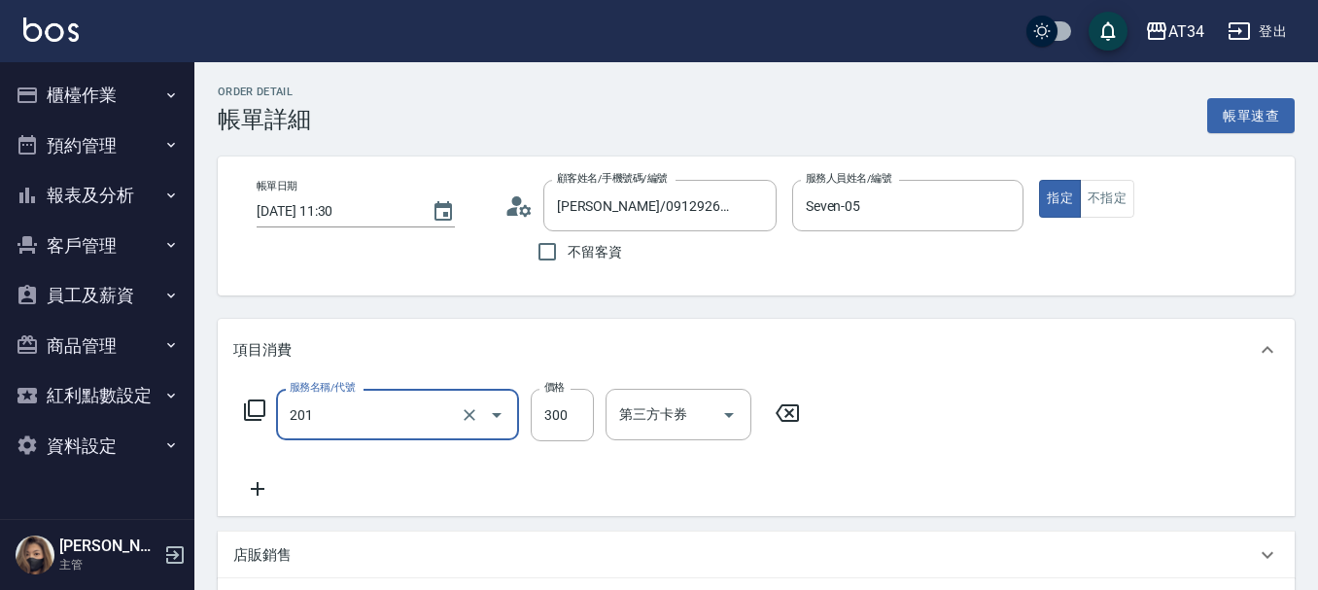
type input "洗髮(201)"
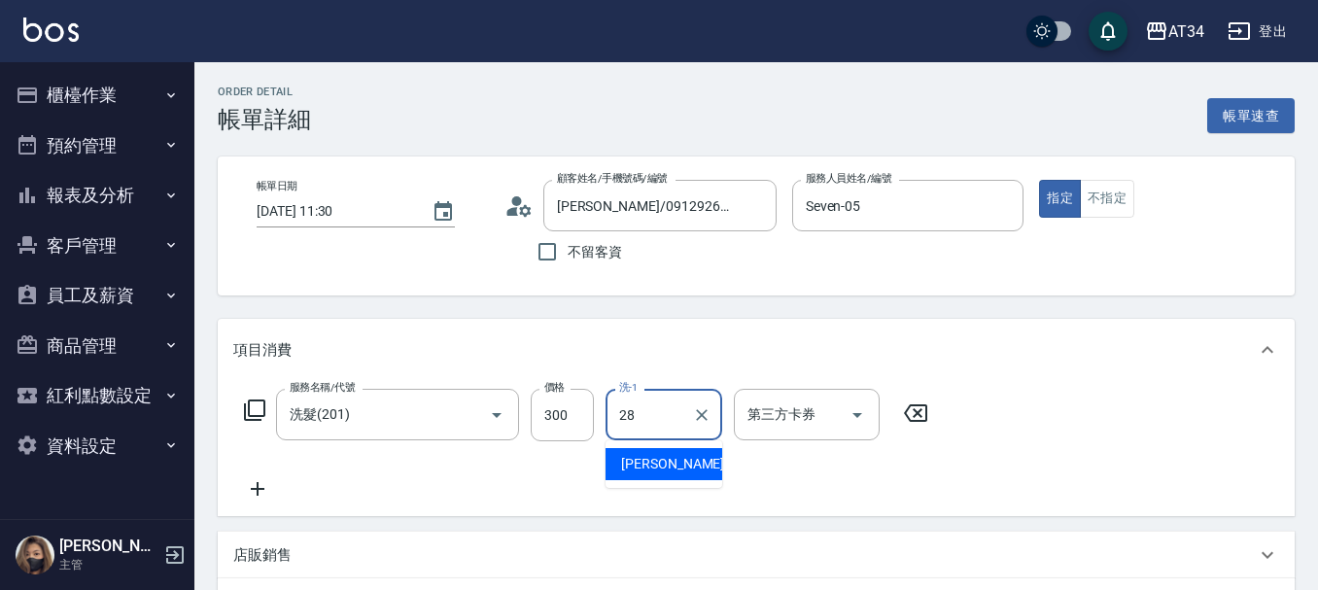
type input "[PERSON_NAME]-28"
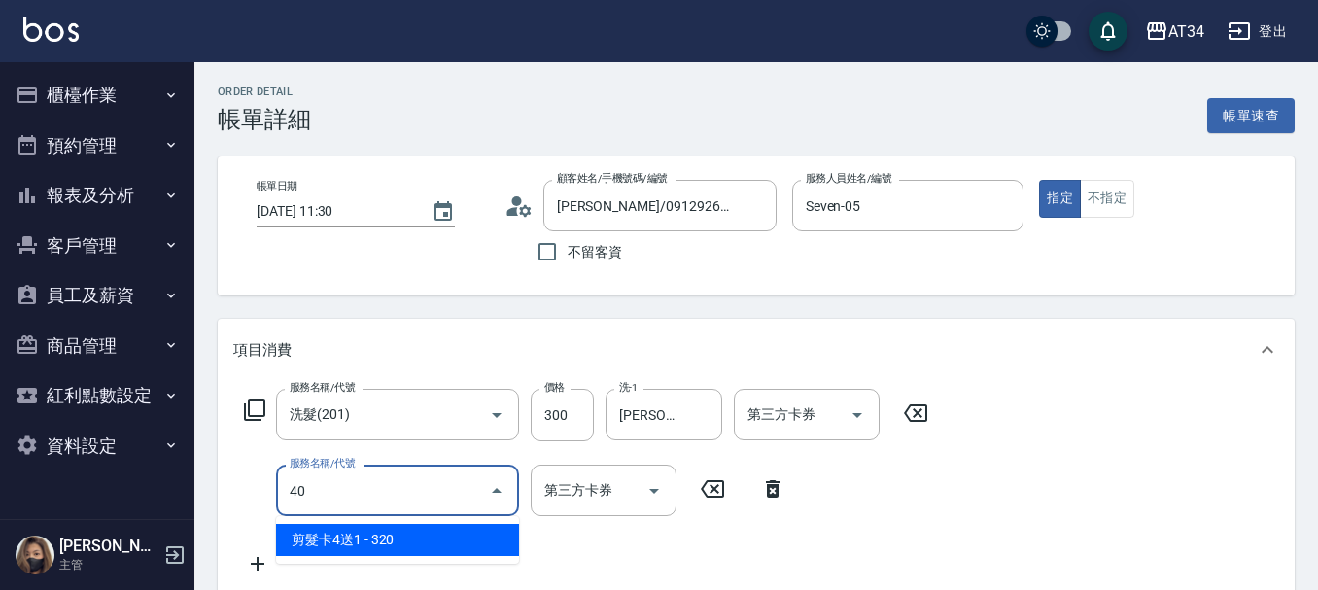
type input "401"
type input "50"
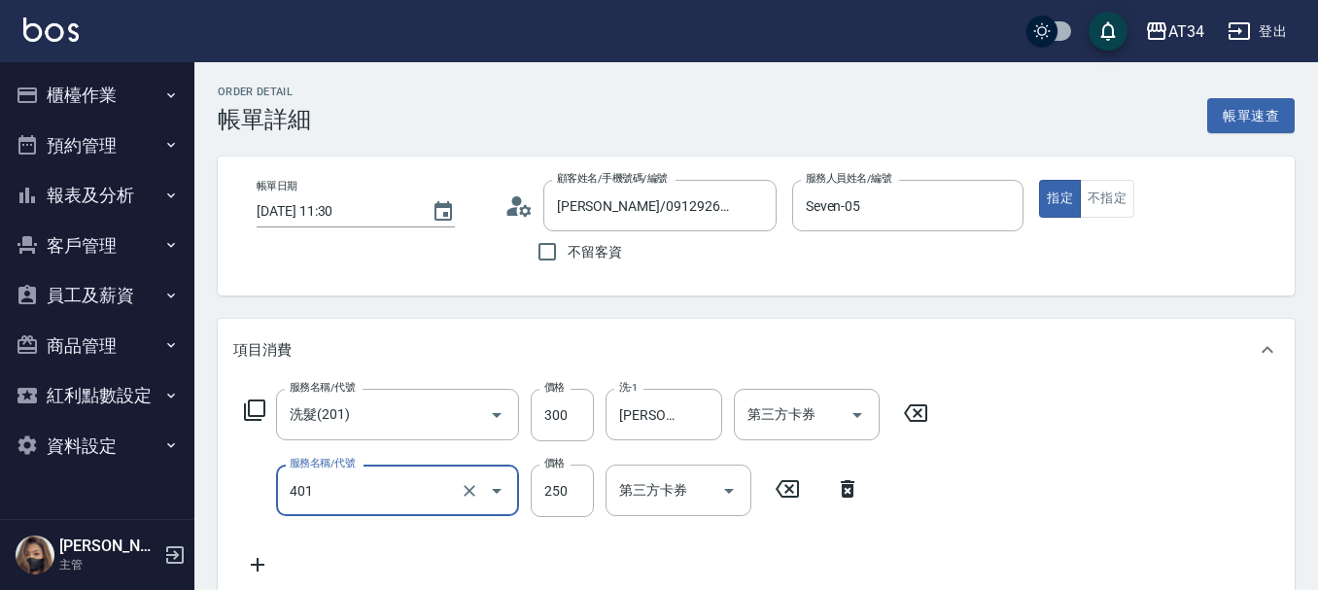
type input "剪髮(401)"
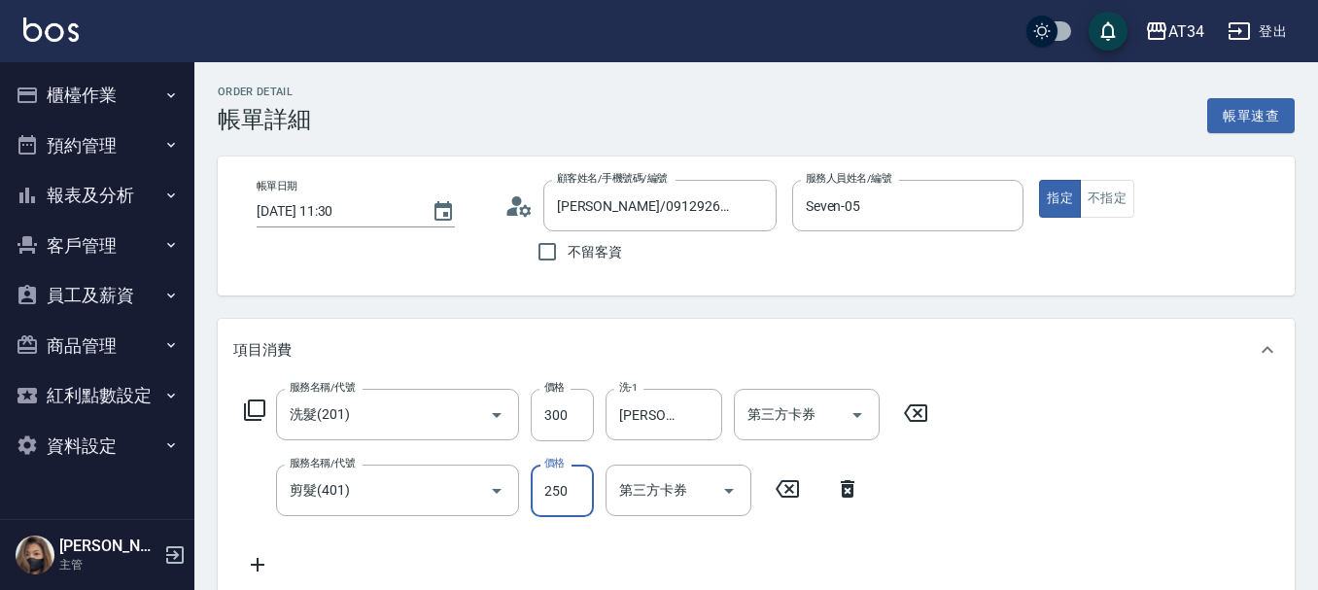
type input "6"
type input "30"
type input "60"
type input "90"
type input "600"
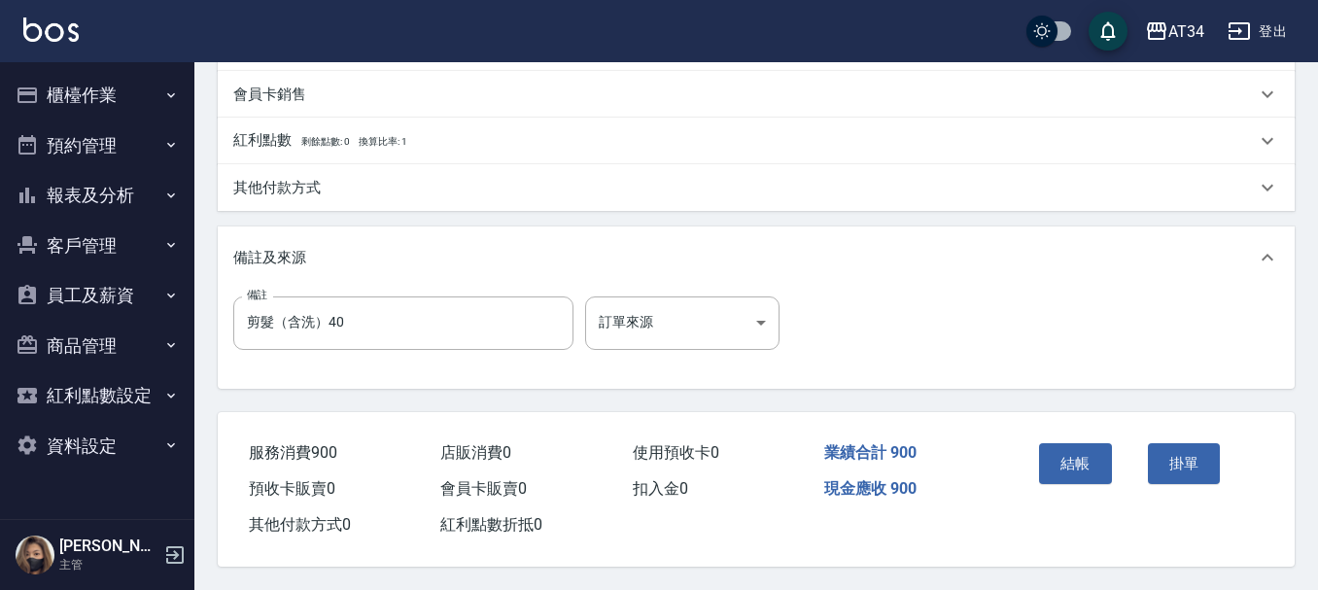
scroll to position [680, 0]
click at [1069, 475] on button "結帳" at bounding box center [1075, 463] width 73 height 41
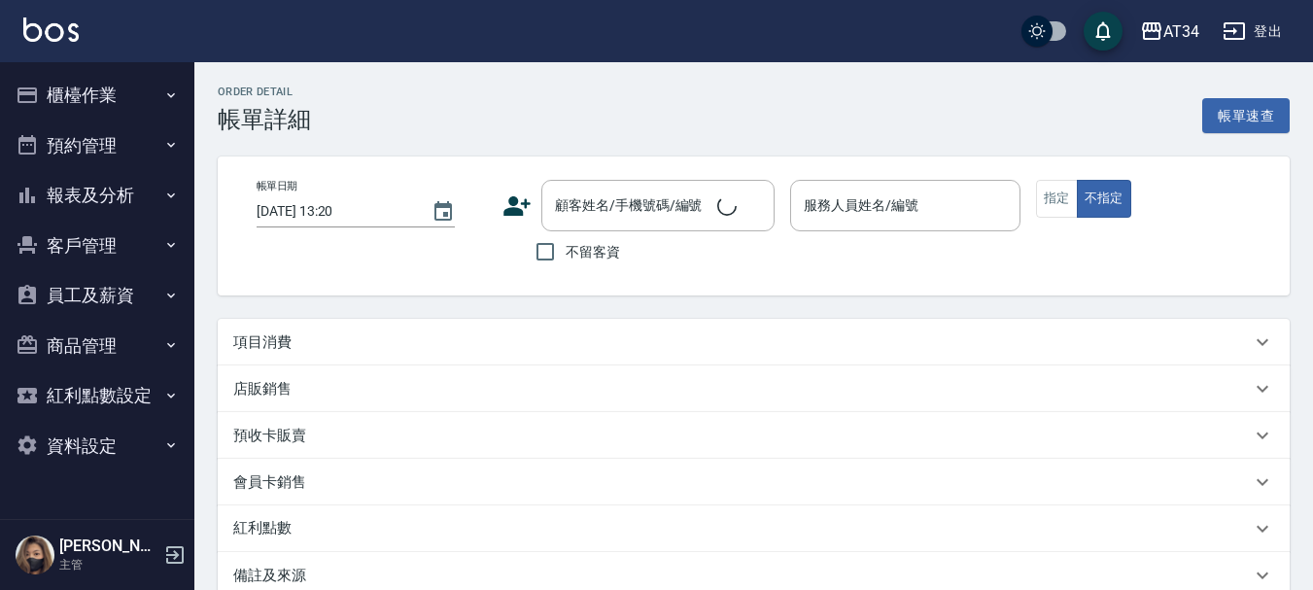
click at [329, 348] on div "項目消費" at bounding box center [742, 342] width 1018 height 20
type input "[DATE] 12:00"
type input "Seven-05"
type input "剪髮（含洗）"
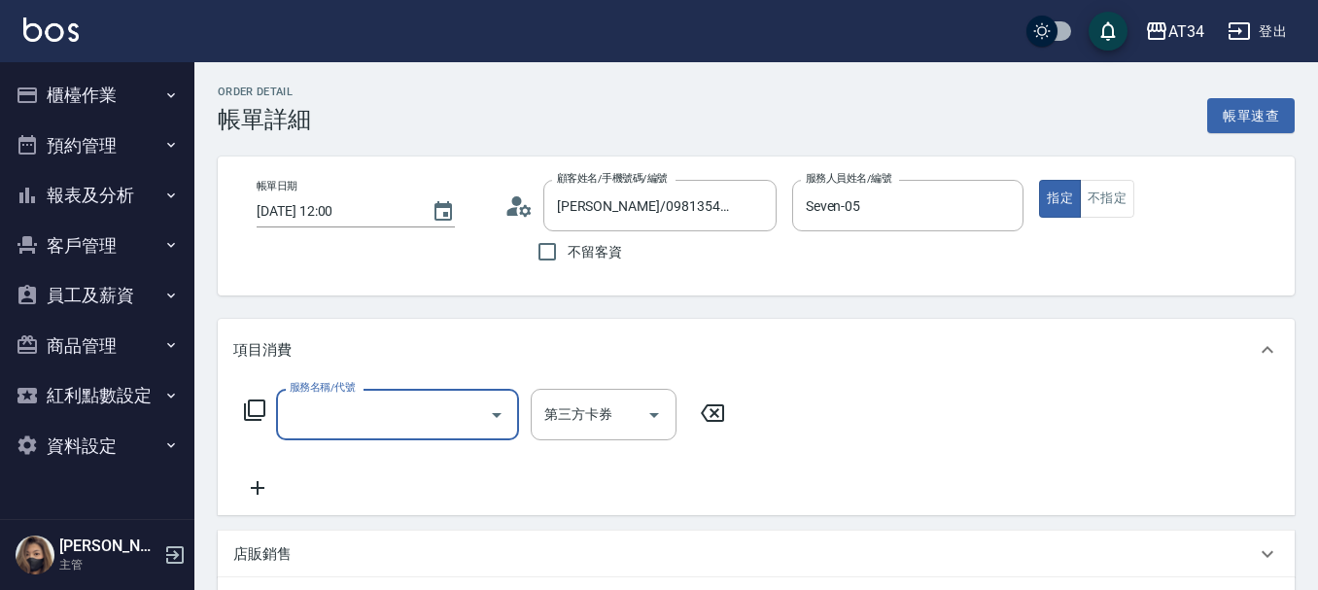
type input "[PERSON_NAME]/0981354477/0981354477"
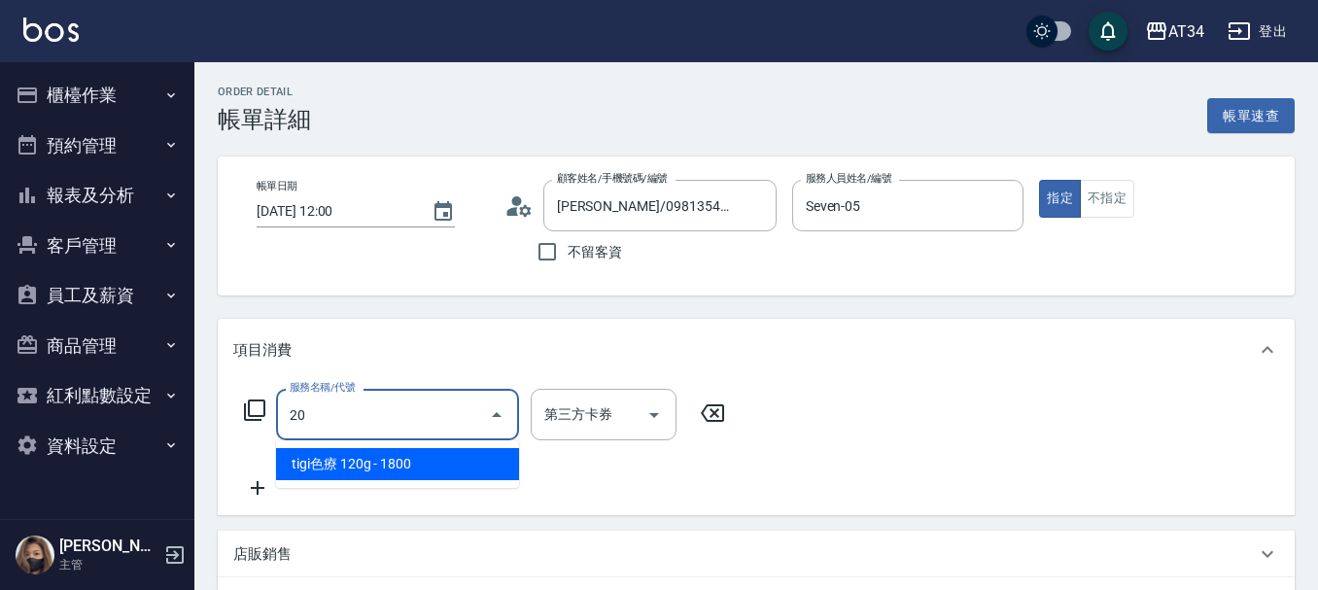
type input "201"
type input "30"
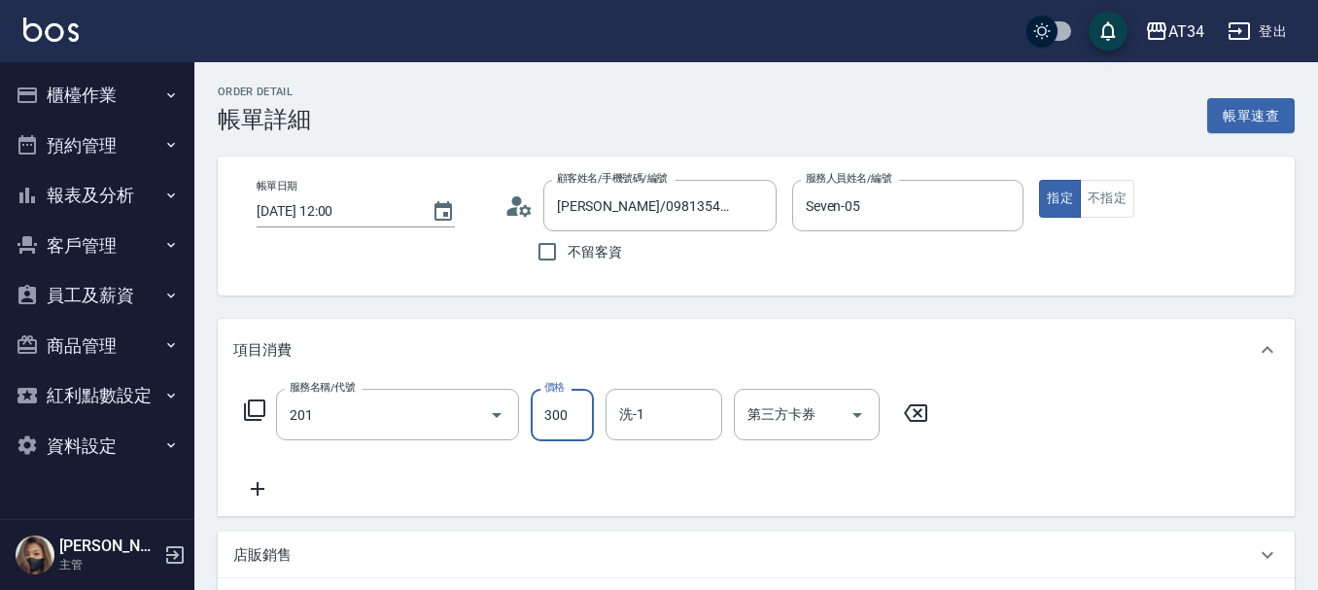
type input "洗髮(201)"
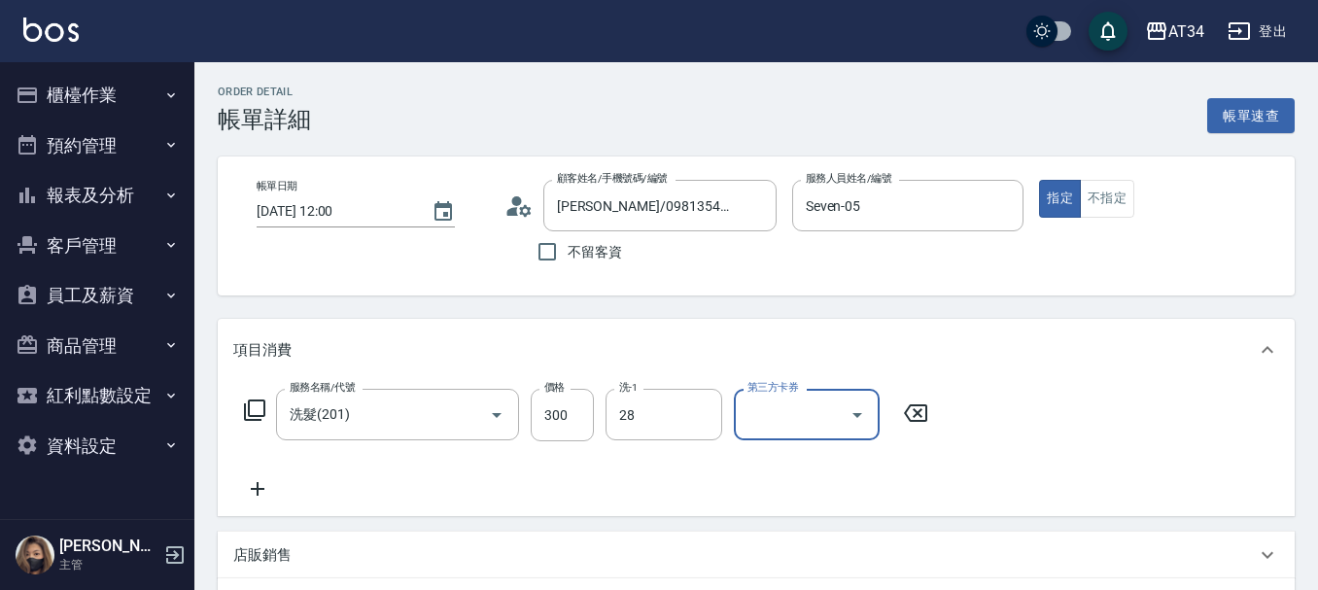
type input "[PERSON_NAME]-28"
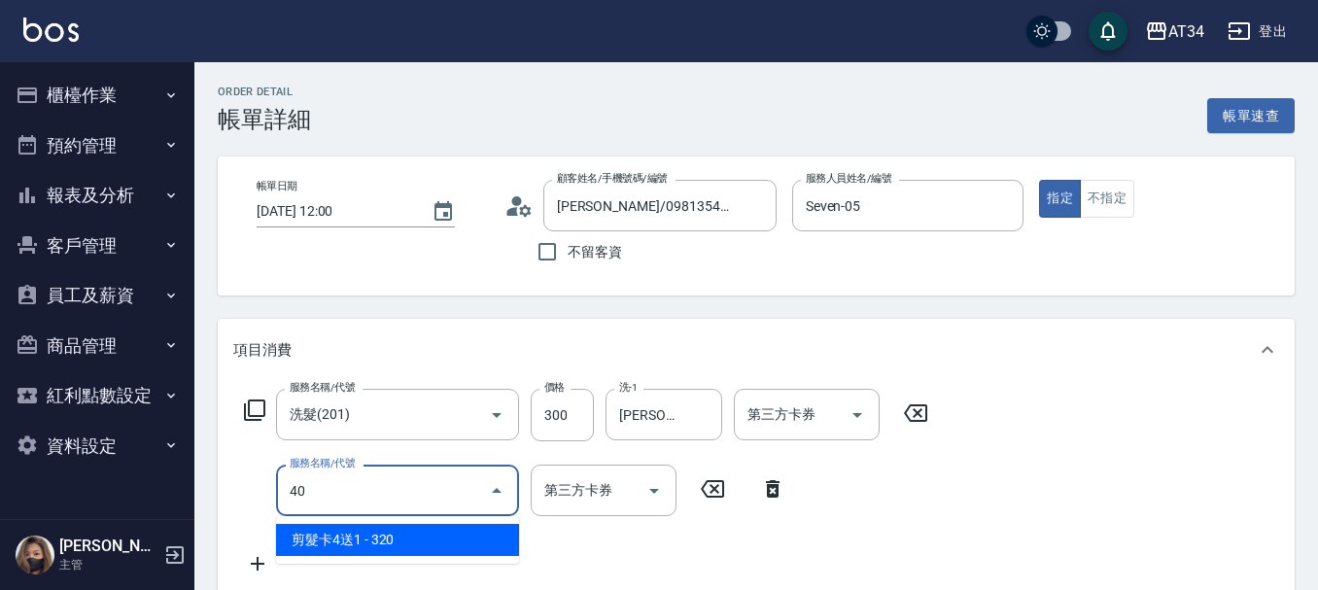
type input "401"
type input "50"
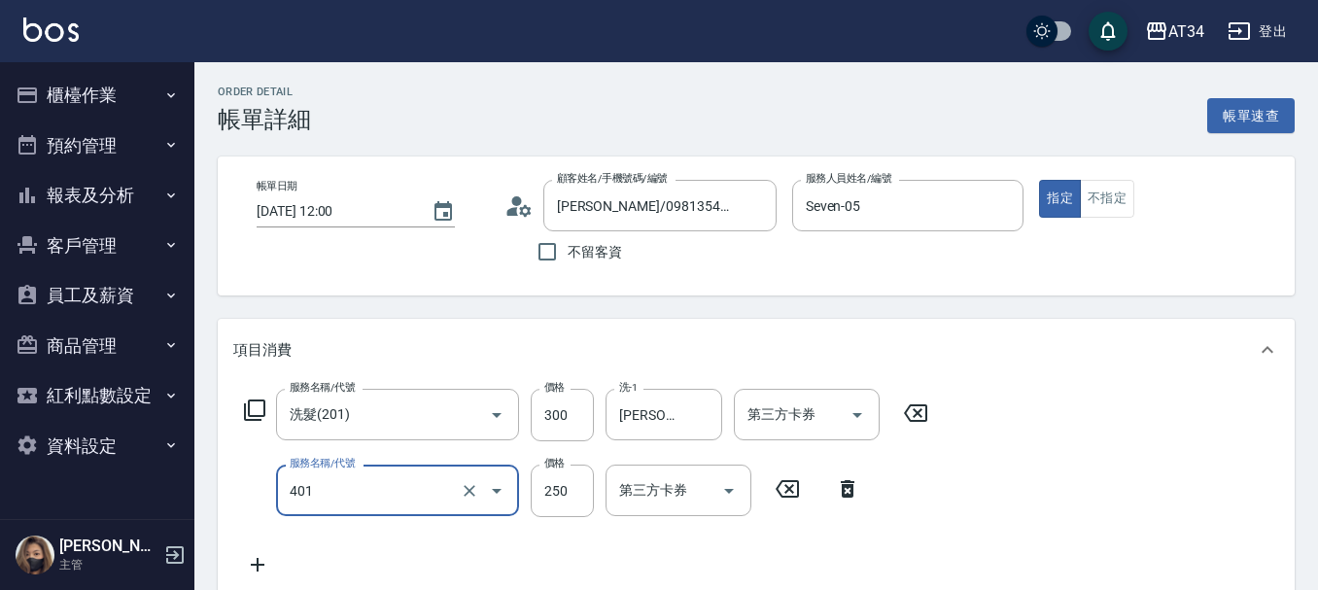
type input "剪髮(401)"
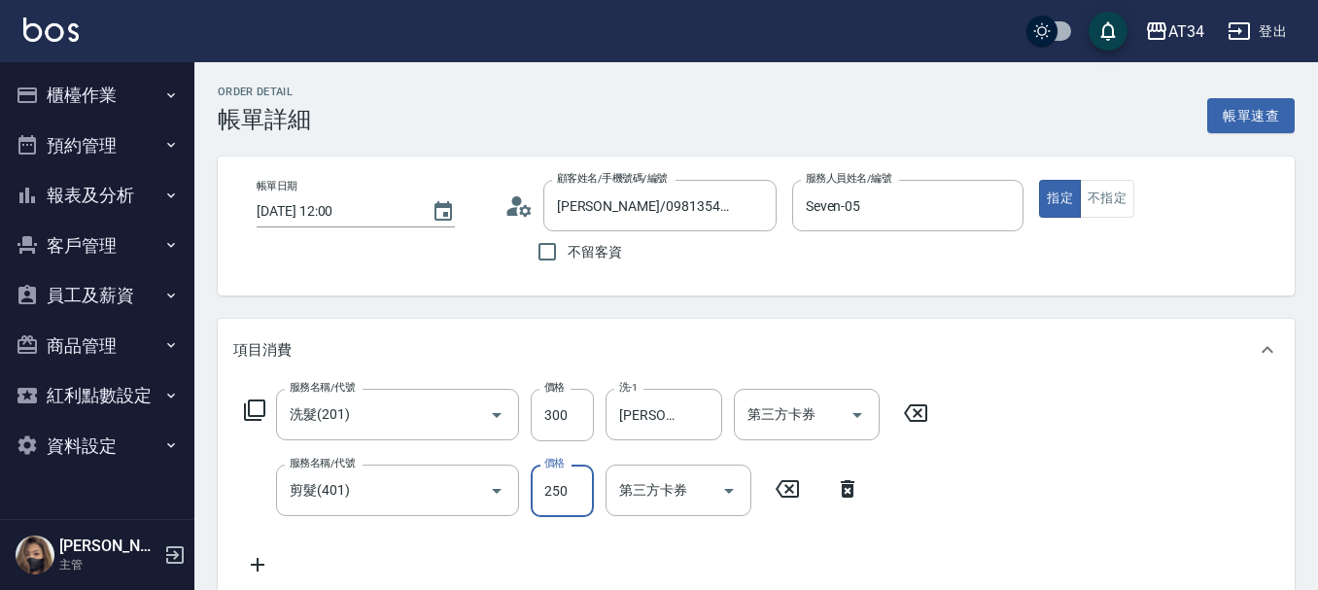
type input "30"
type input "60"
type input "90"
type input "600"
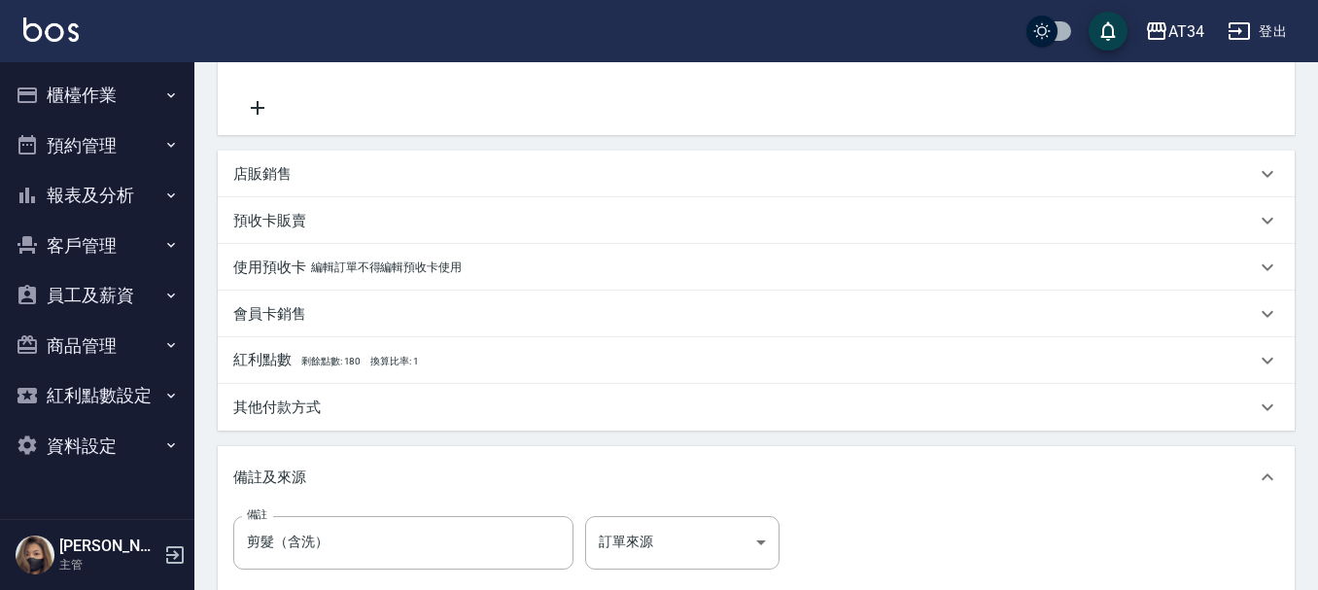
scroll to position [583, 0]
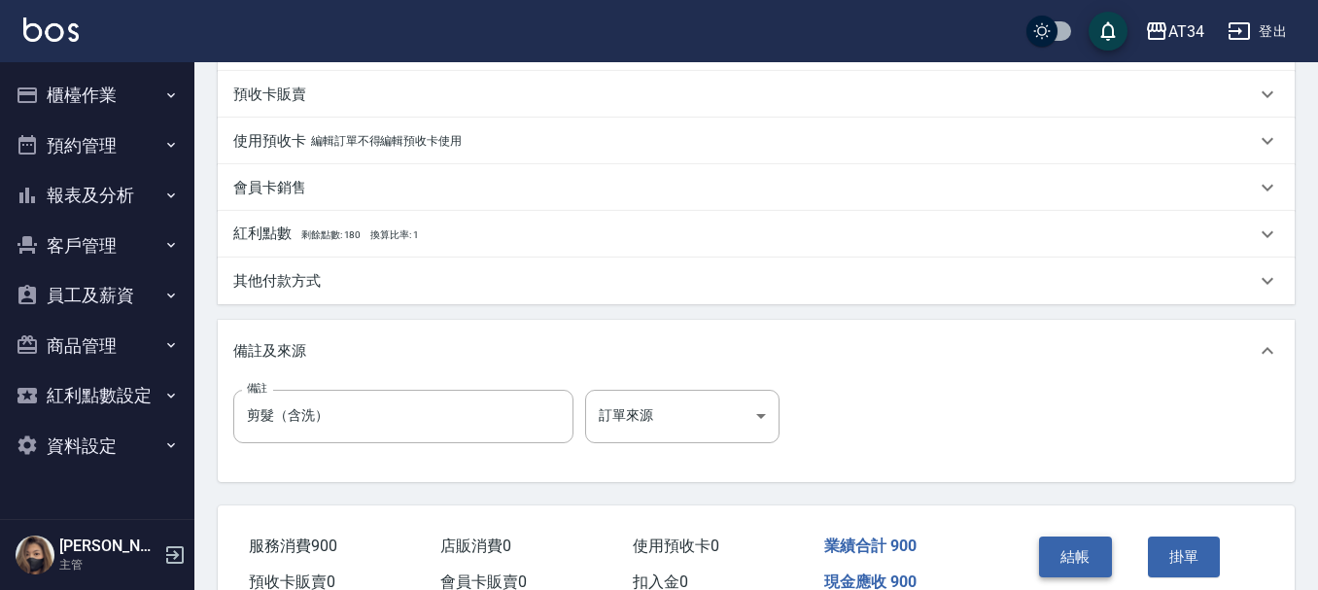
click at [1075, 563] on button "結帳" at bounding box center [1075, 557] width 73 height 41
